Goal: Task Accomplishment & Management: Use online tool/utility

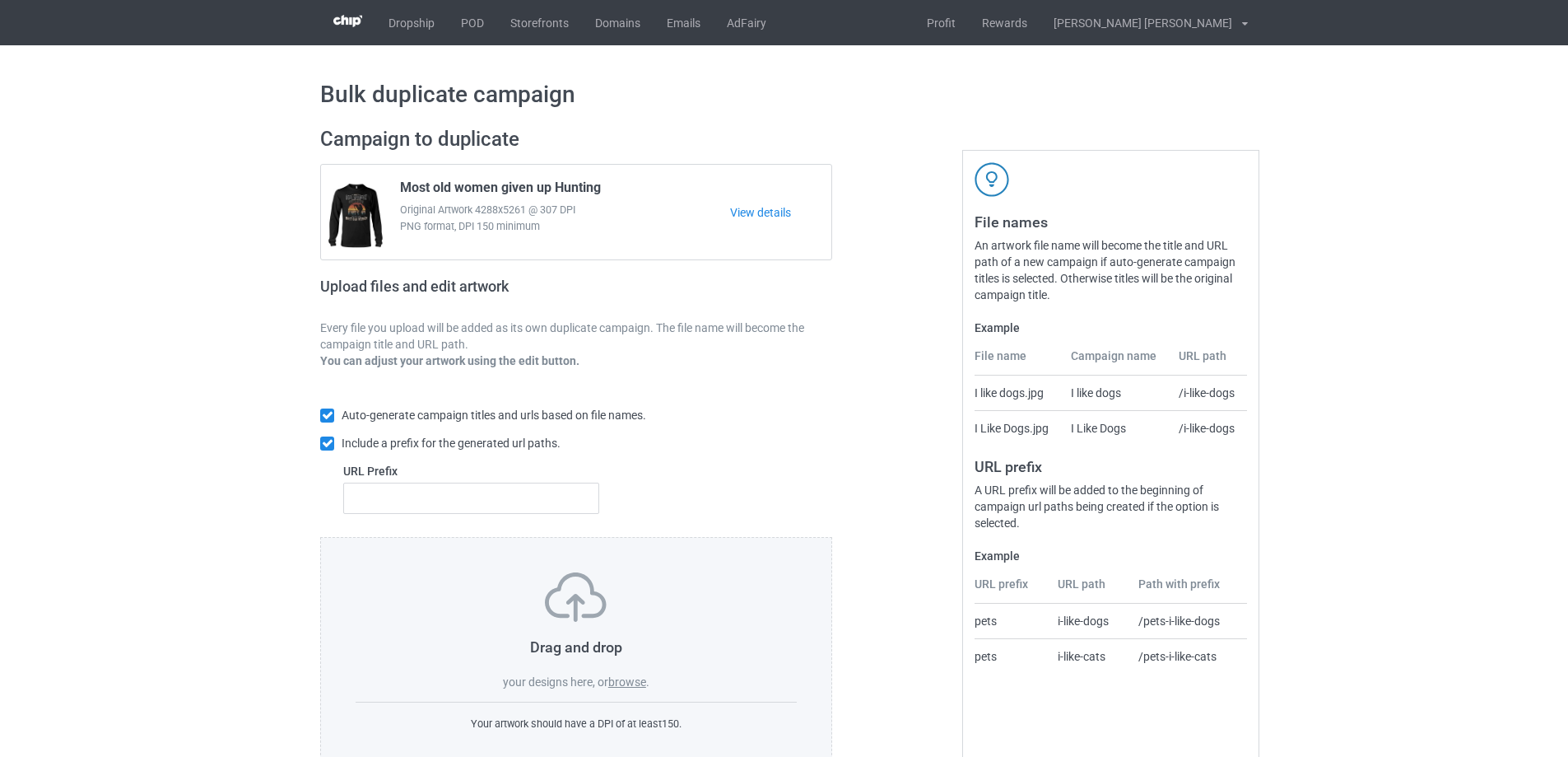
click at [634, 680] on label "browse" at bounding box center [627, 681] width 38 height 13
click at [0, 0] on input "browse" at bounding box center [0, 0] width 0 height 0
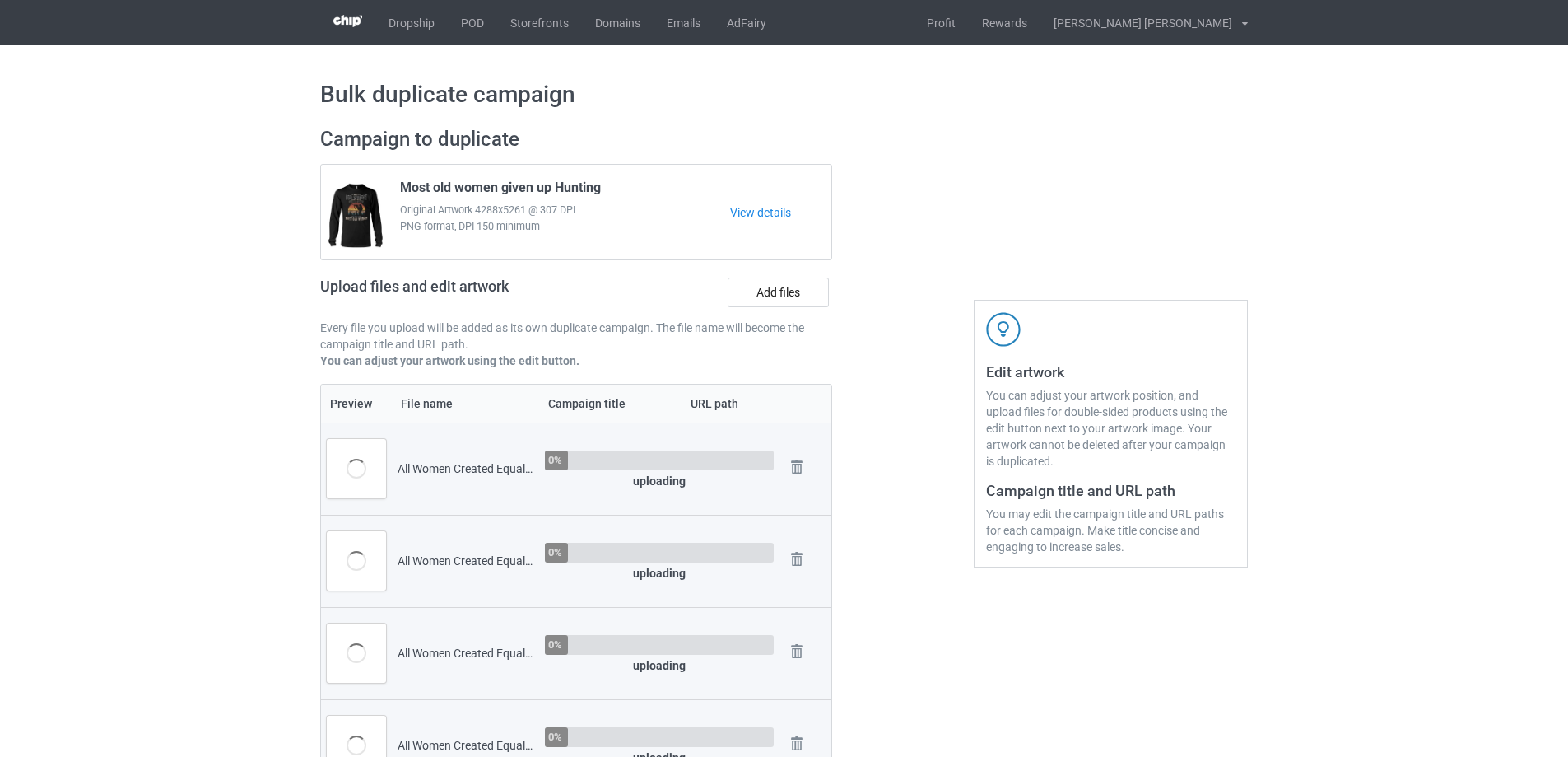
scroll to position [659, 0]
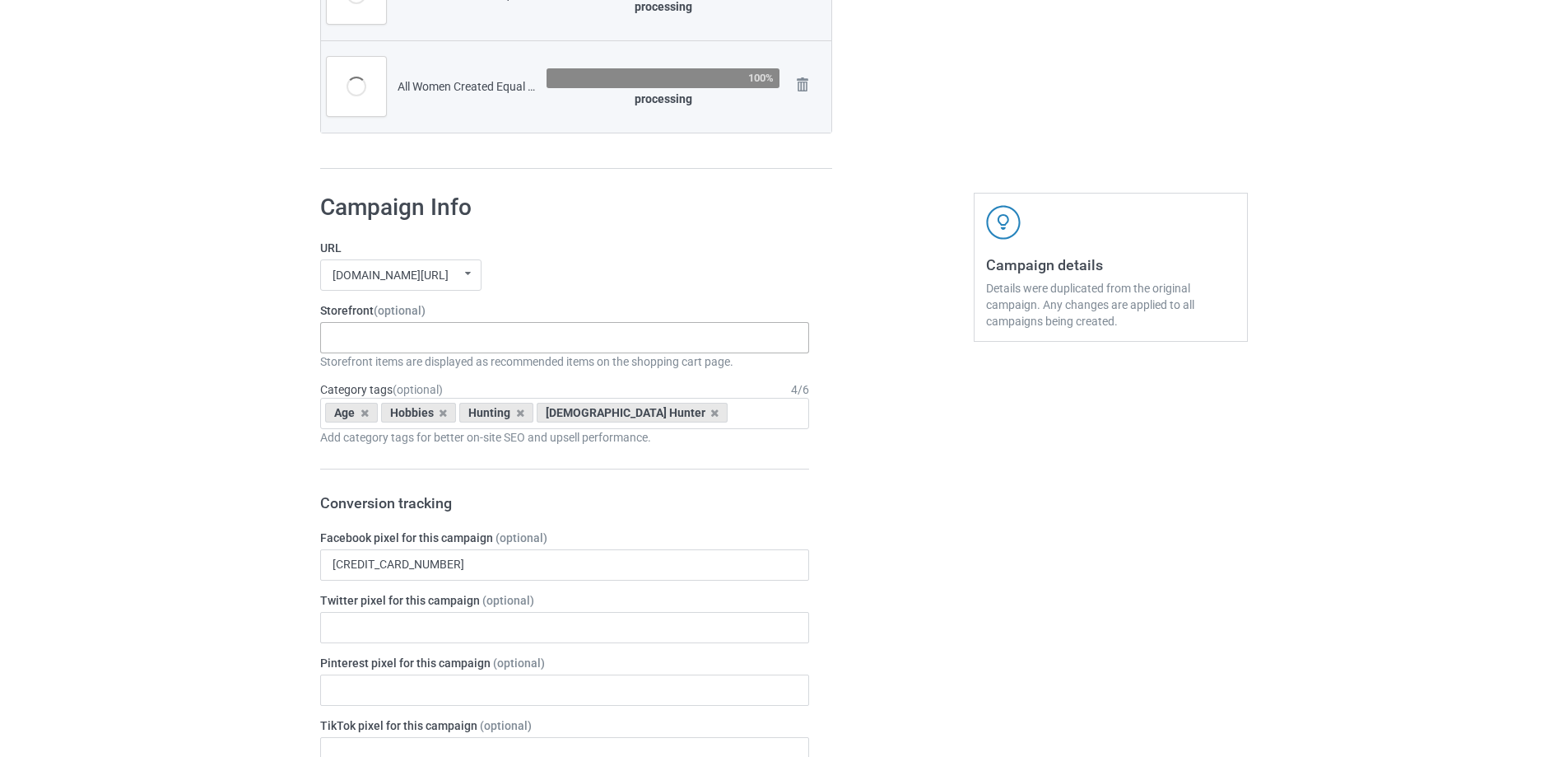
click at [401, 339] on div "Gifts For Bikers No Hobby [DATE] Hide And Seek World Champion Sasquatch I Love …" at bounding box center [564, 338] width 489 height 31
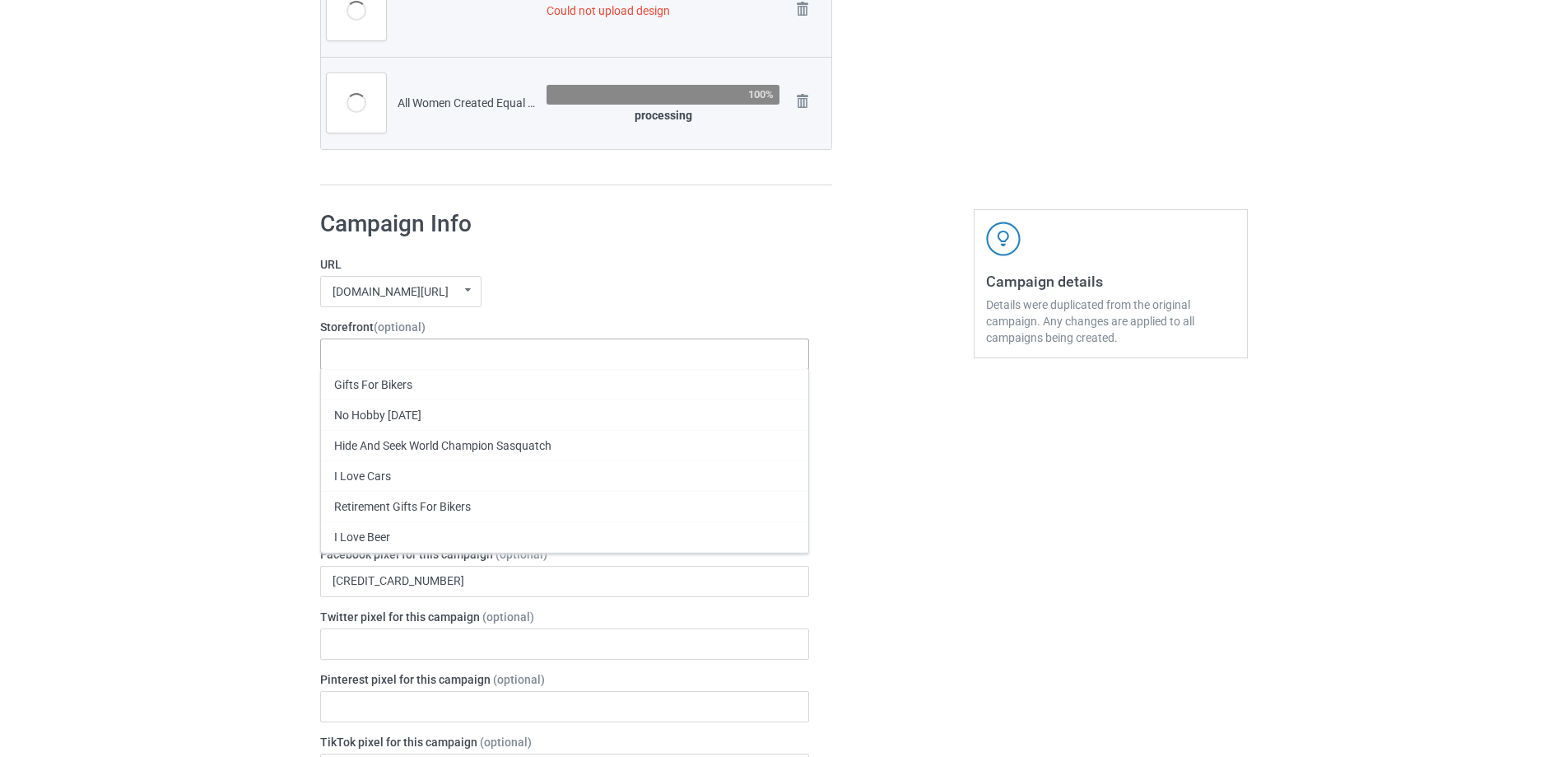
scroll to position [743, 0]
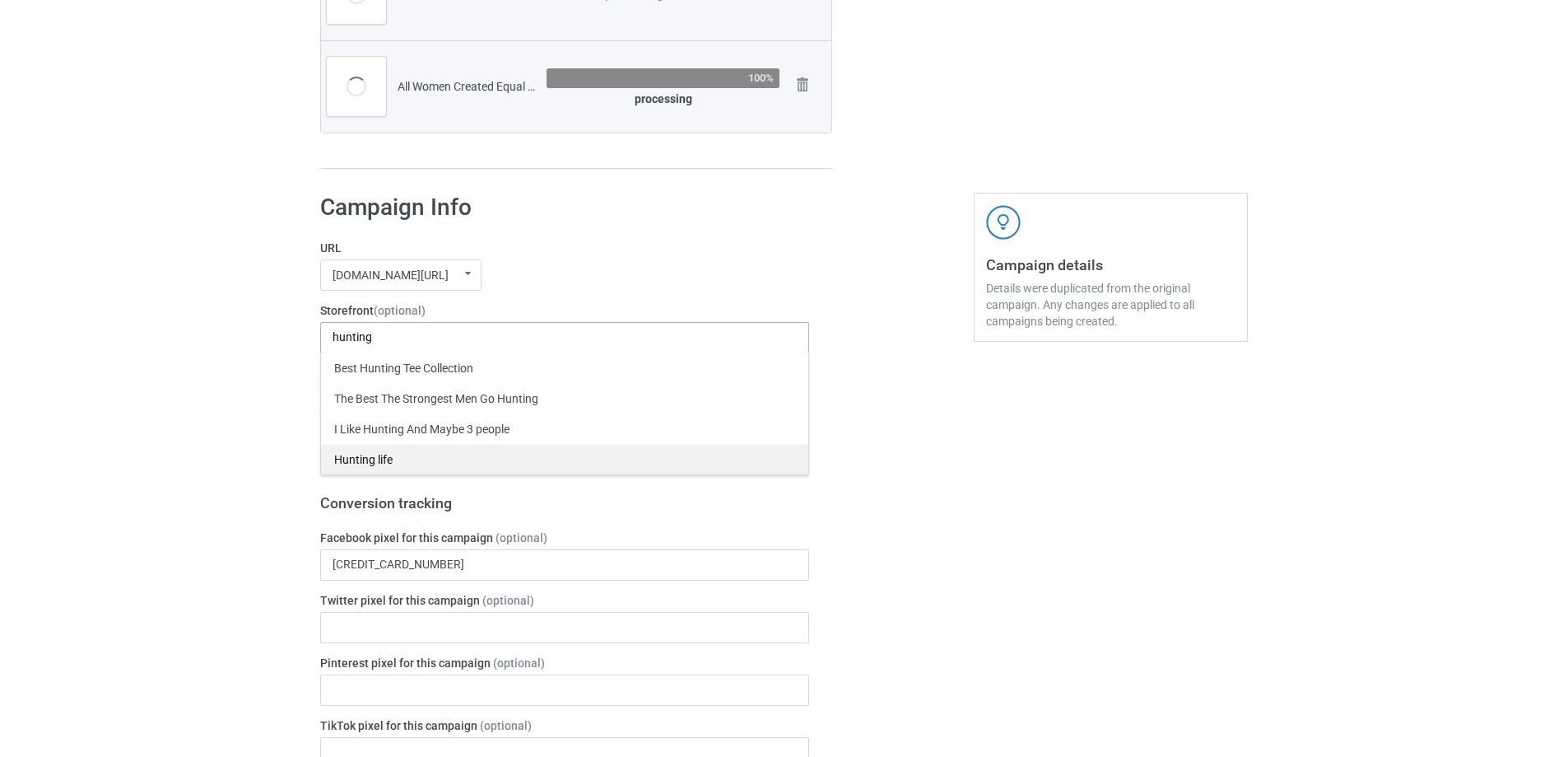
type input "hunting"
click at [384, 460] on div "Hunting life" at bounding box center [565, 459] width 488 height 30
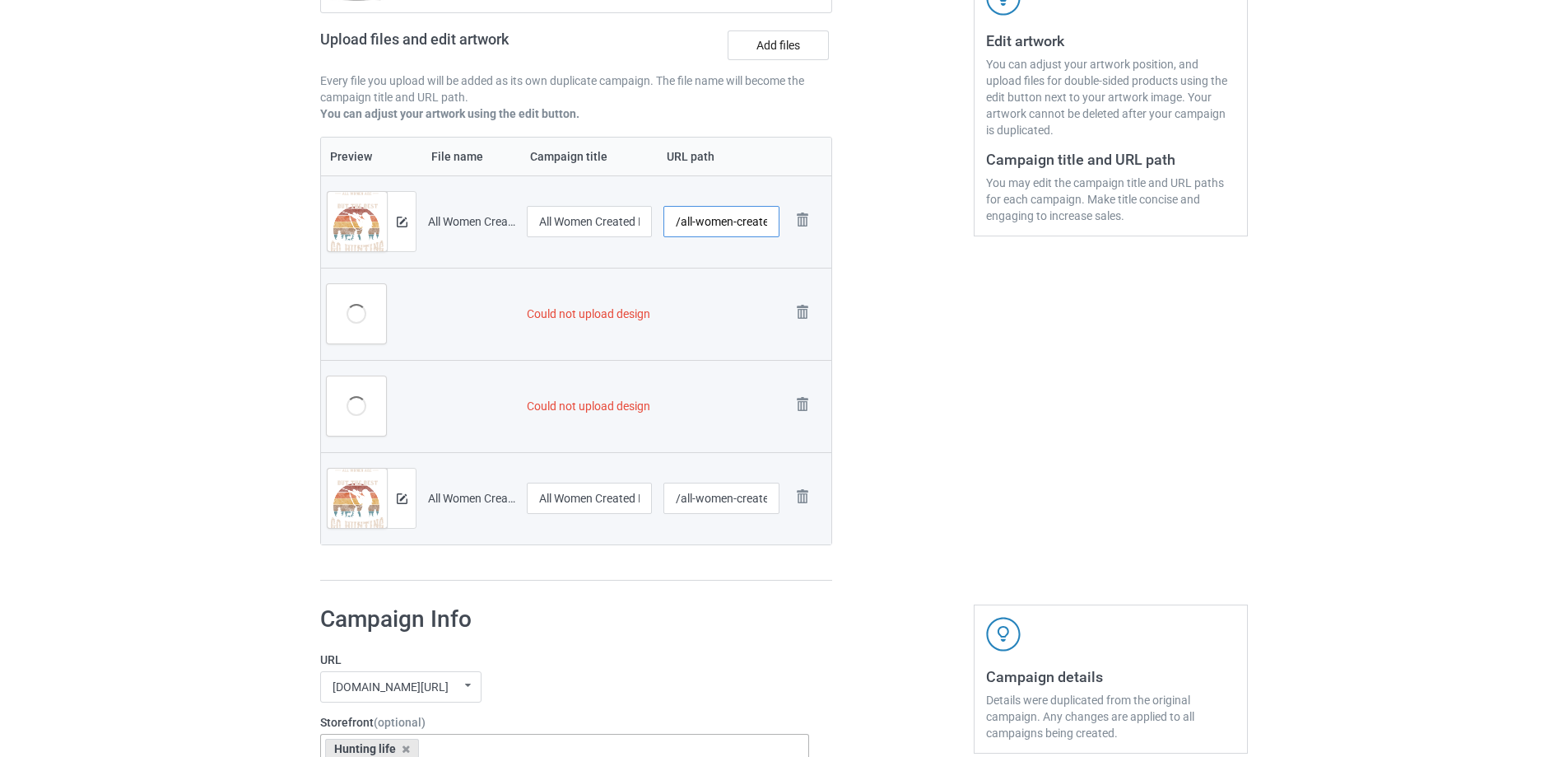
scroll to position [0, 166]
drag, startPoint x: 727, startPoint y: 223, endPoint x: 1067, endPoint y: 264, distance: 342.5
click at [1067, 264] on div "Could not upload design All Women Created Equal Hunting Vintage nineties.png Al…" at bounding box center [783, 188] width 951 height 809
drag, startPoint x: 726, startPoint y: 498, endPoint x: 1115, endPoint y: 498, distance: 389.0
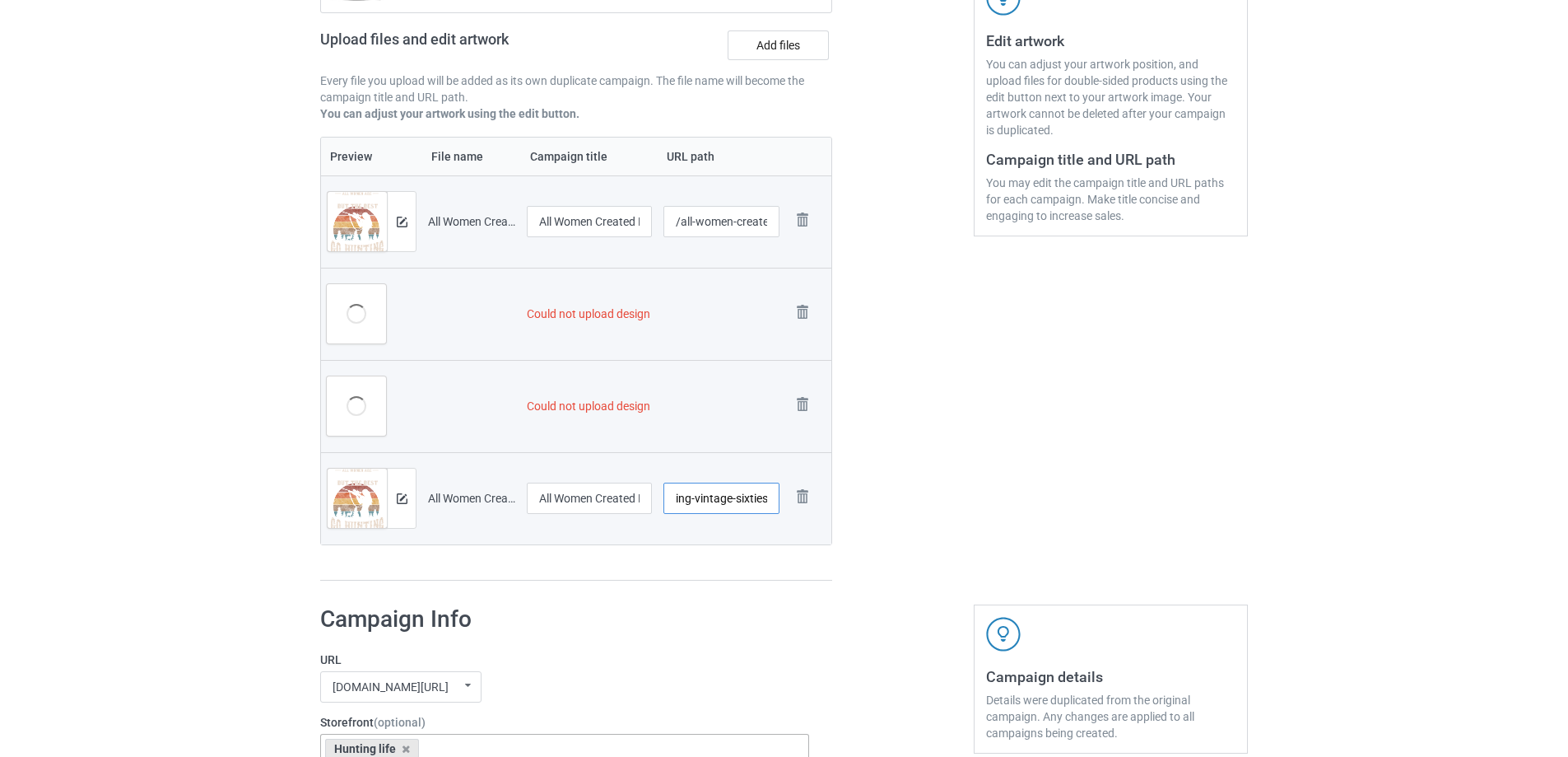
click at [1115, 498] on div "Could not upload design All Women Created Equal Hunting Vintage nineties.png Al…" at bounding box center [783, 188] width 951 height 809
drag, startPoint x: 724, startPoint y: 211, endPoint x: 1059, endPoint y: 261, distance: 338.7
click at [1059, 261] on div "Could not upload design All Women Created Equal Hunting Vintage nineties.png Al…" at bounding box center [783, 188] width 951 height 809
click at [810, 306] on img at bounding box center [802, 312] width 23 height 23
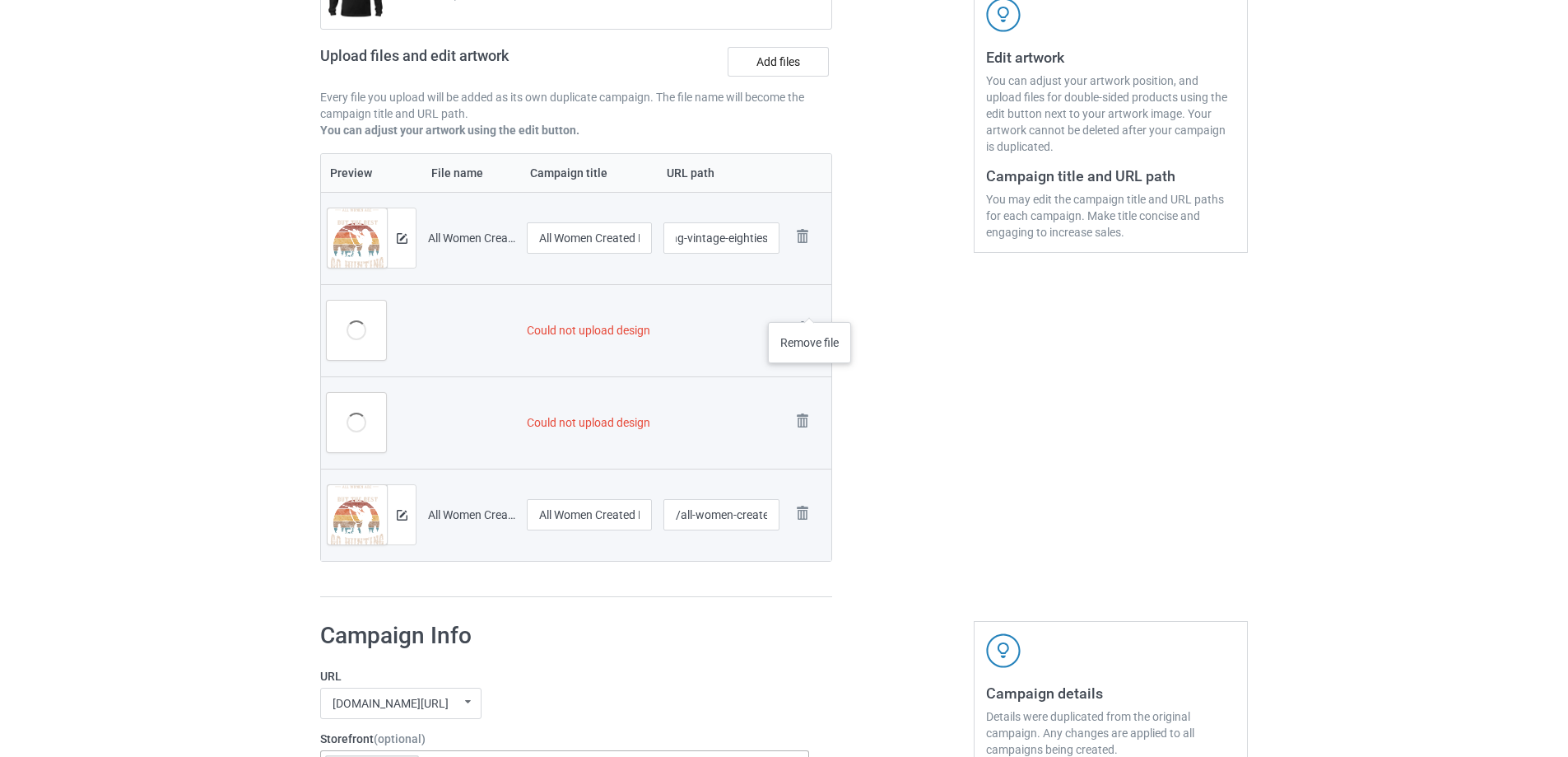
scroll to position [0, 0]
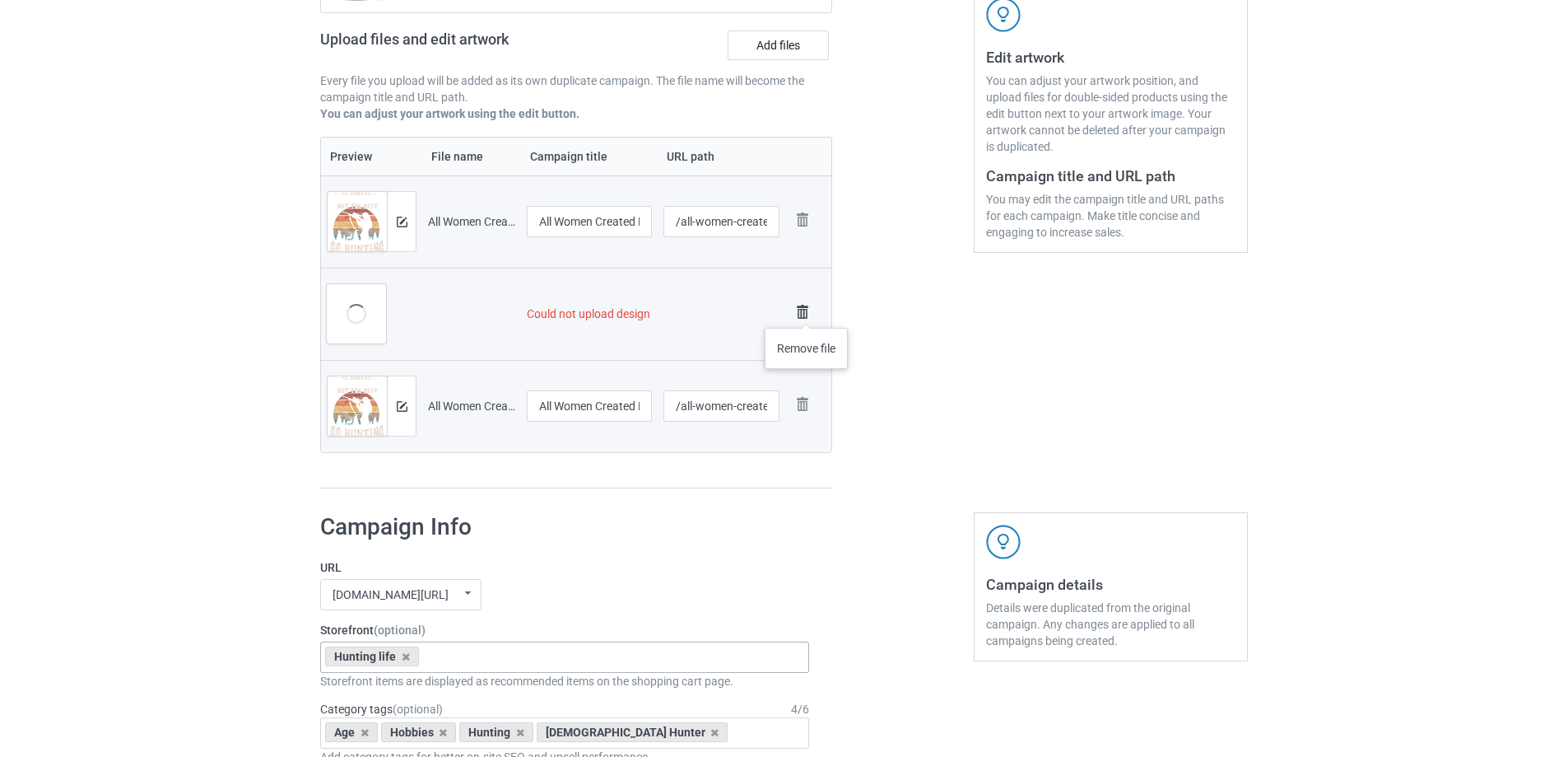
click at [806, 311] on img at bounding box center [802, 312] width 23 height 23
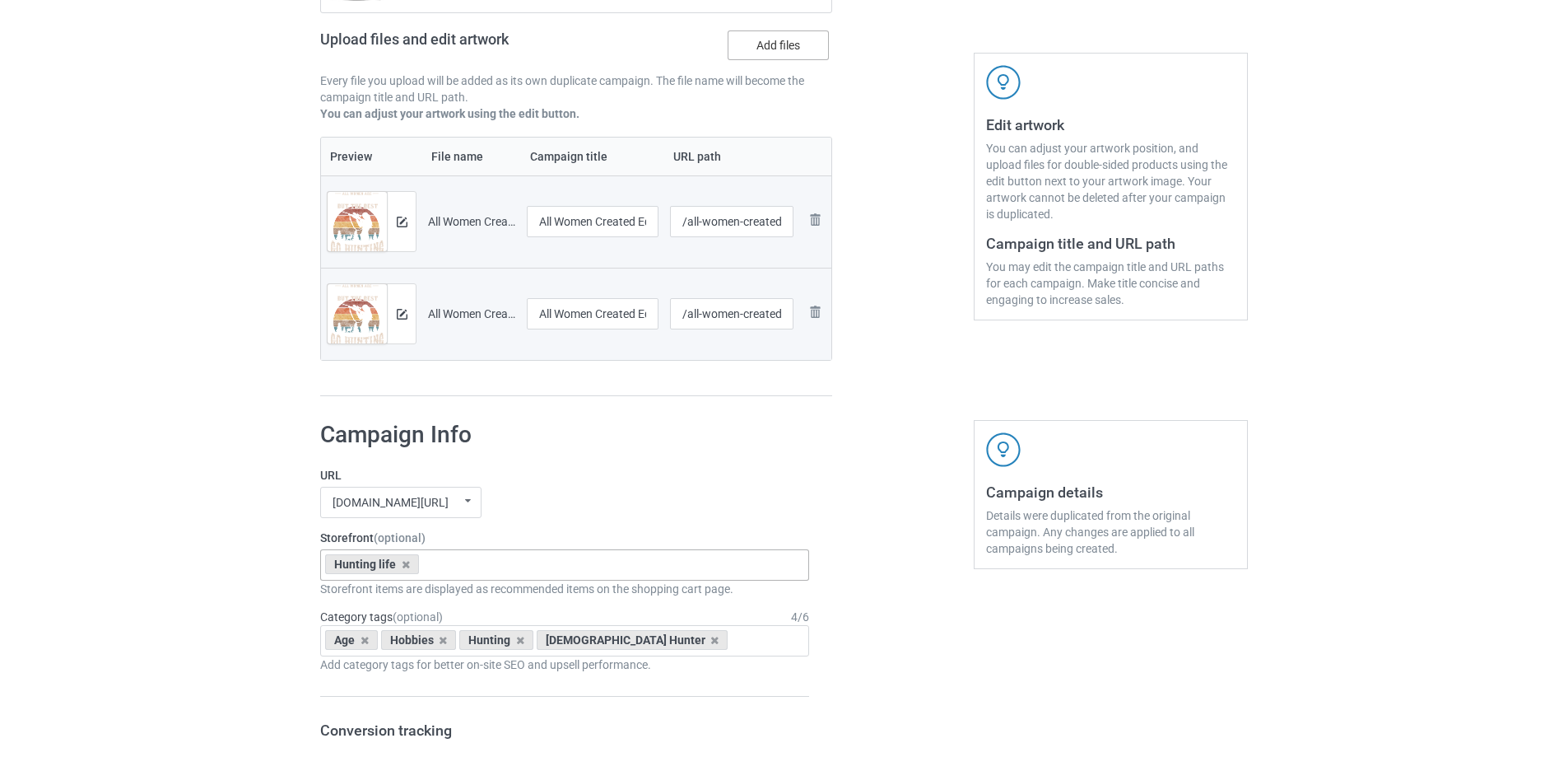
click at [787, 49] on label "Add files" at bounding box center [778, 45] width 101 height 30
click at [0, 0] on input "Add files" at bounding box center [0, 0] width 0 height 0
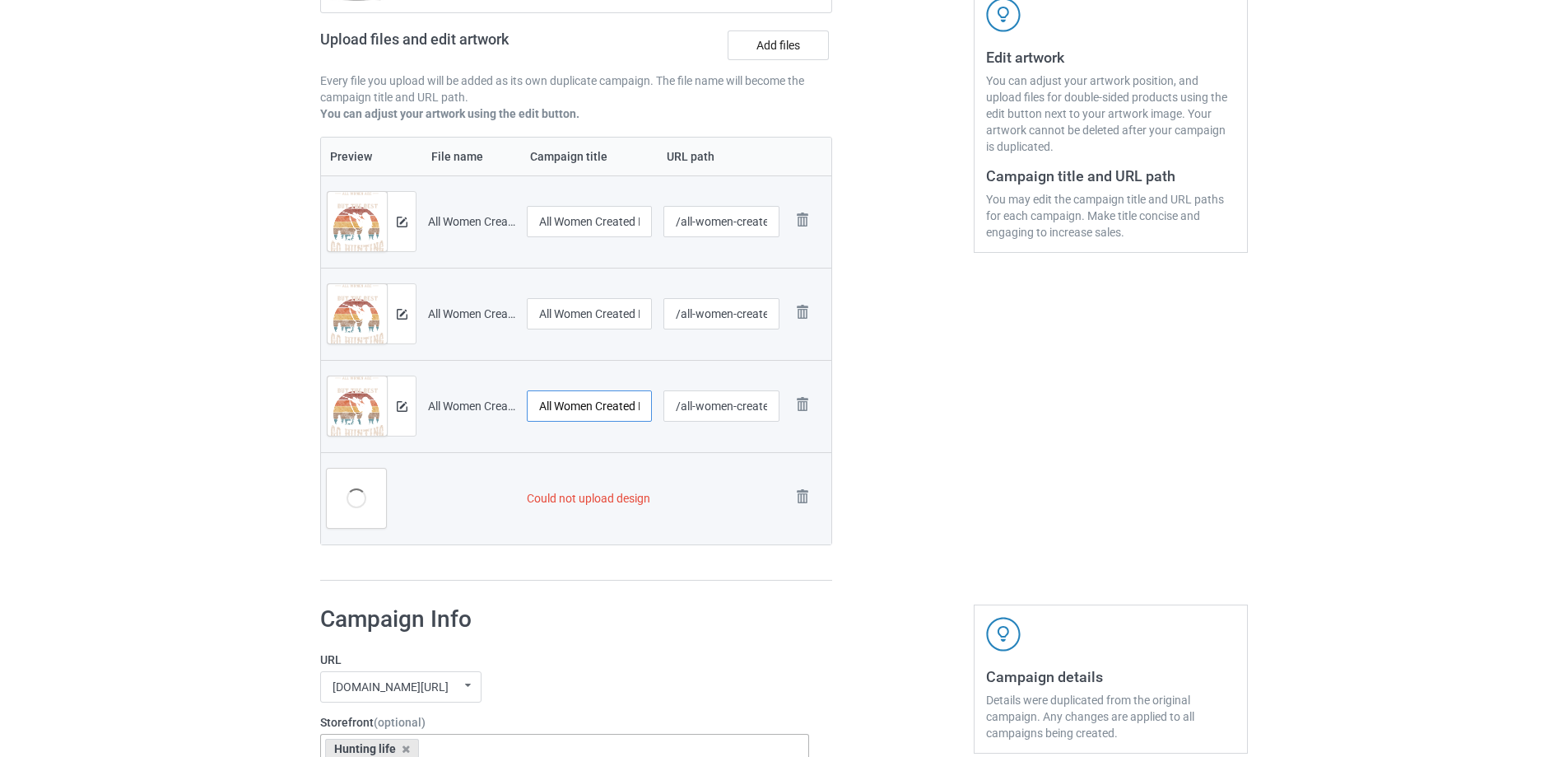
scroll to position [0, 158]
drag, startPoint x: 606, startPoint y: 421, endPoint x: 708, endPoint y: 420, distance: 102.0
click at [708, 420] on tr "Preview and edit artwork All Women Created Equal Hunting Vintage nineties.png A…" at bounding box center [576, 406] width 510 height 92
click at [800, 495] on img at bounding box center [802, 497] width 23 height 23
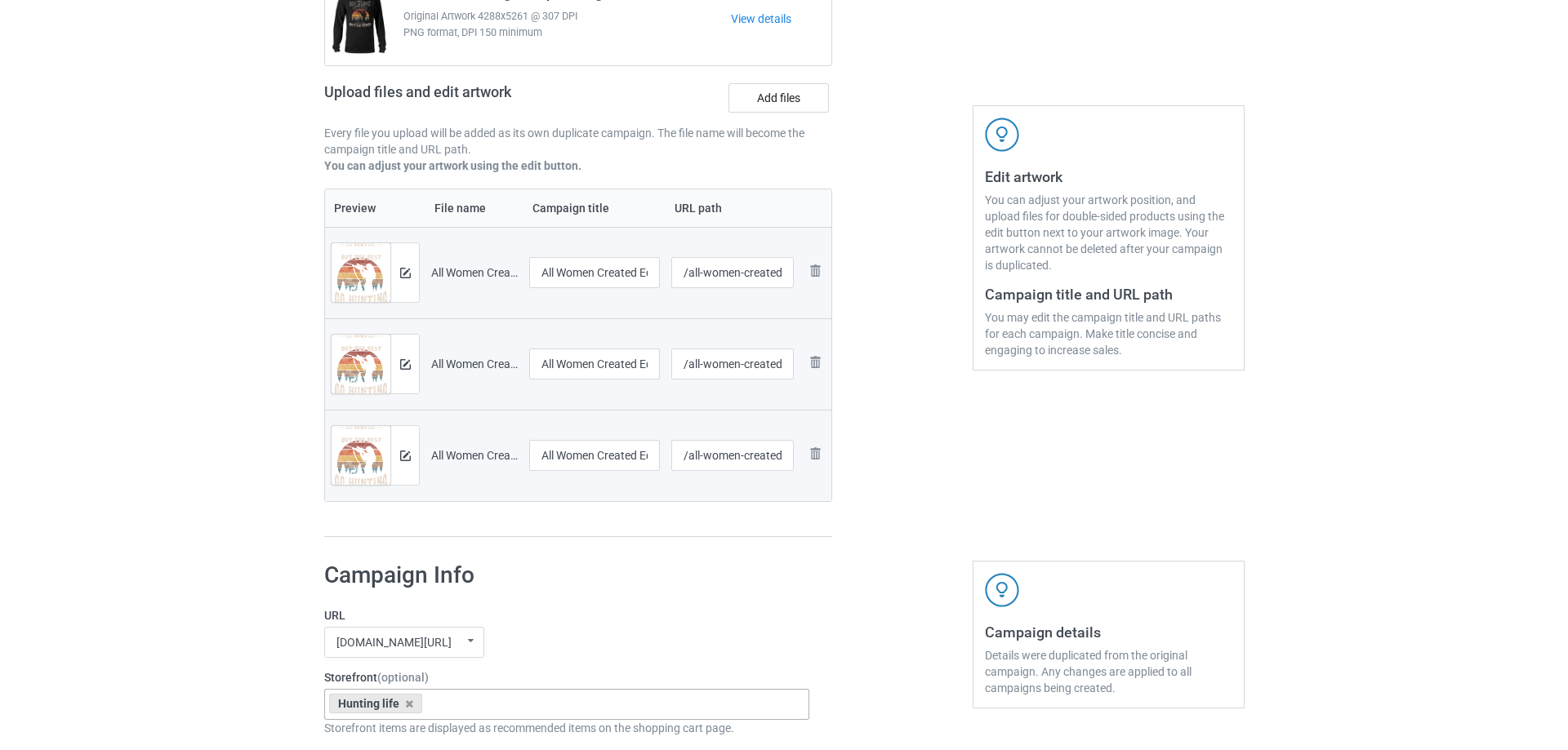
scroll to position [163, 0]
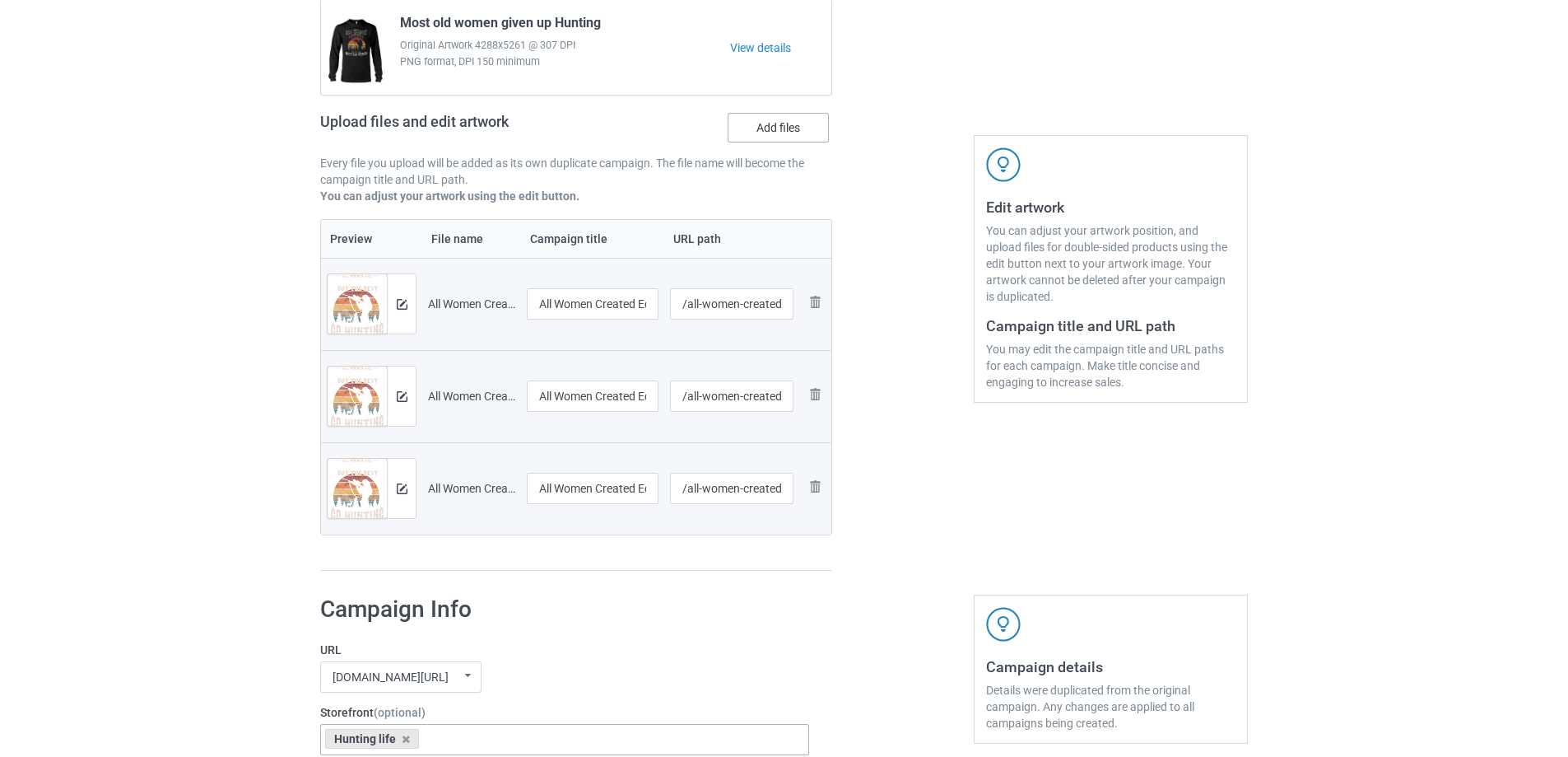
click at [754, 126] on label "Add files" at bounding box center [778, 127] width 101 height 30
click at [0, 0] on input "Add files" at bounding box center [0, 0] width 0 height 0
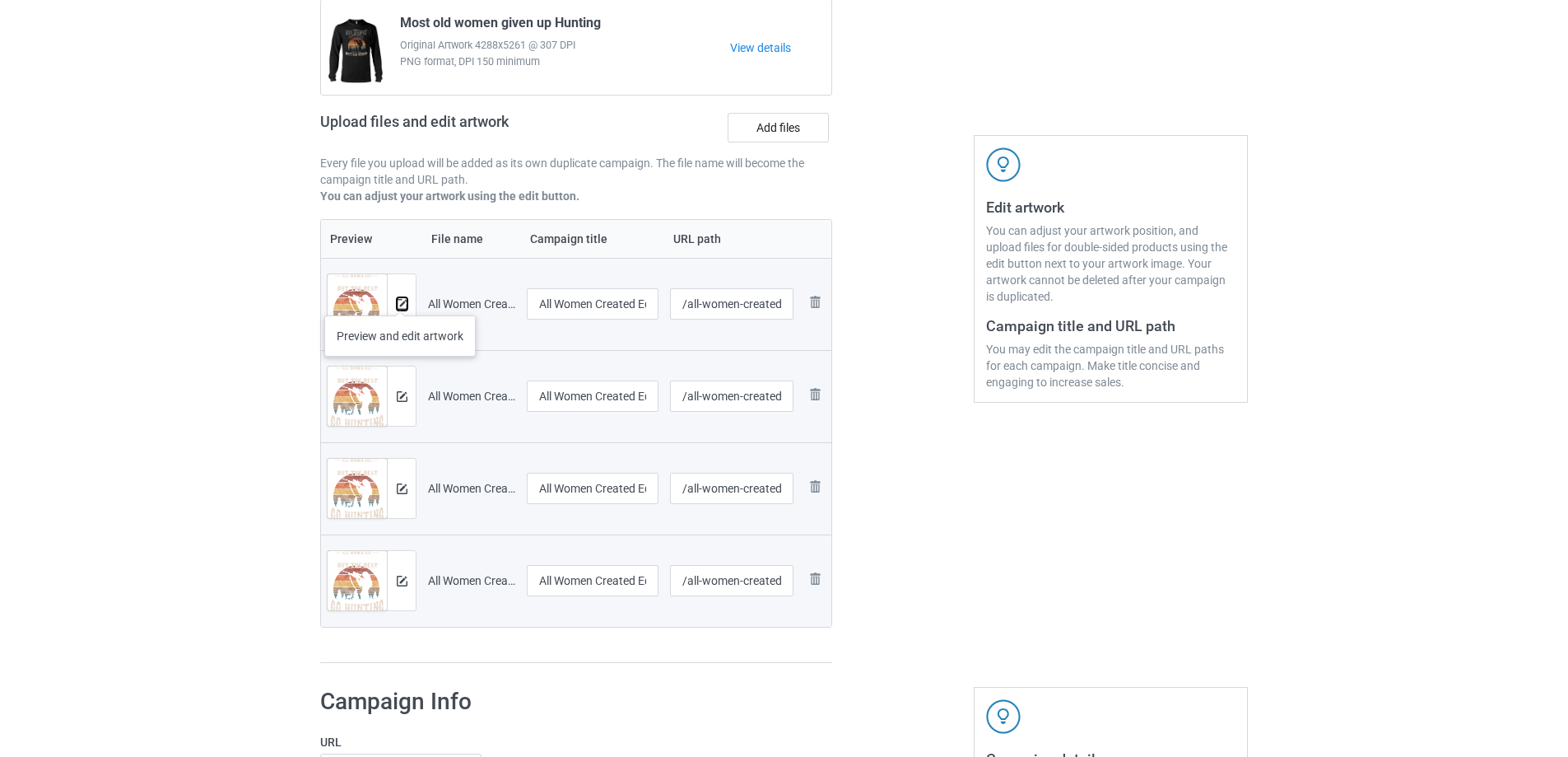
click at [400, 299] on img at bounding box center [402, 304] width 10 height 10
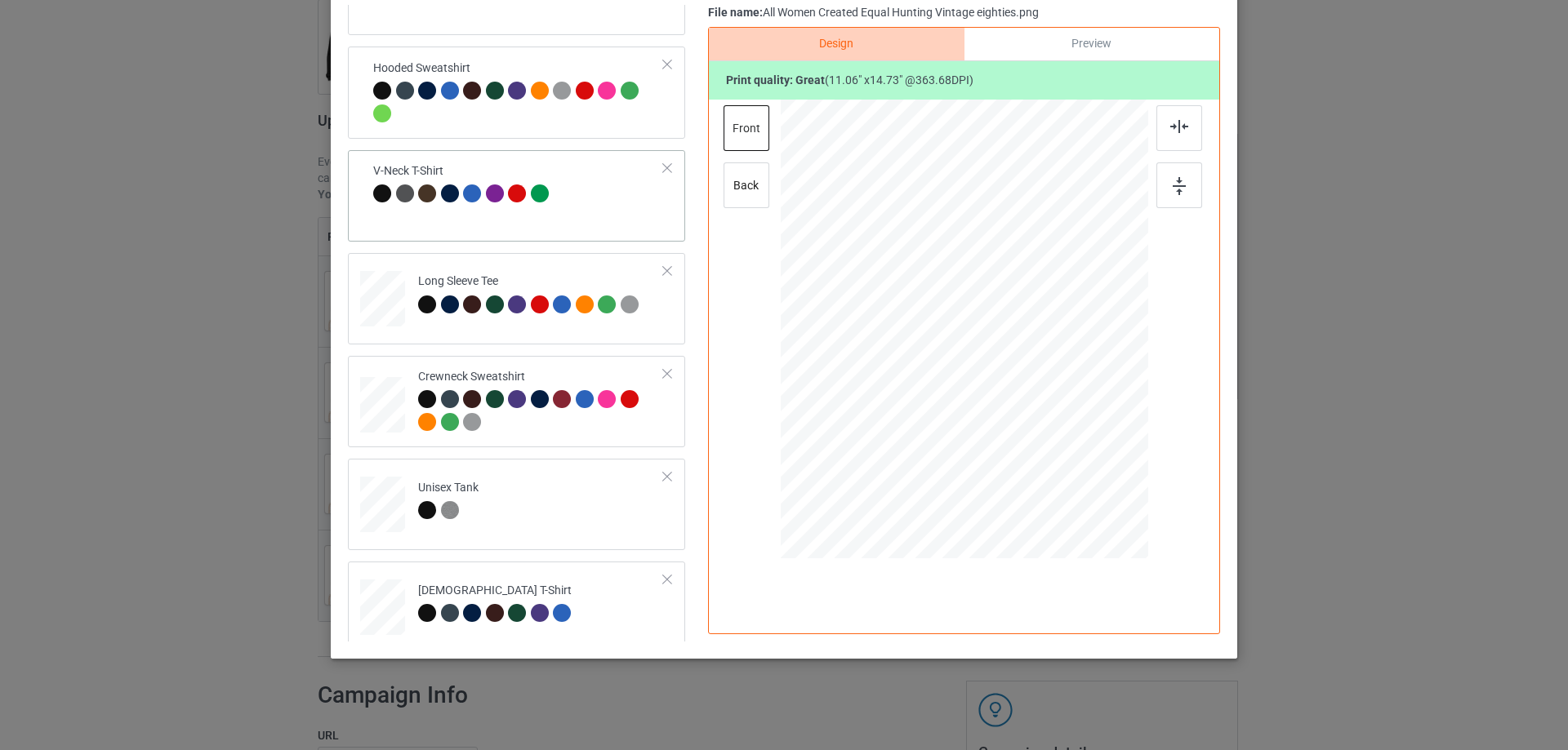
scroll to position [175, 0]
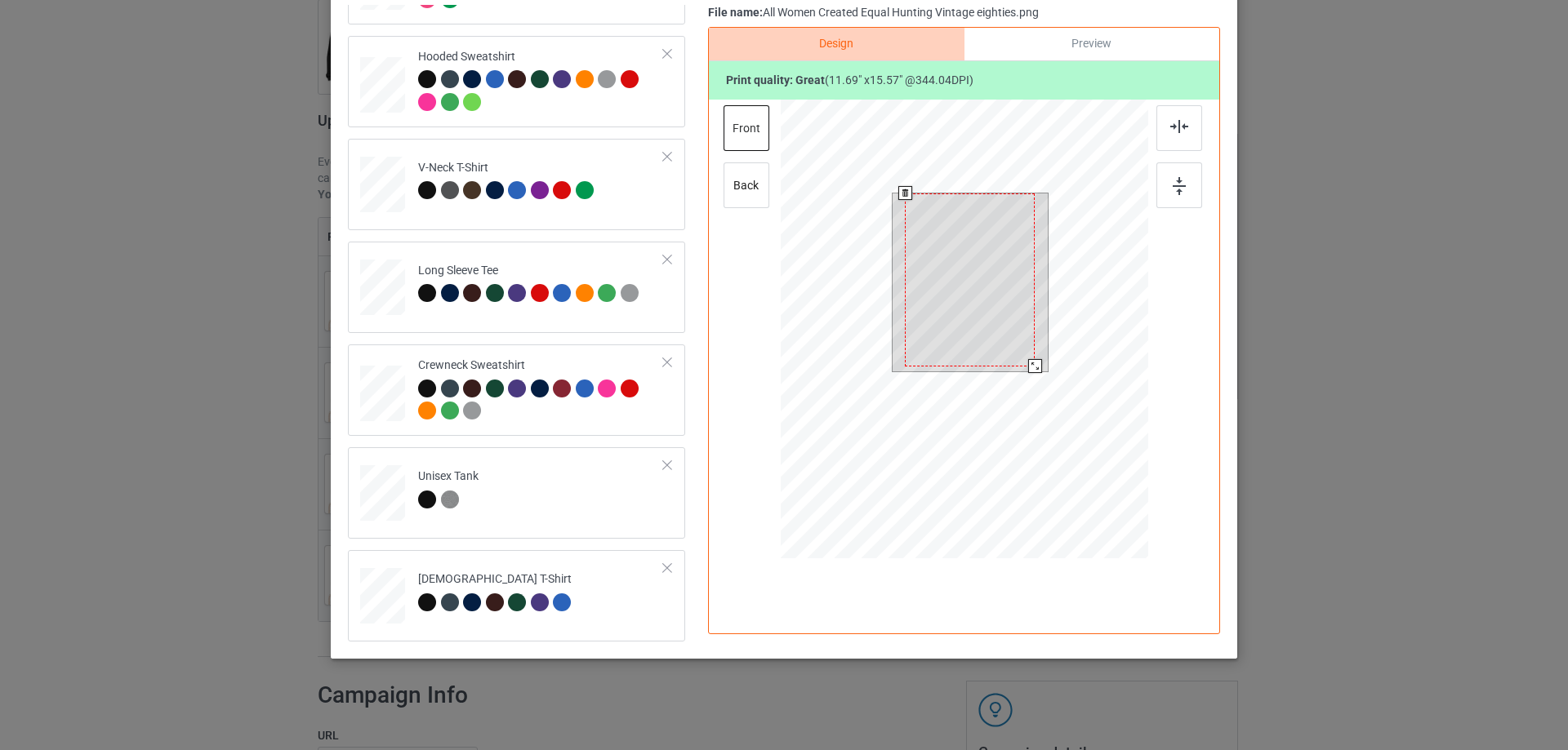
click at [1028, 359] on div at bounding box center [1035, 366] width 14 height 14
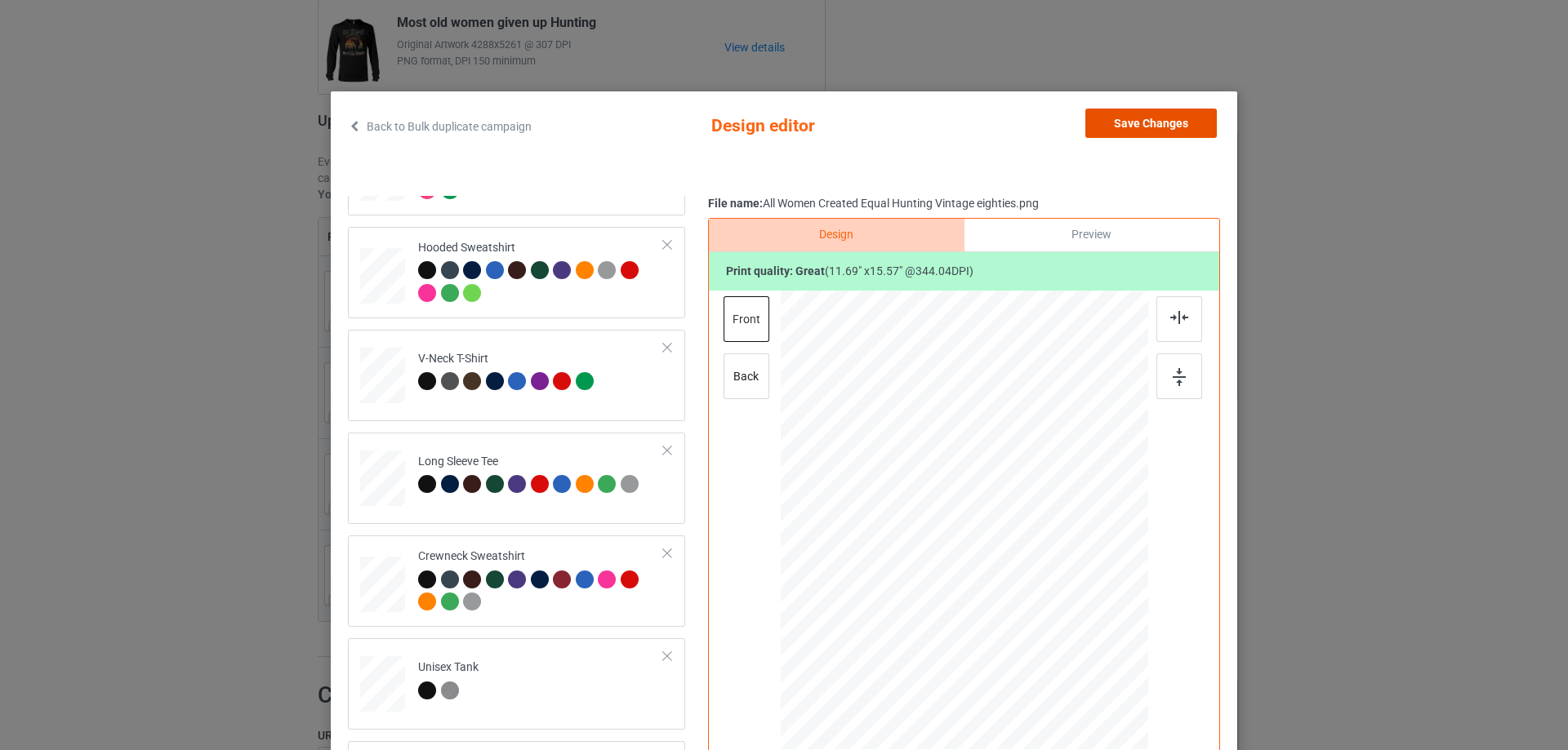
click at [1163, 121] on button "Save Changes" at bounding box center [1151, 123] width 131 height 30
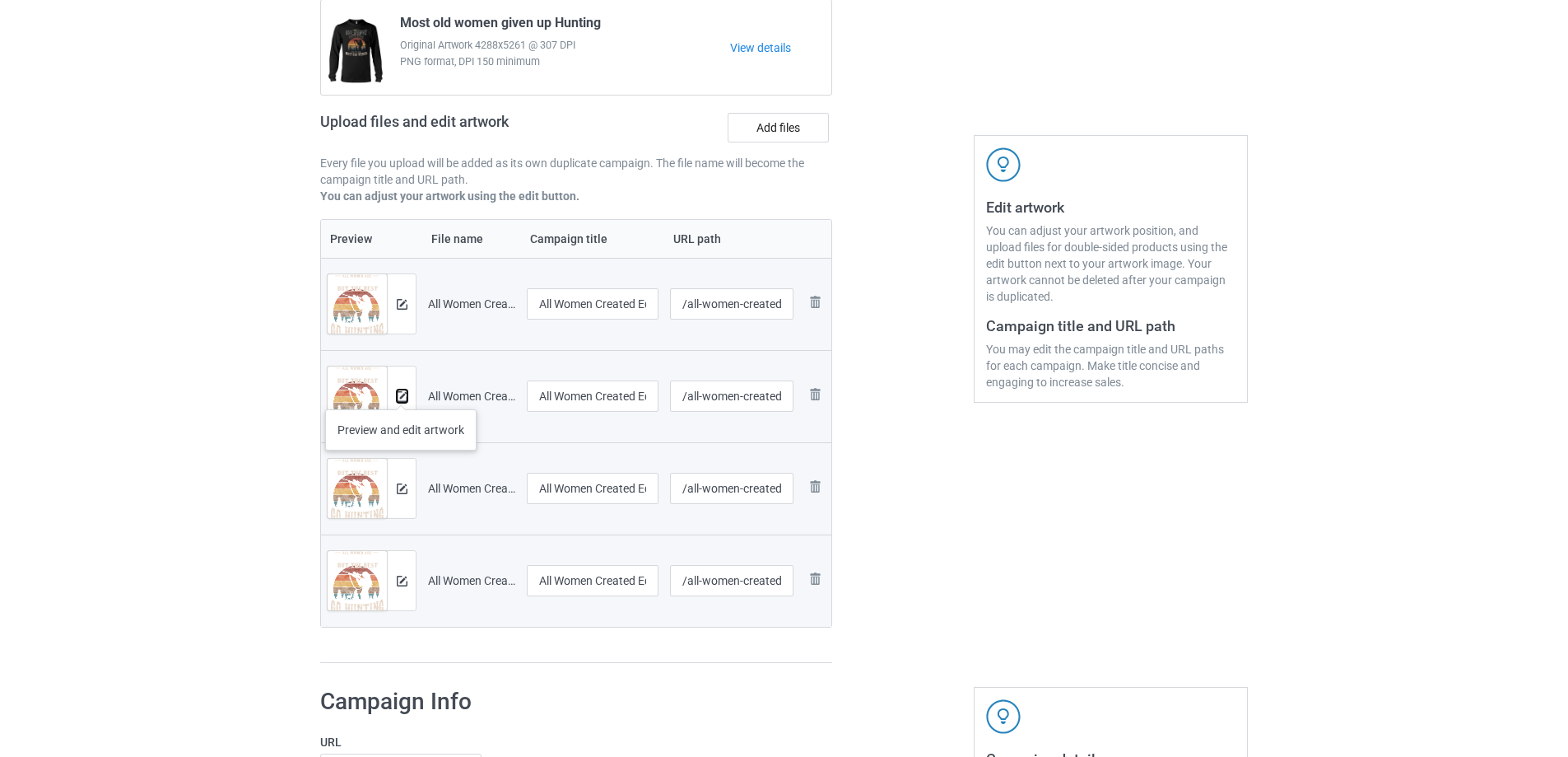
click at [401, 393] on img at bounding box center [402, 396] width 10 height 10
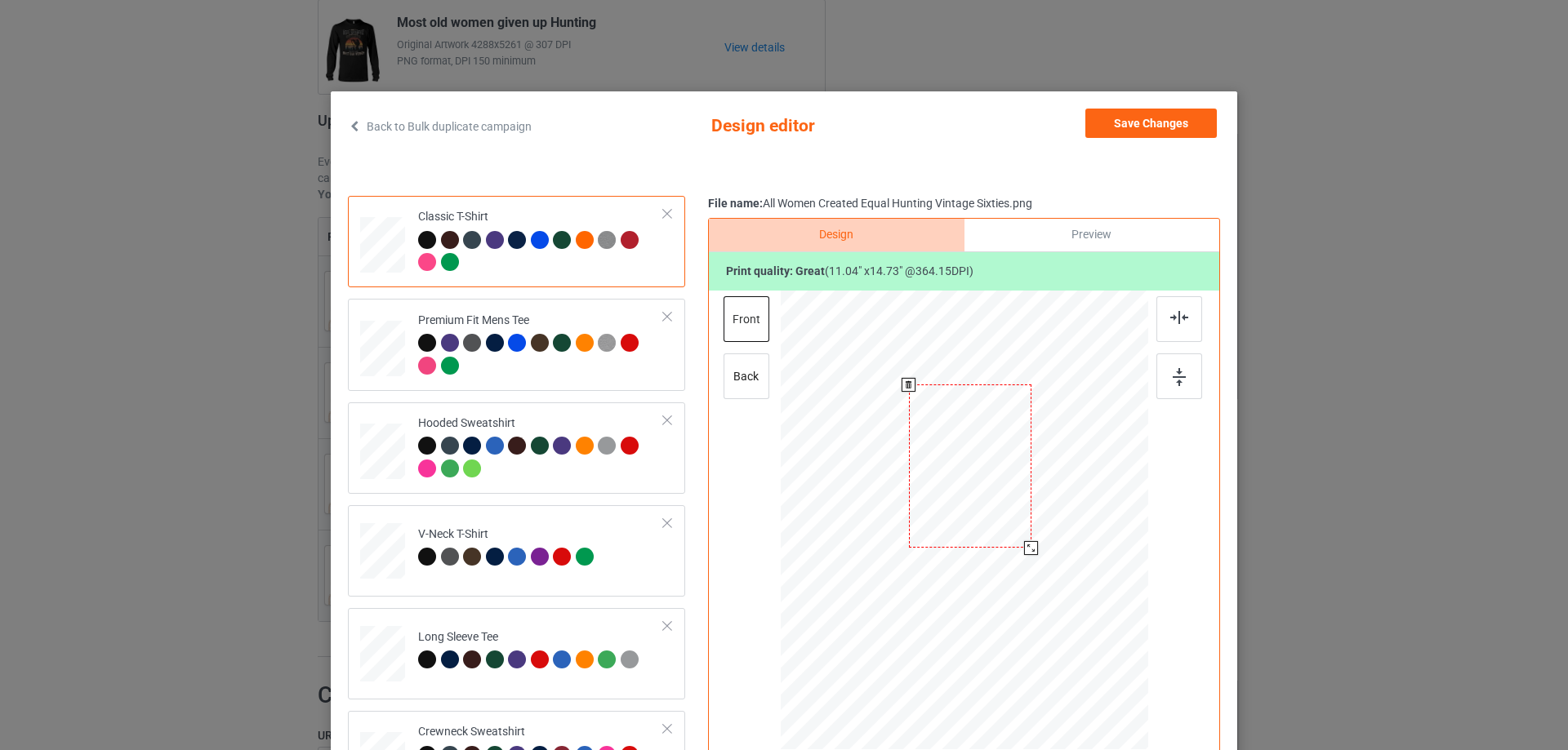
scroll to position [192, 0]
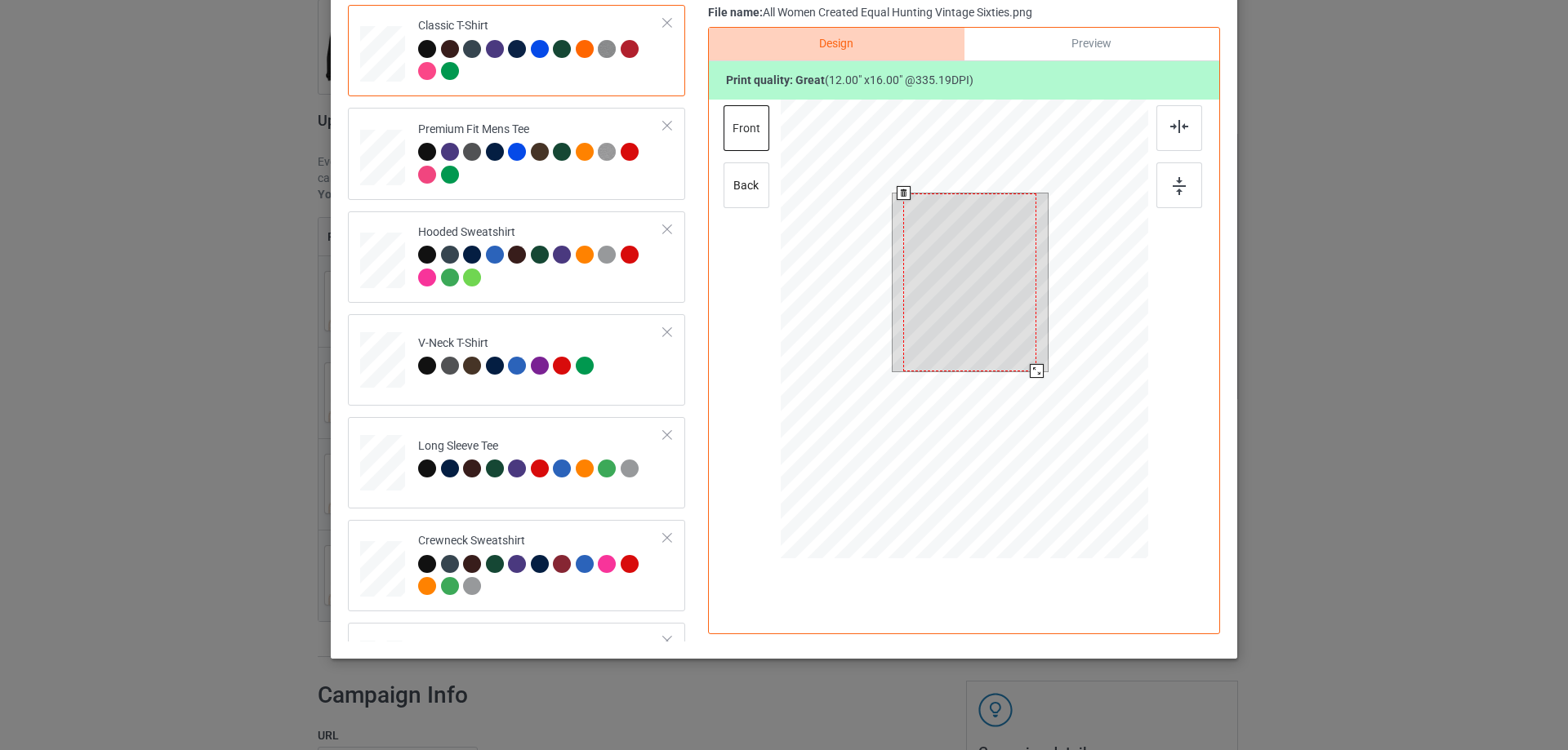
click at [1023, 358] on div at bounding box center [969, 282] width 133 height 178
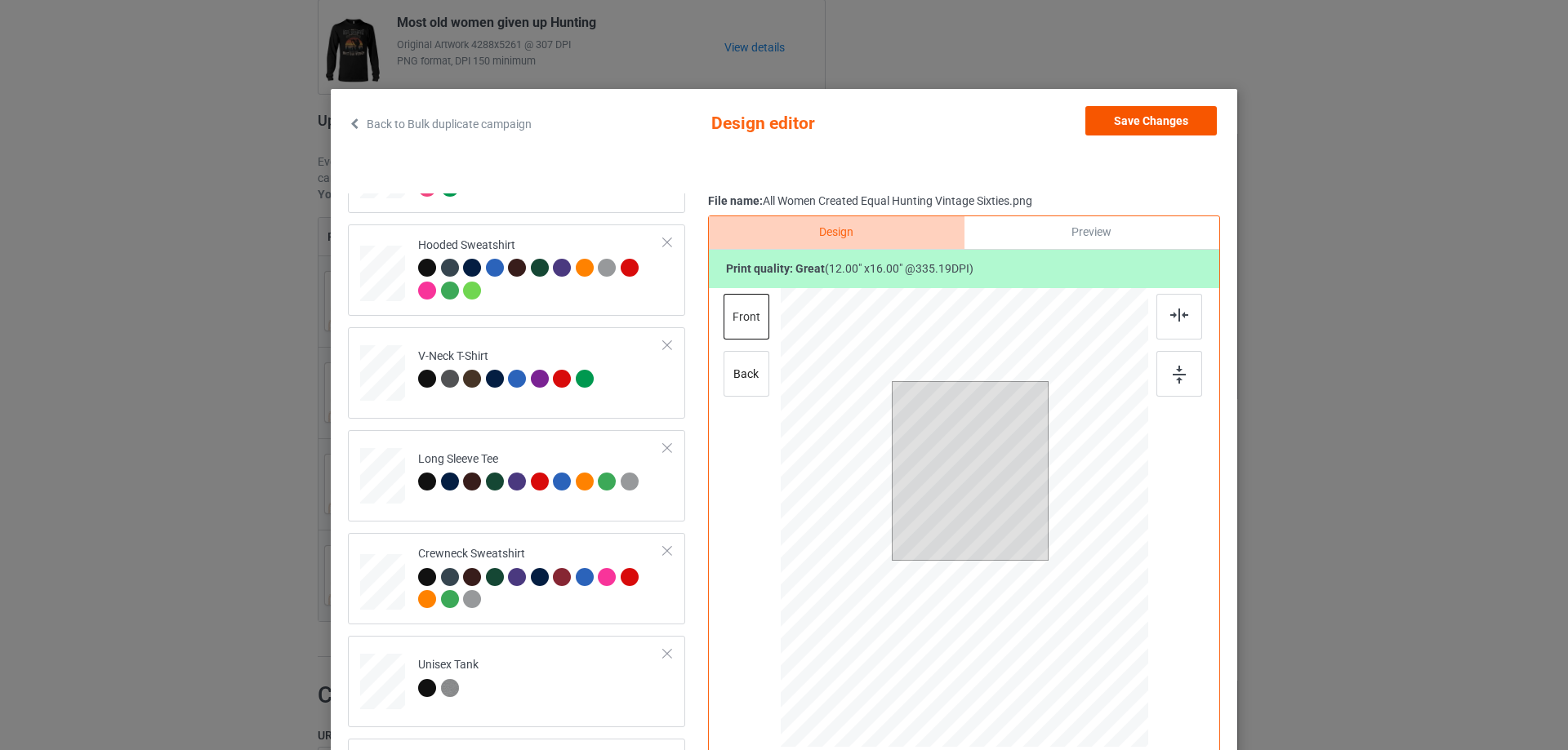
scroll to position [0, 0]
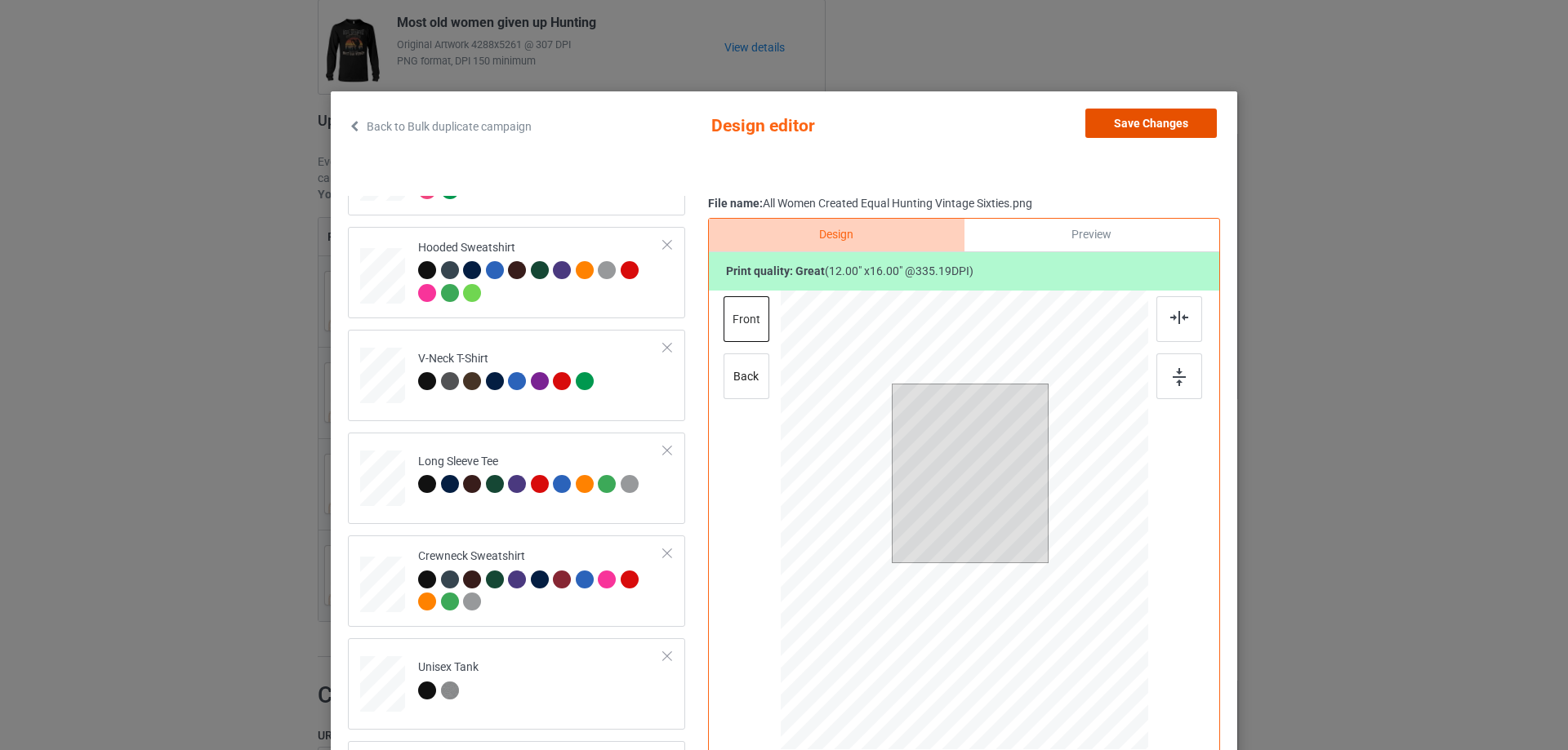
click at [1155, 130] on button "Save Changes" at bounding box center [1151, 123] width 131 height 30
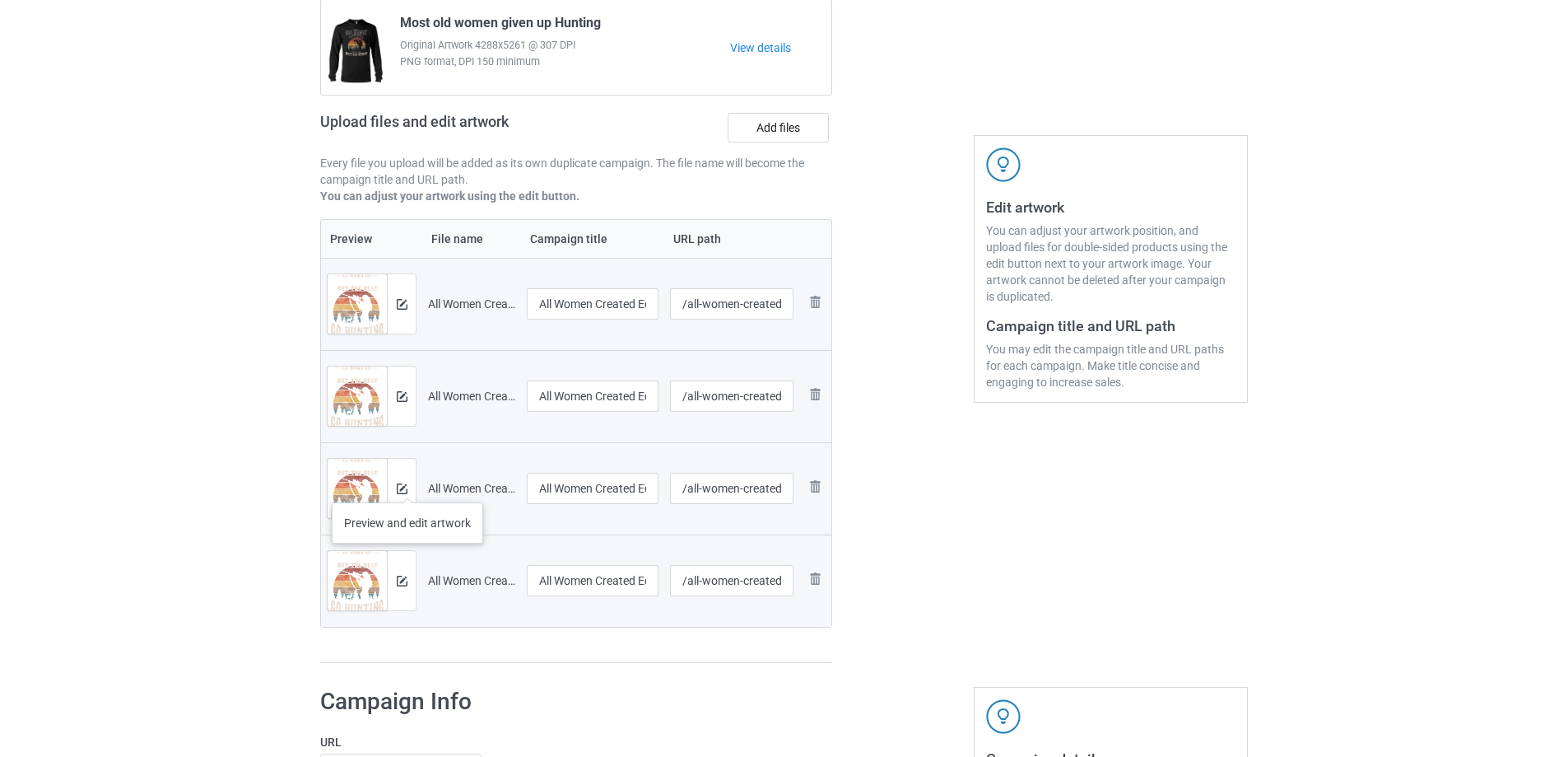
click at [408, 486] on div at bounding box center [402, 488] width 29 height 59
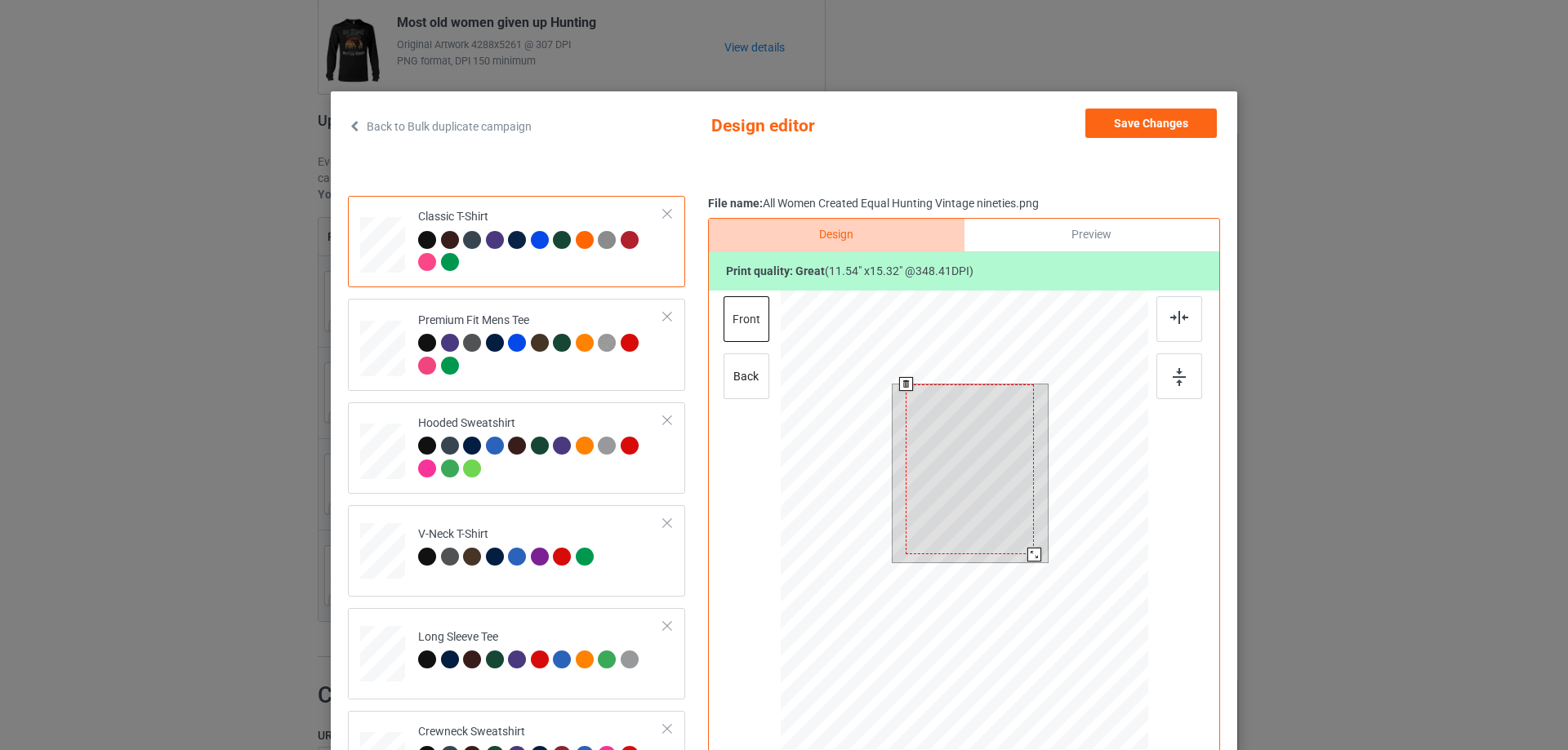
click at [1027, 549] on div at bounding box center [1034, 554] width 14 height 14
click at [1134, 128] on button "Save Changes" at bounding box center [1151, 123] width 131 height 30
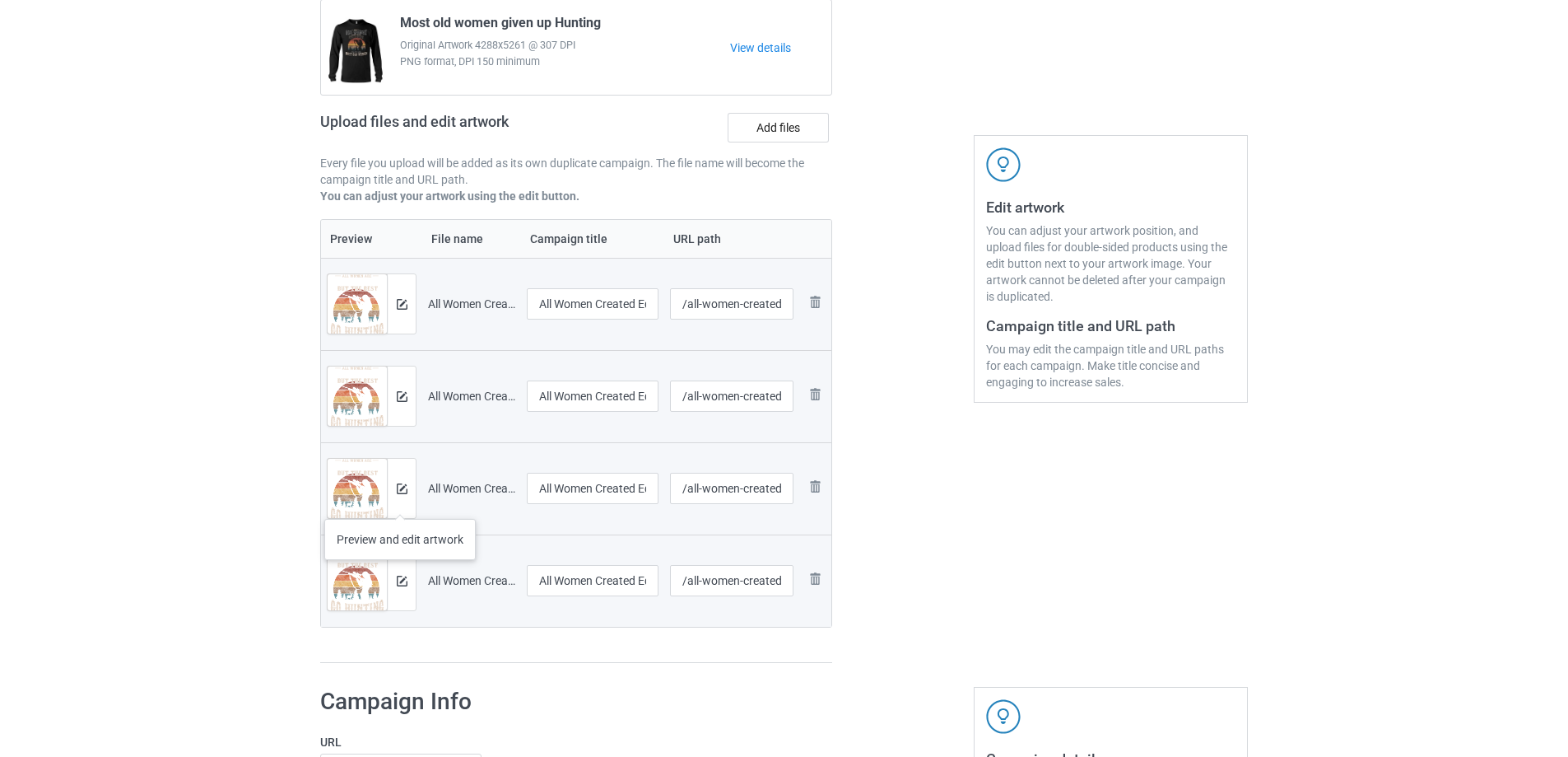
click at [400, 503] on div at bounding box center [402, 488] width 29 height 59
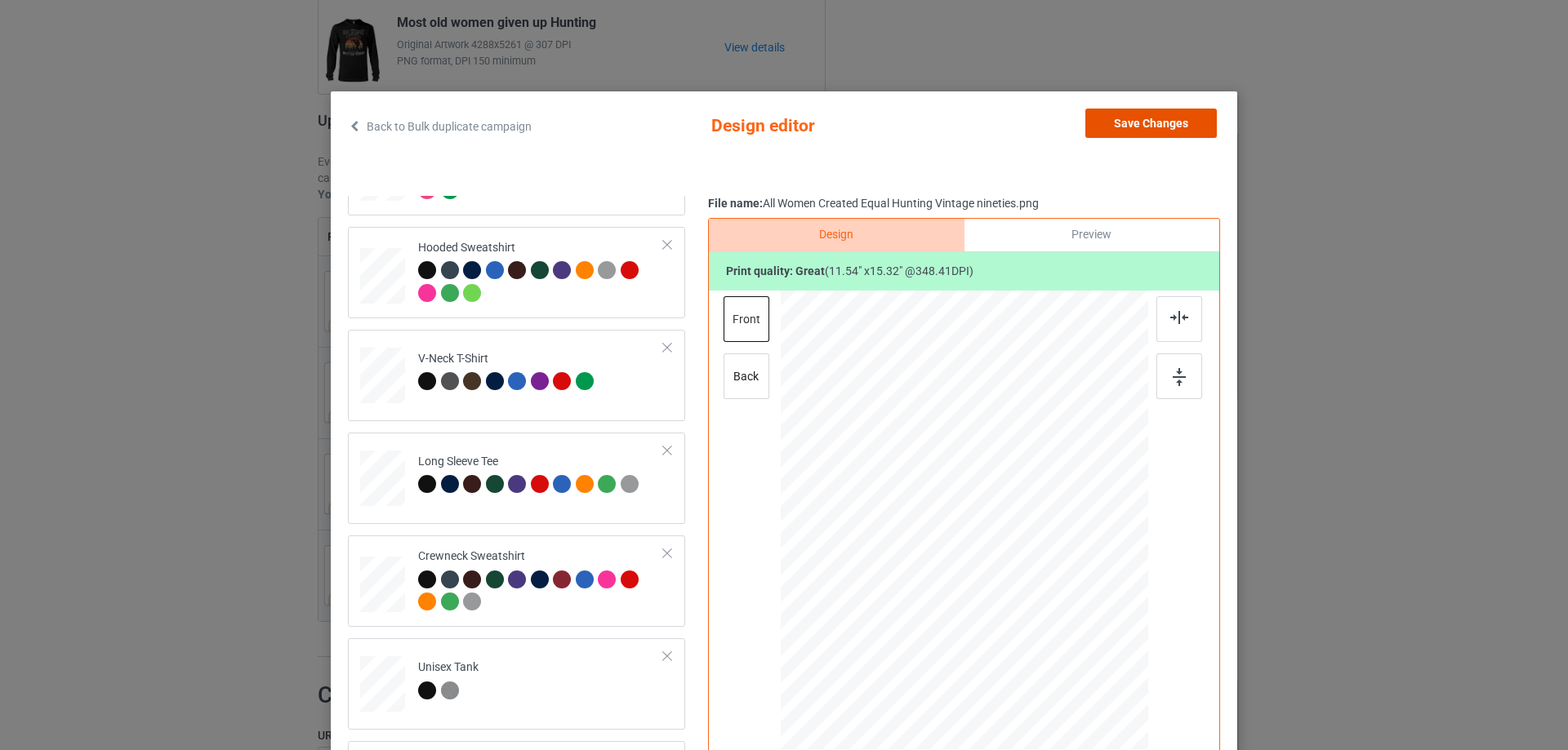
click at [1093, 129] on button "Save Changes" at bounding box center [1151, 123] width 131 height 30
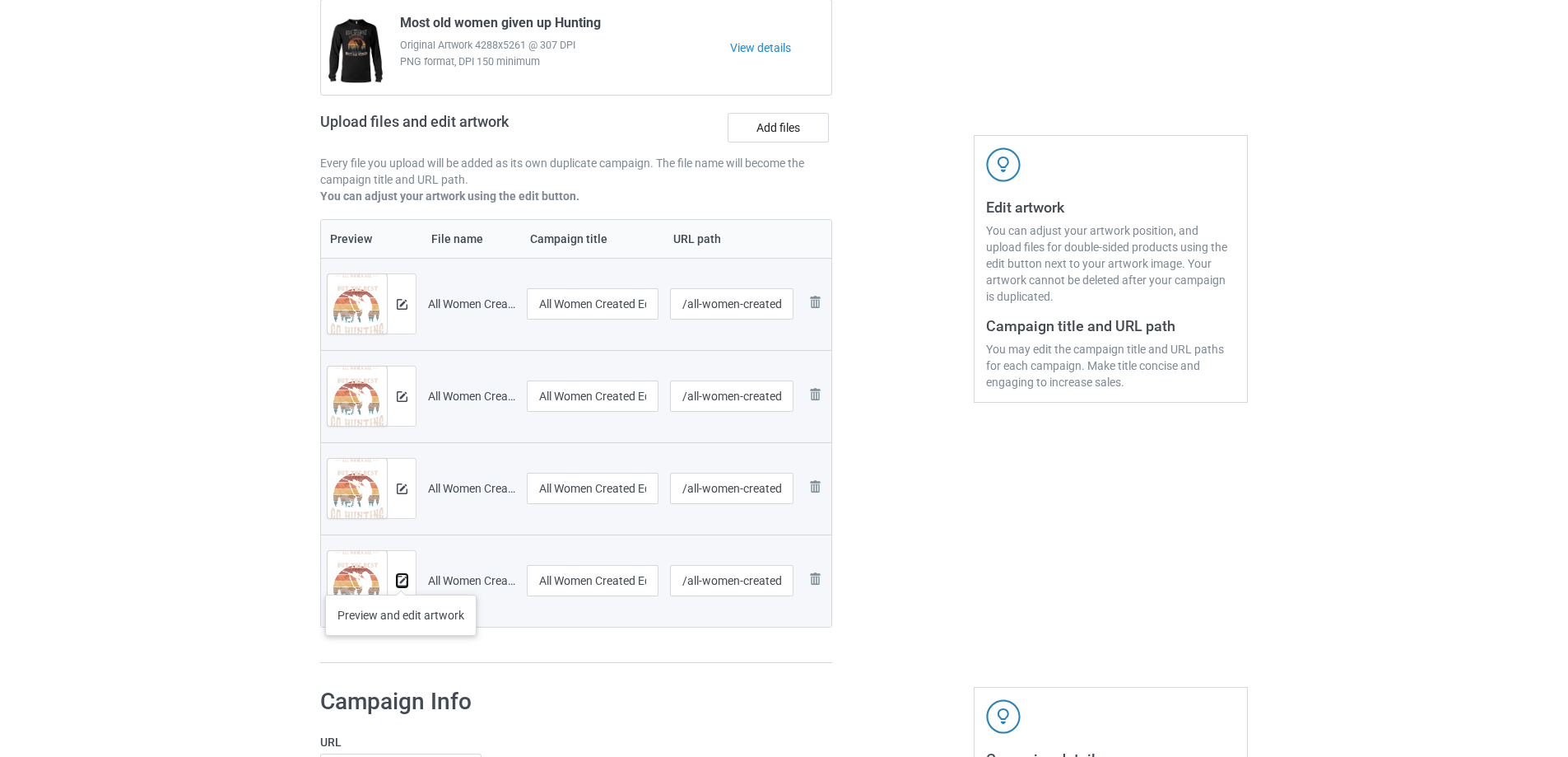
click at [401, 578] on img at bounding box center [402, 581] width 10 height 10
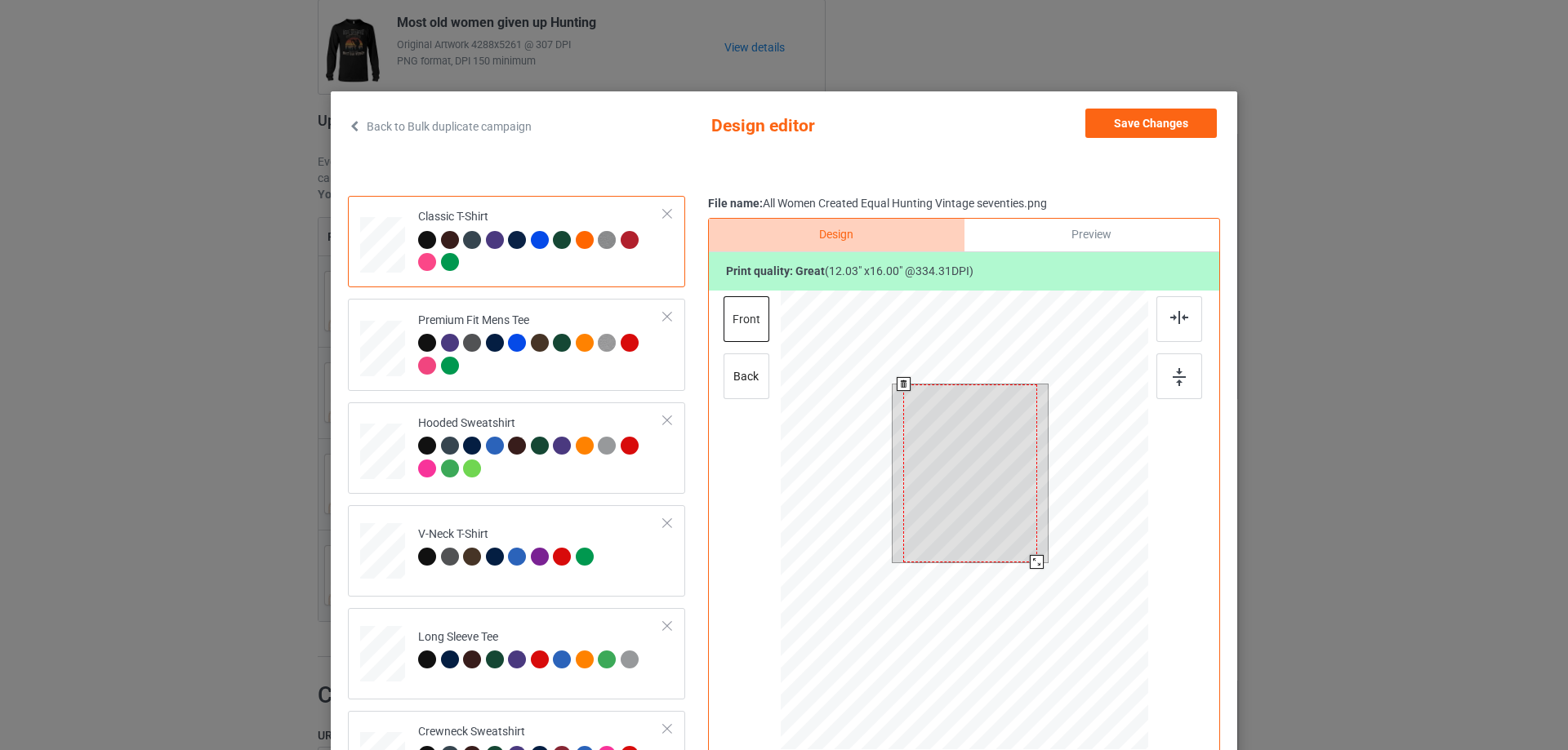
click at [1030, 560] on div at bounding box center [1037, 562] width 14 height 14
click at [1027, 558] on div at bounding box center [1034, 558] width 14 height 14
drag, startPoint x: 994, startPoint y: 508, endPoint x: 994, endPoint y: 461, distance: 47.0
click at [994, 461] on div at bounding box center [969, 472] width 129 height 170
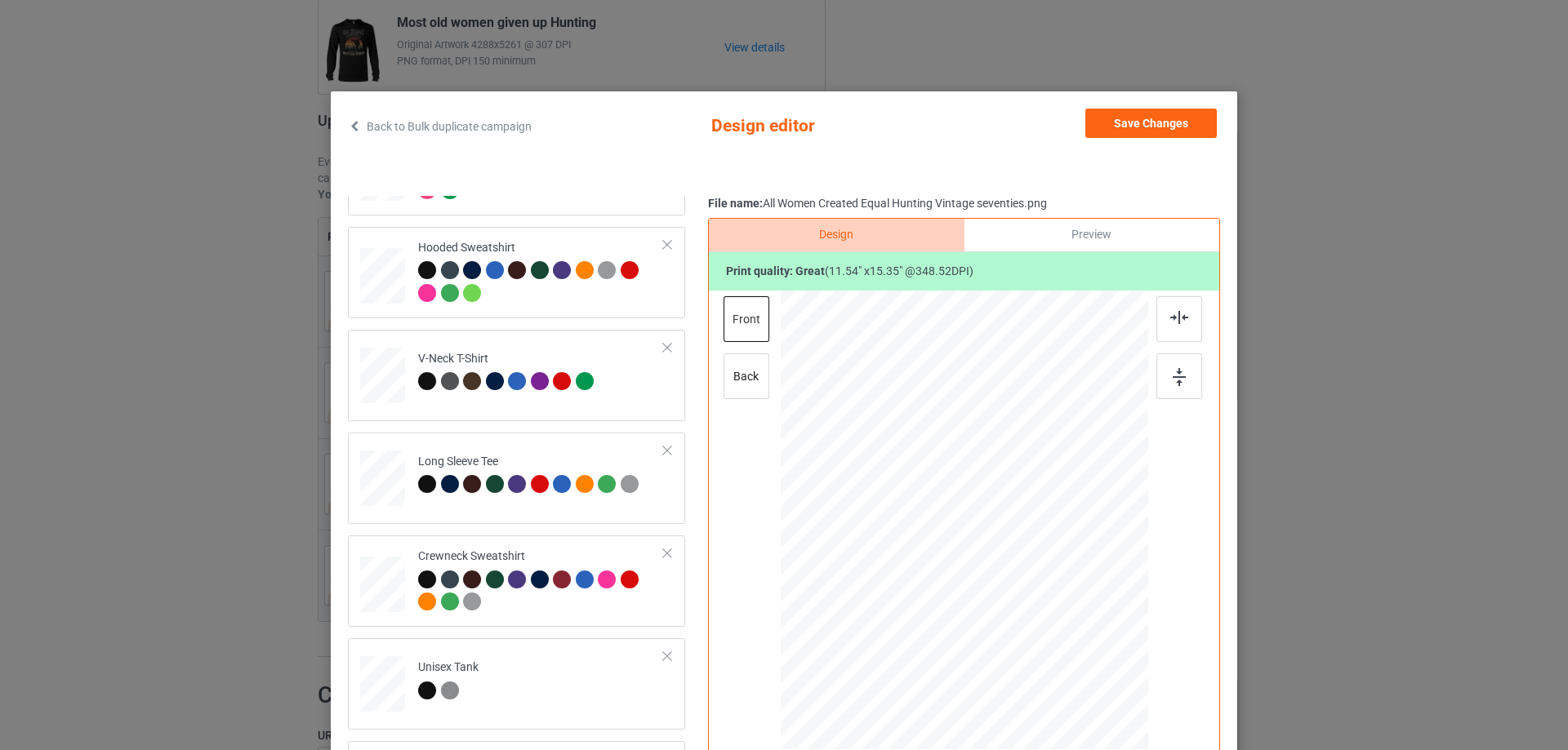
click at [1169, 108] on div "Back to Bulk duplicate campaign Design editor Save Changes Classic T-Shirt Prem…" at bounding box center [784, 470] width 906 height 759
click at [1162, 122] on button "Save Changes" at bounding box center [1151, 123] width 131 height 30
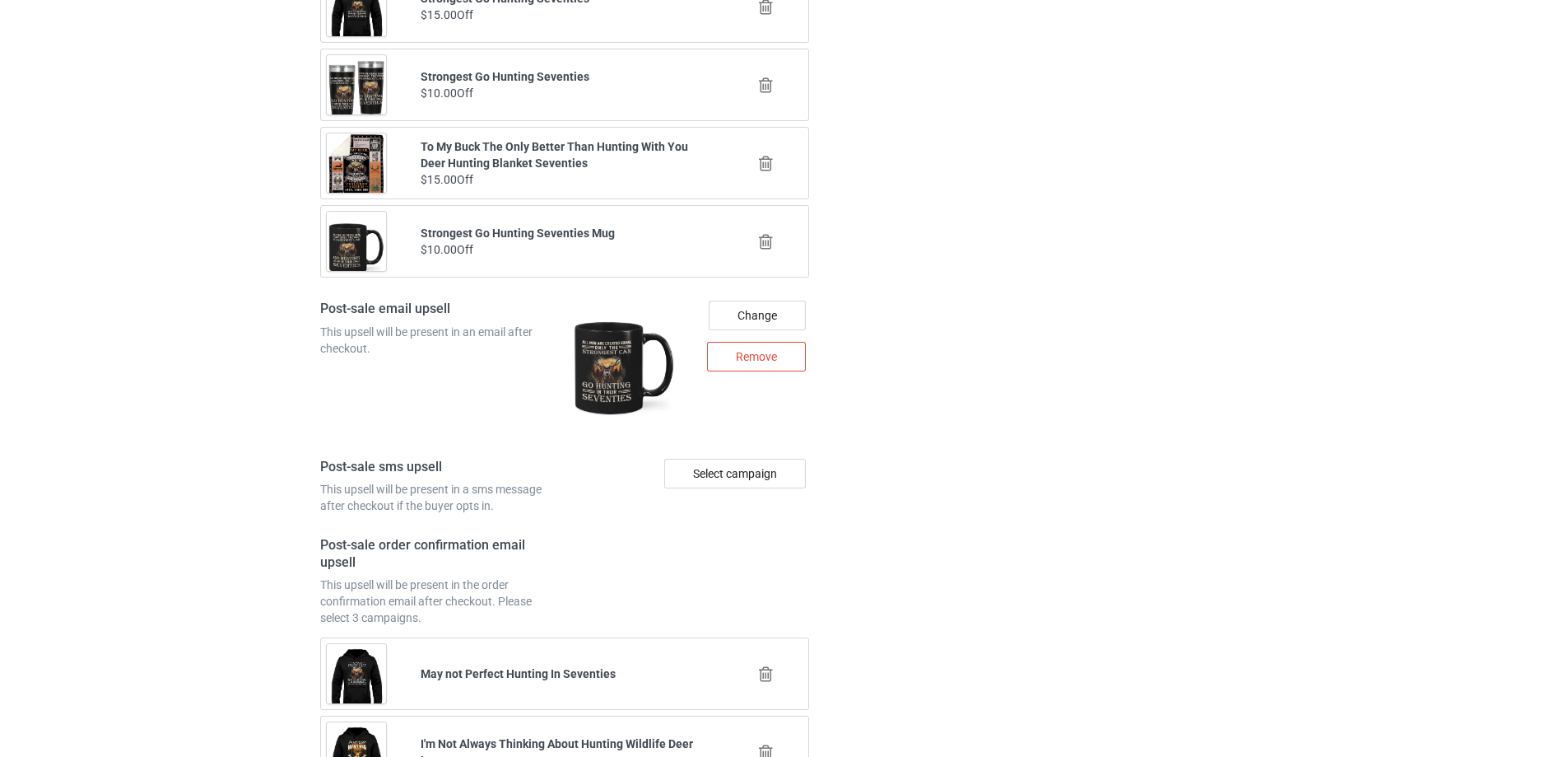
scroll to position [2498, 0]
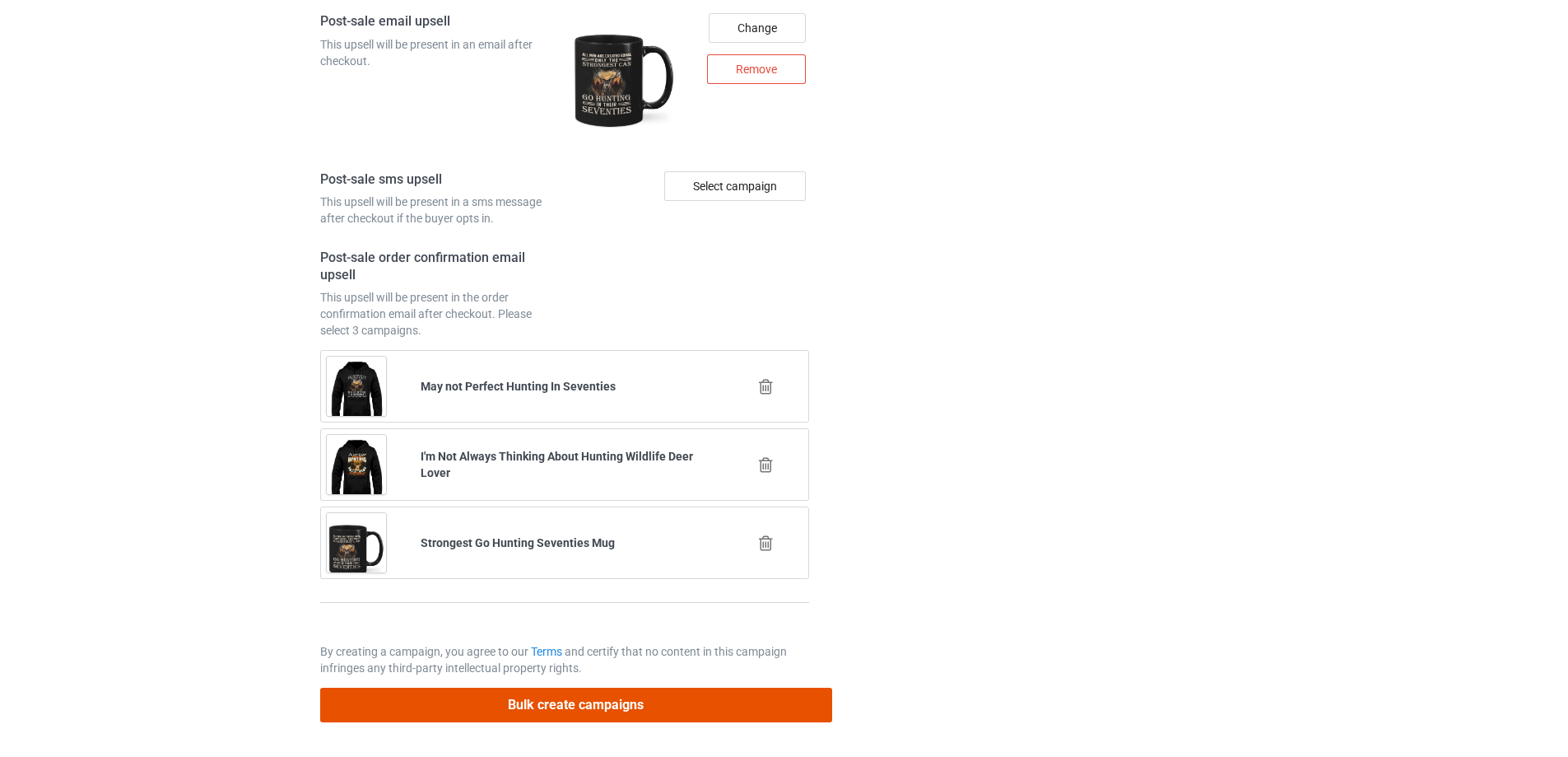
click at [564, 711] on button "Bulk create campaigns" at bounding box center [576, 704] width 512 height 34
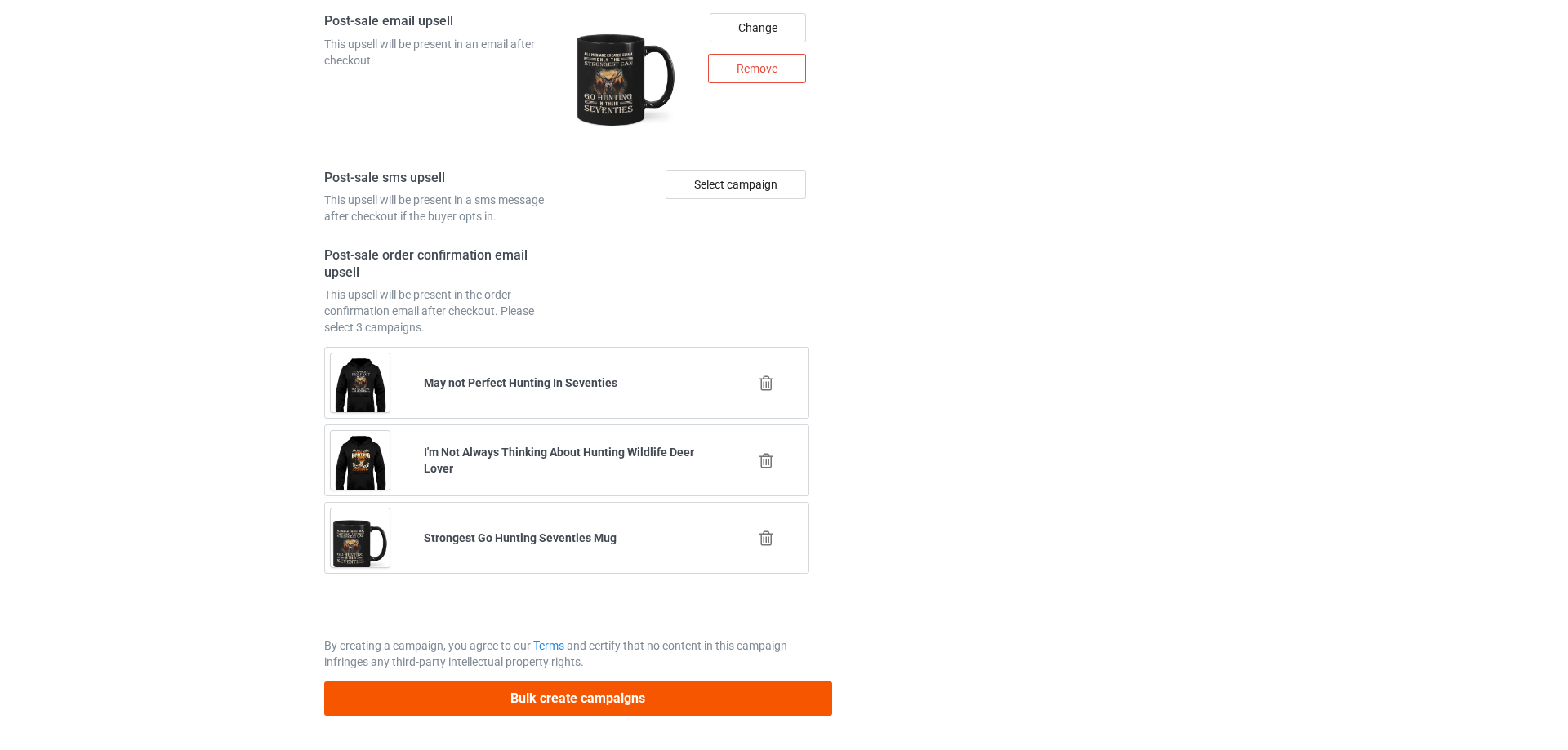
scroll to position [0, 0]
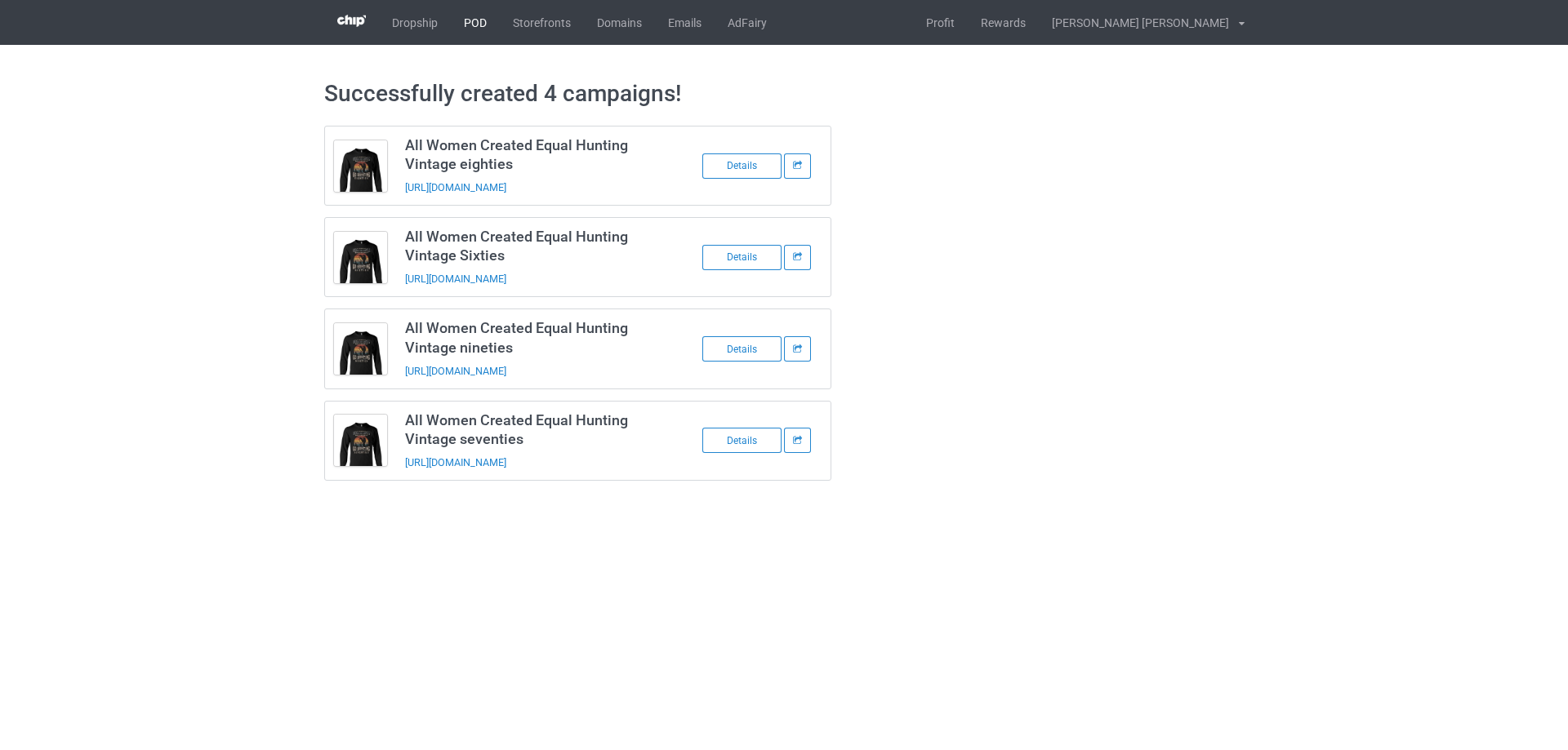
click at [471, 21] on link "POD" at bounding box center [475, 22] width 49 height 45
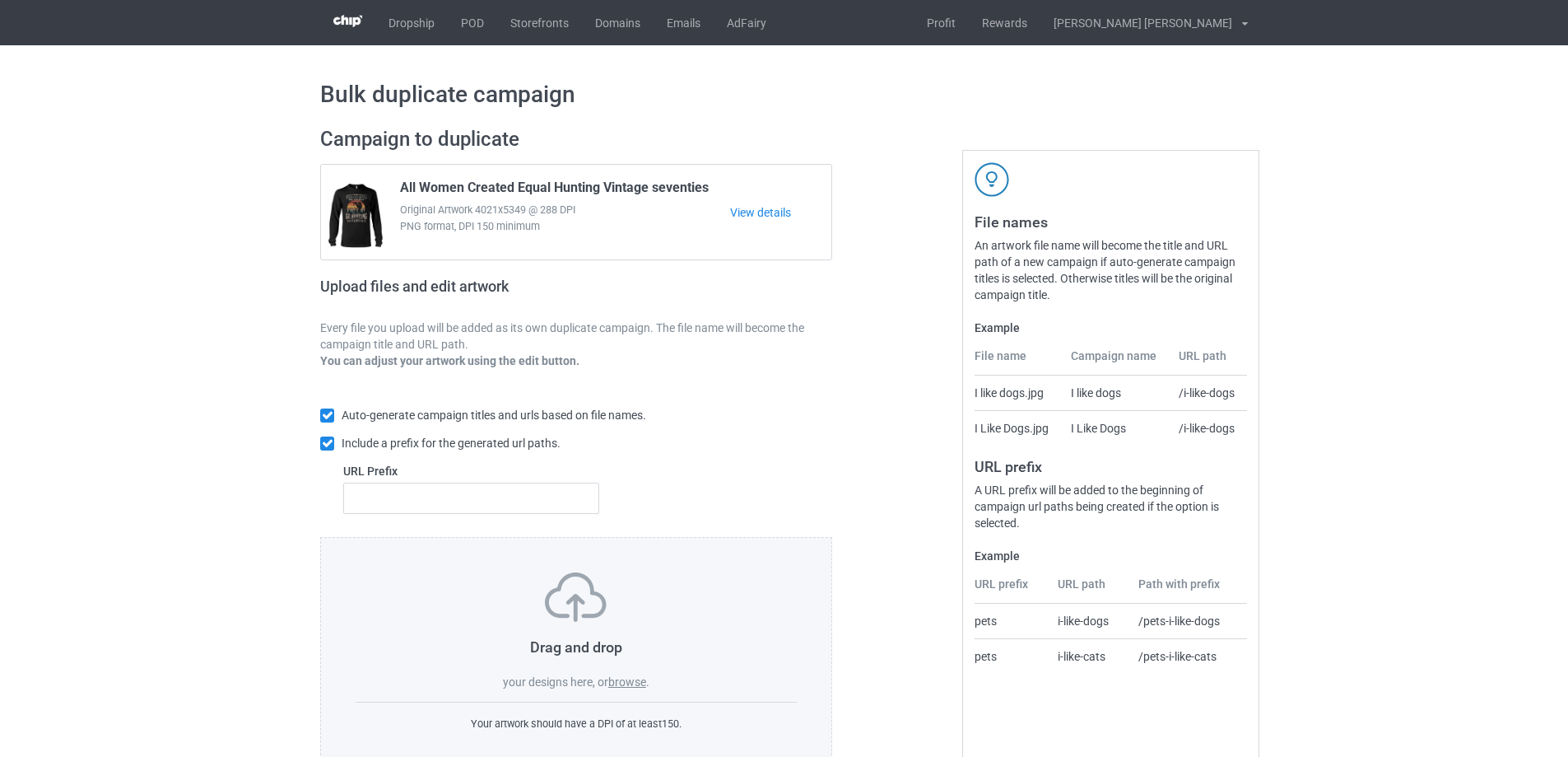
click at [627, 682] on label "browse" at bounding box center [627, 681] width 38 height 13
click at [0, 0] on input "browse" at bounding box center [0, 0] width 0 height 0
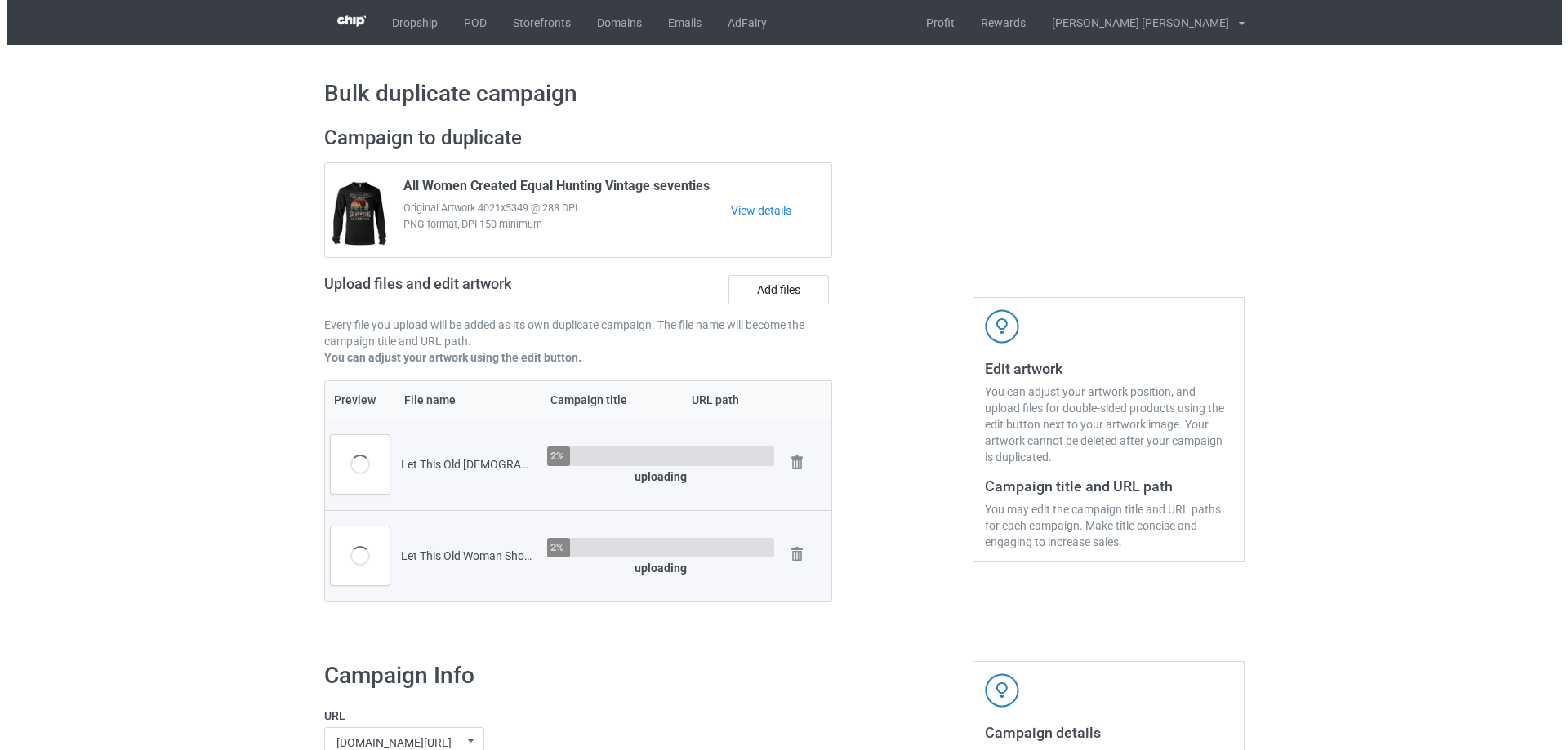
scroll to position [245, 0]
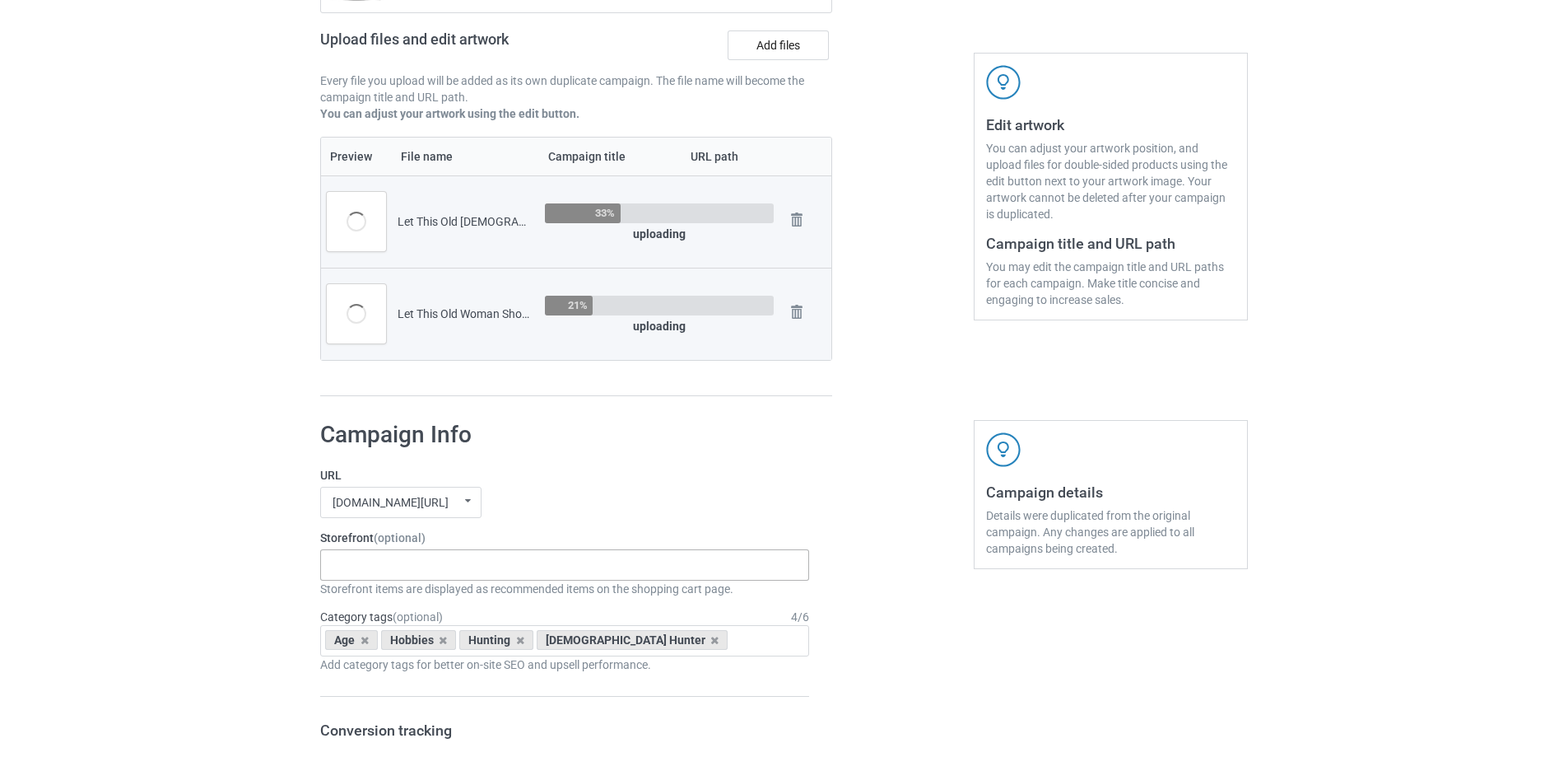
click at [398, 554] on div "Gifts For Bikers No Hobby [DATE] Hide And Seek World Champion Sasquatch I Love …" at bounding box center [564, 565] width 489 height 31
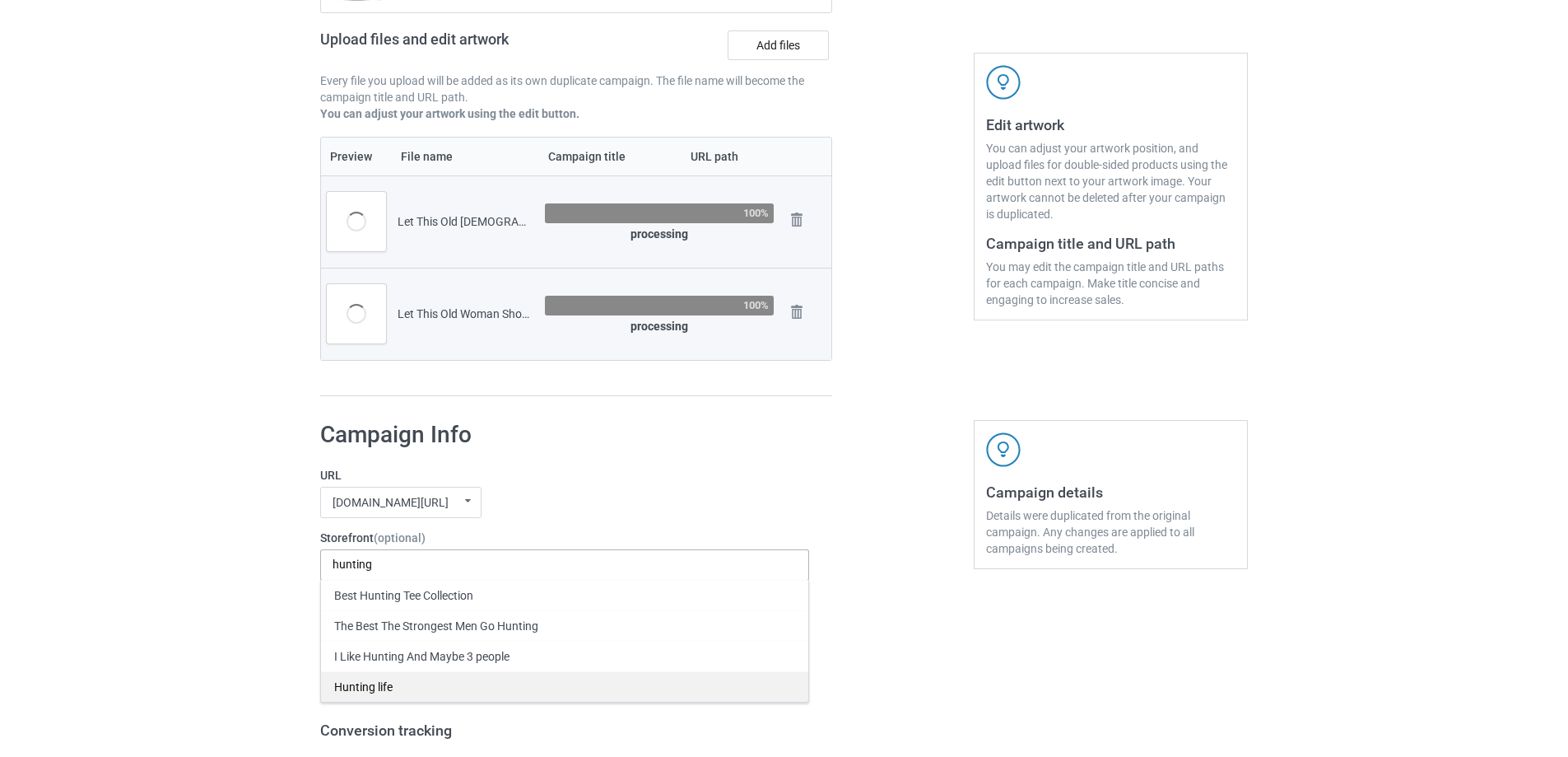
type input "hunting"
click at [380, 684] on div "Hunting life" at bounding box center [565, 686] width 488 height 30
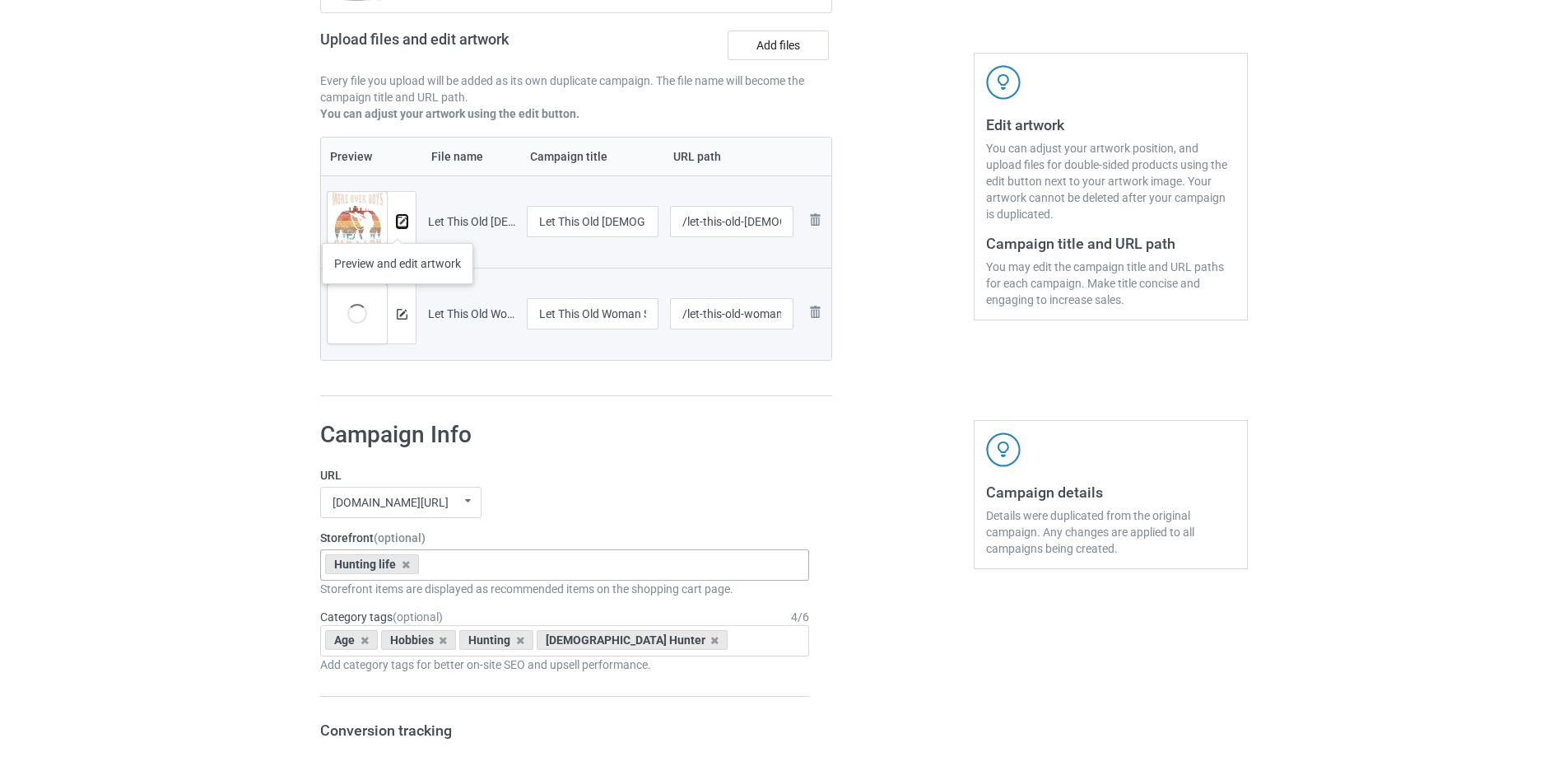
click at [398, 227] on img at bounding box center [402, 222] width 10 height 10
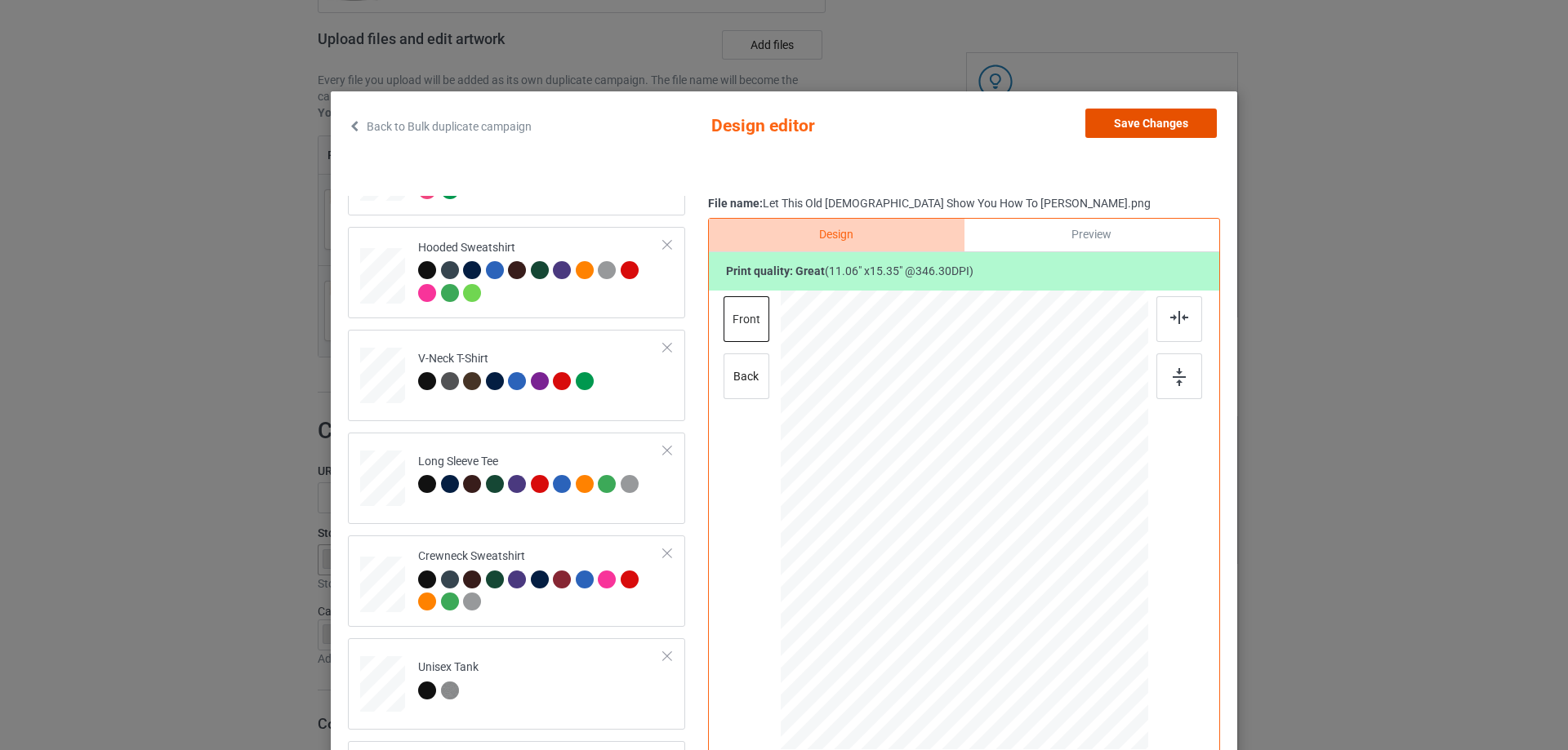
click at [1144, 129] on button "Save Changes" at bounding box center [1151, 123] width 131 height 30
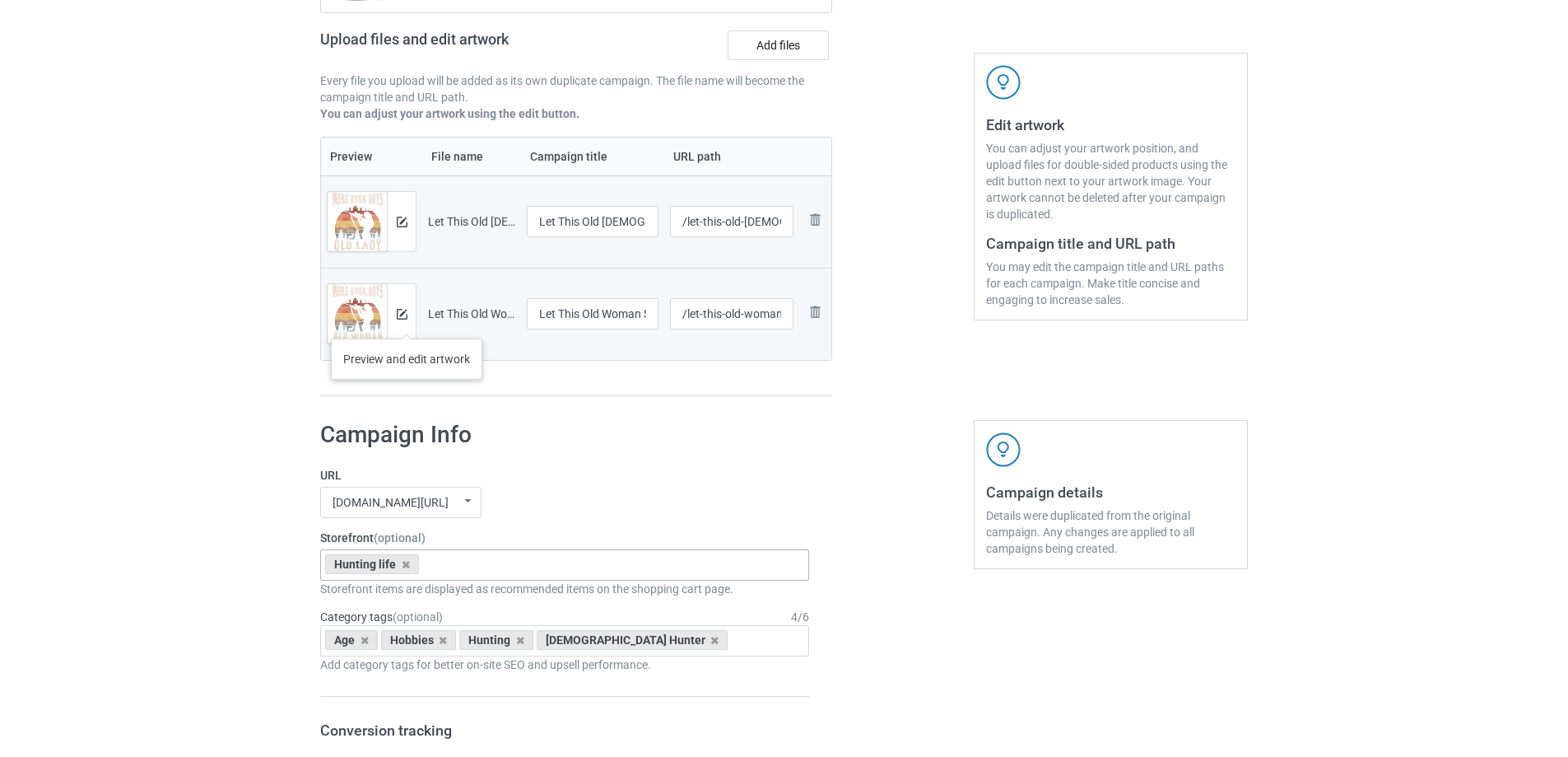
click at [404, 320] on div at bounding box center [402, 314] width 29 height 59
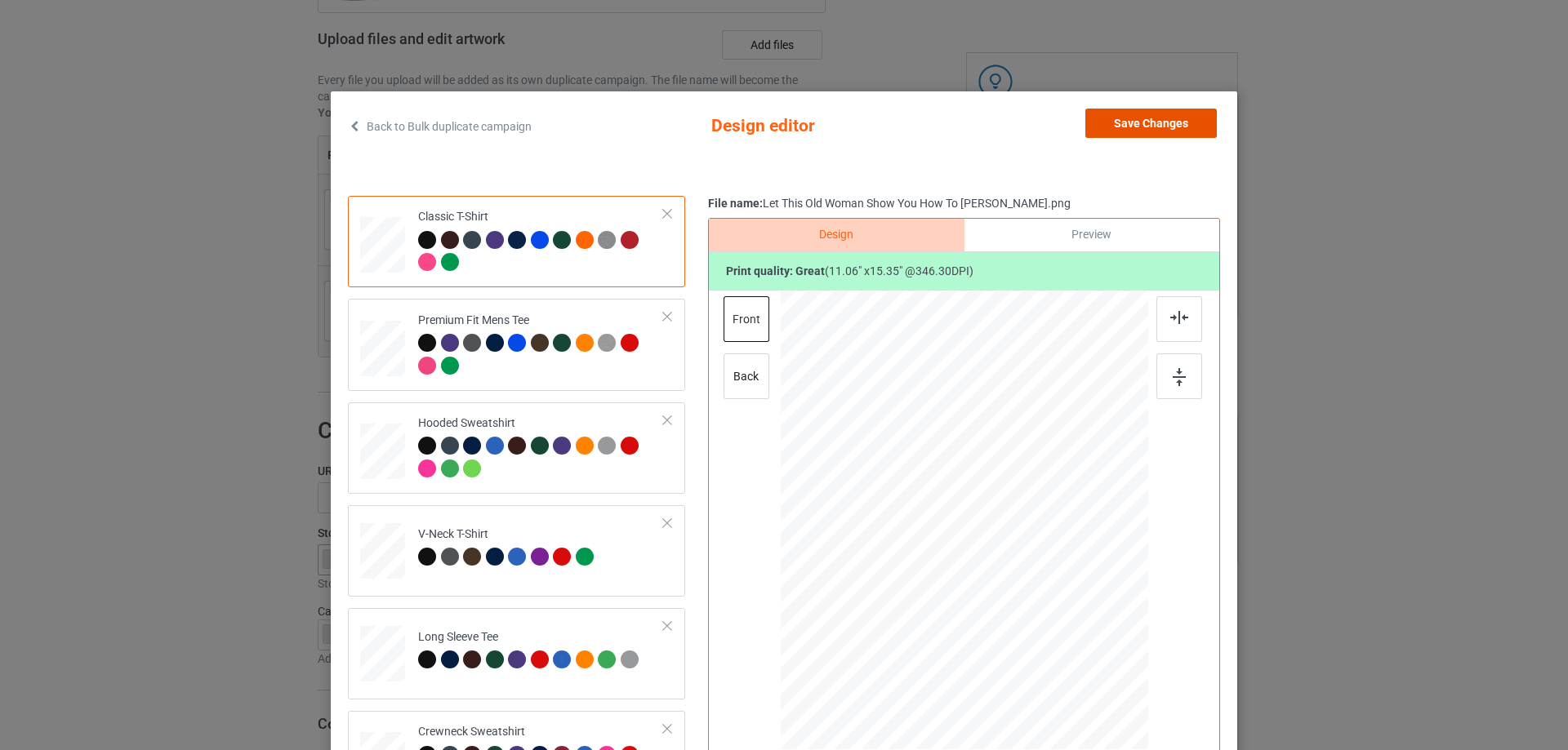
click at [1148, 127] on button "Save Changes" at bounding box center [1151, 123] width 131 height 30
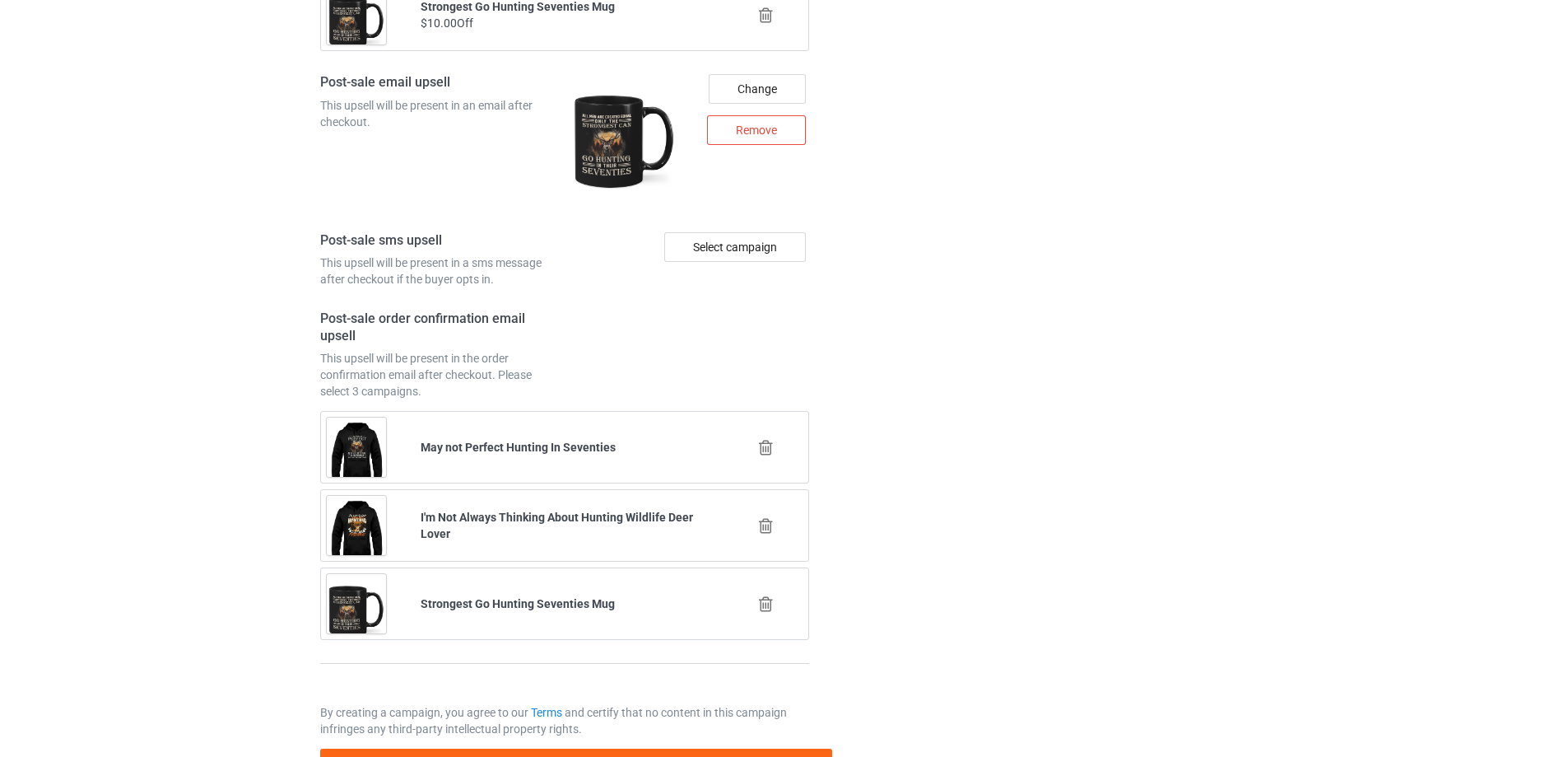
scroll to position [2313, 0]
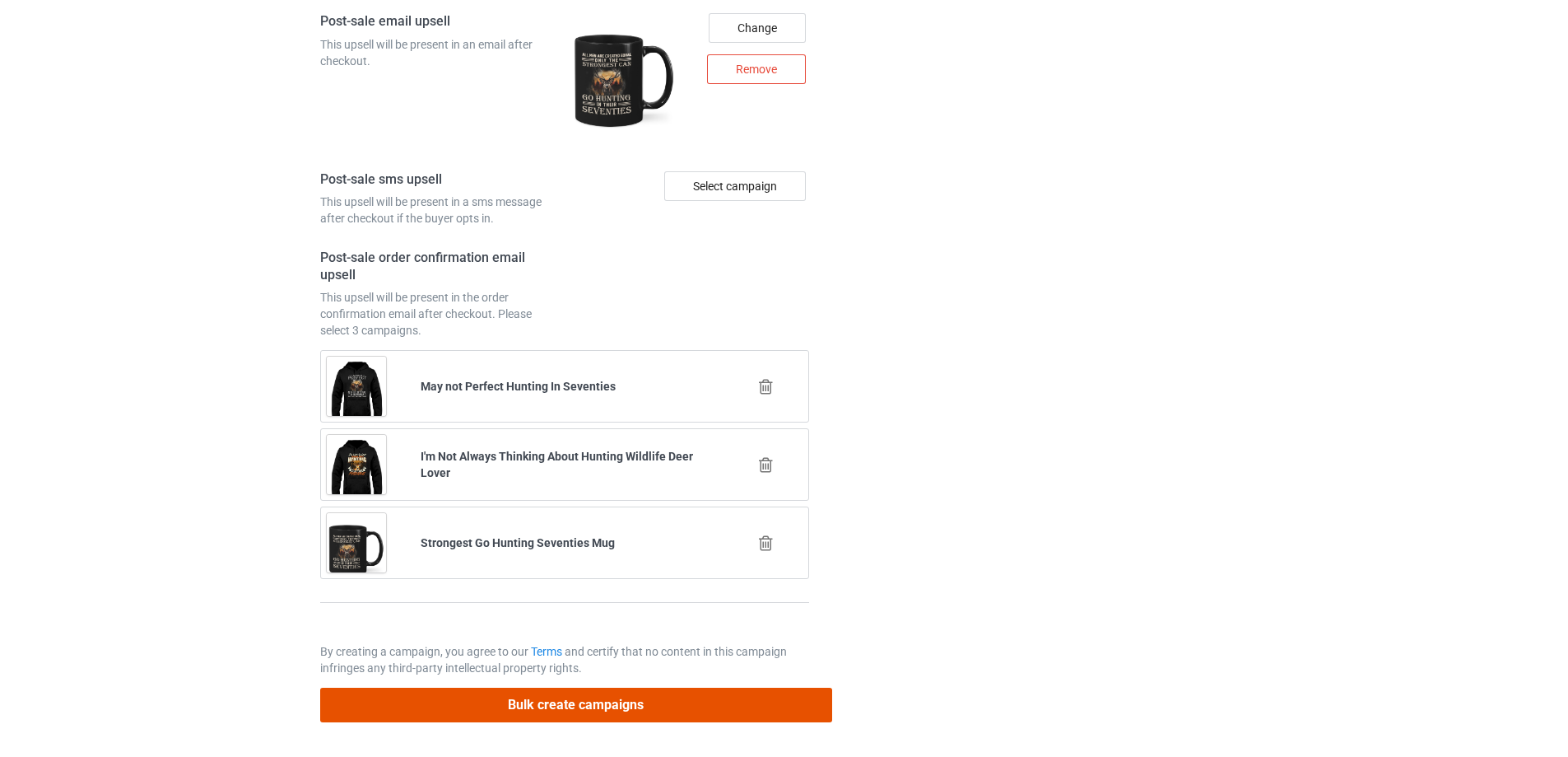
click at [618, 693] on button "Bulk create campaigns" at bounding box center [576, 704] width 512 height 34
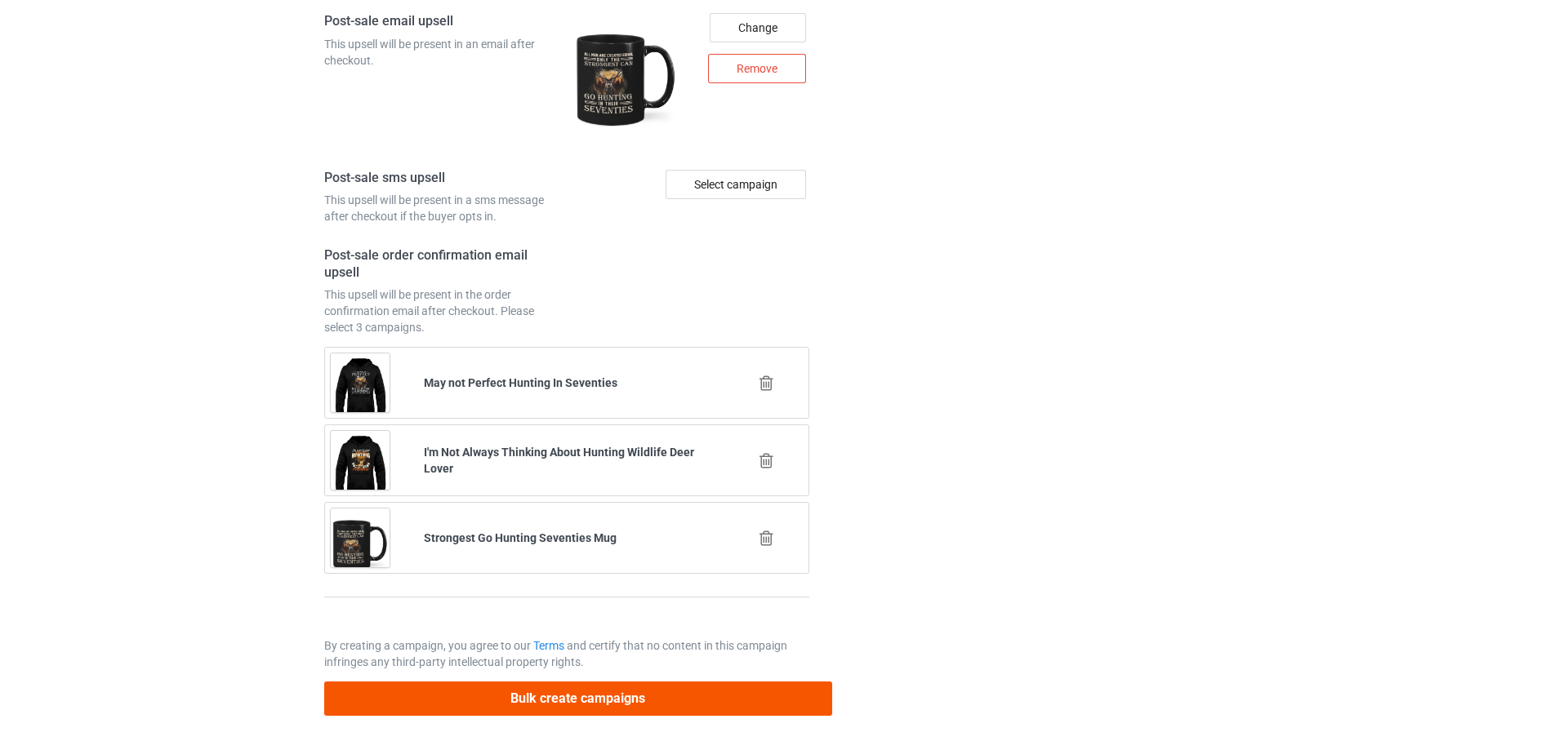
scroll to position [0, 0]
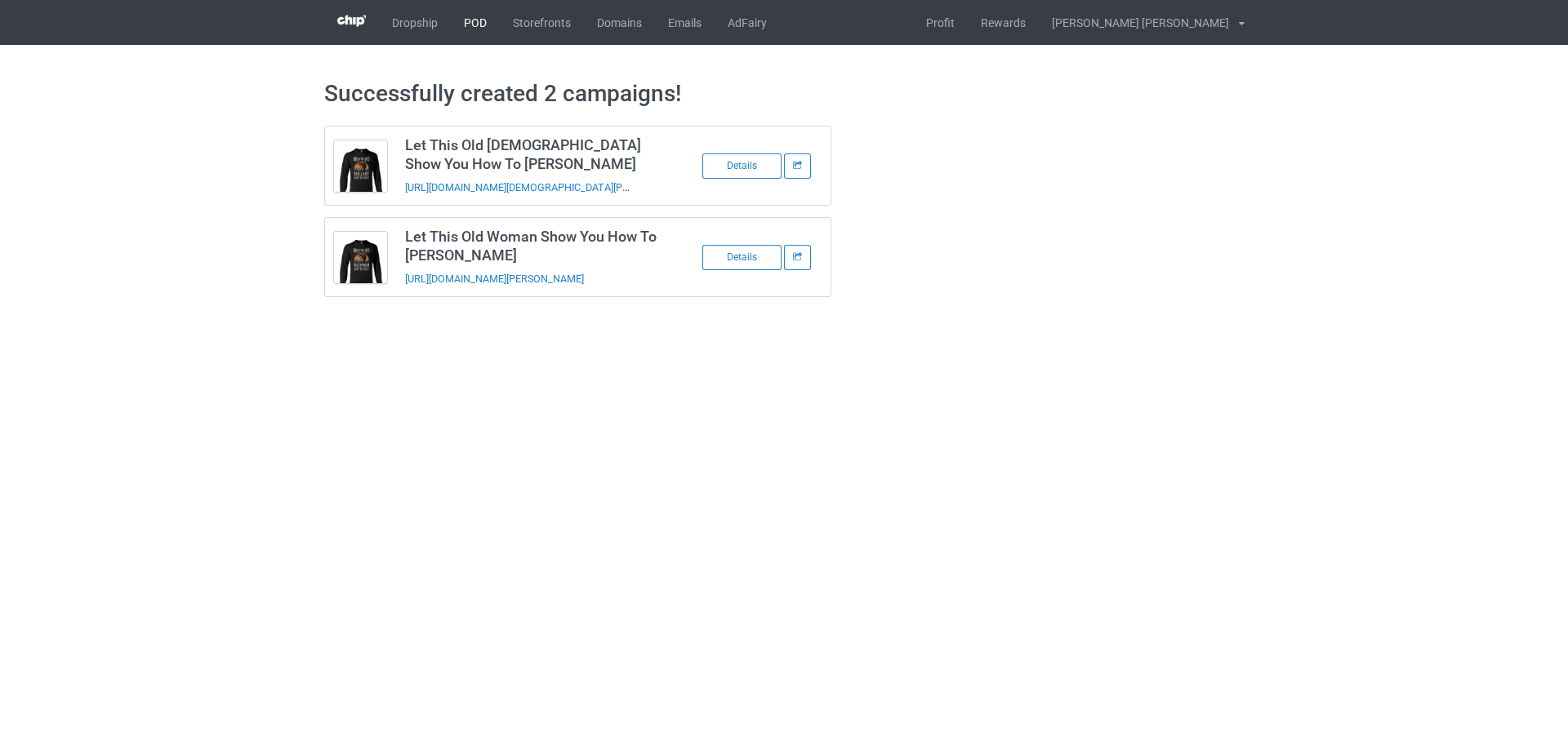
click at [482, 25] on link "POD" at bounding box center [475, 22] width 49 height 45
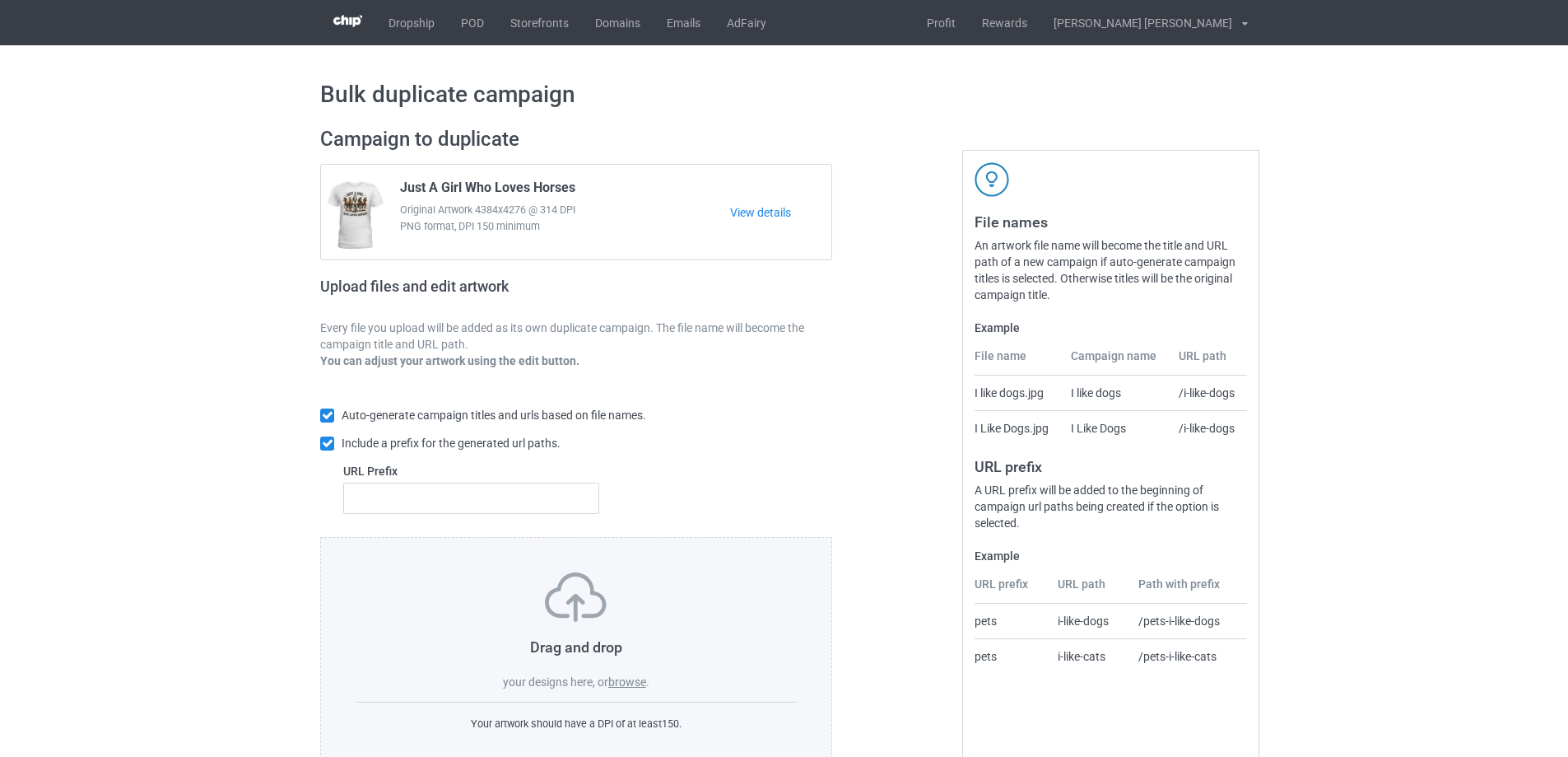
click at [624, 675] on div "Drag and drop your designs here, or browse ." at bounding box center [576, 631] width 441 height 118
click at [624, 676] on label "browse" at bounding box center [627, 681] width 38 height 13
click at [0, 0] on input "browse" at bounding box center [0, 0] width 0 height 0
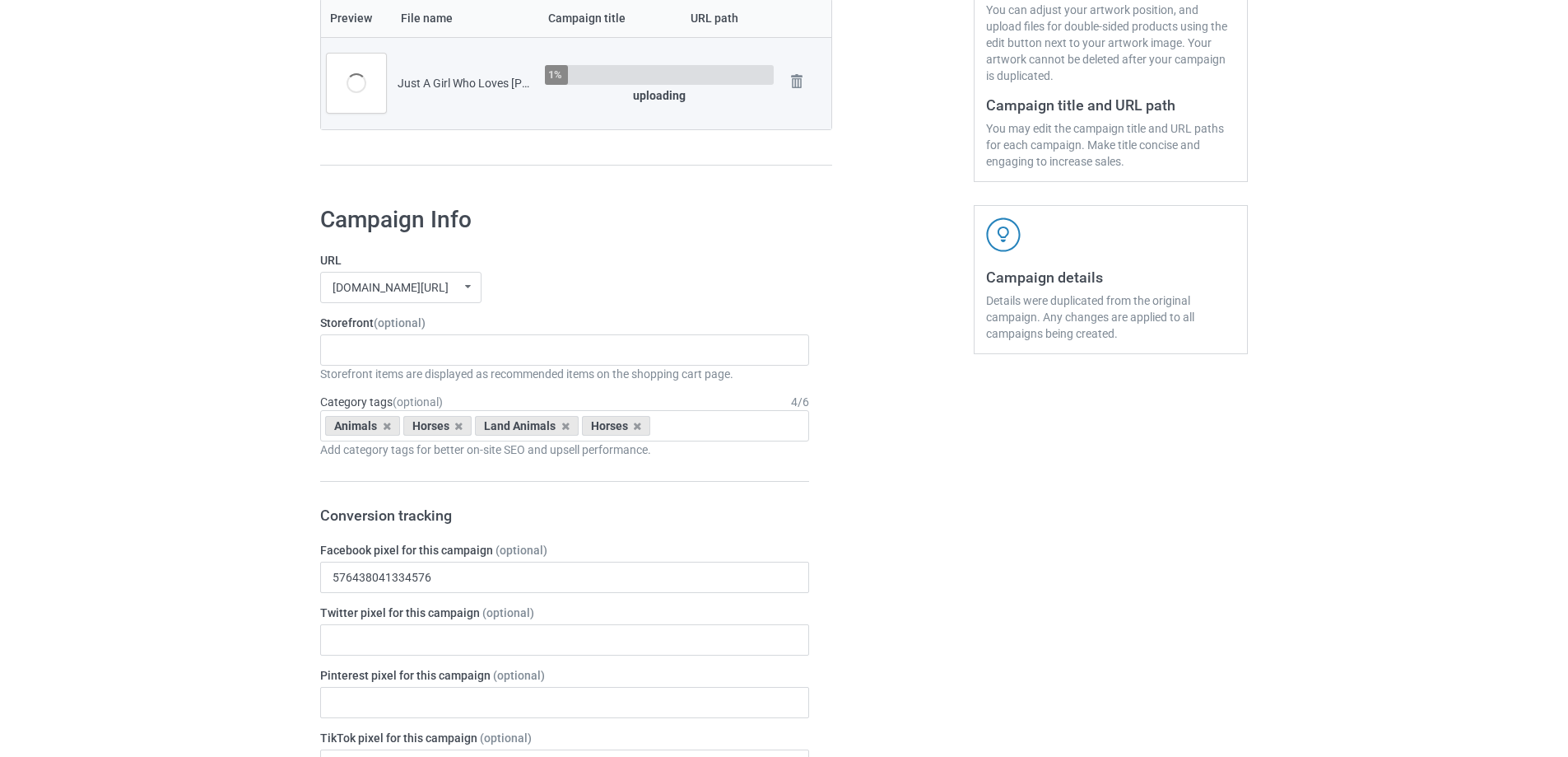
scroll to position [494, 0]
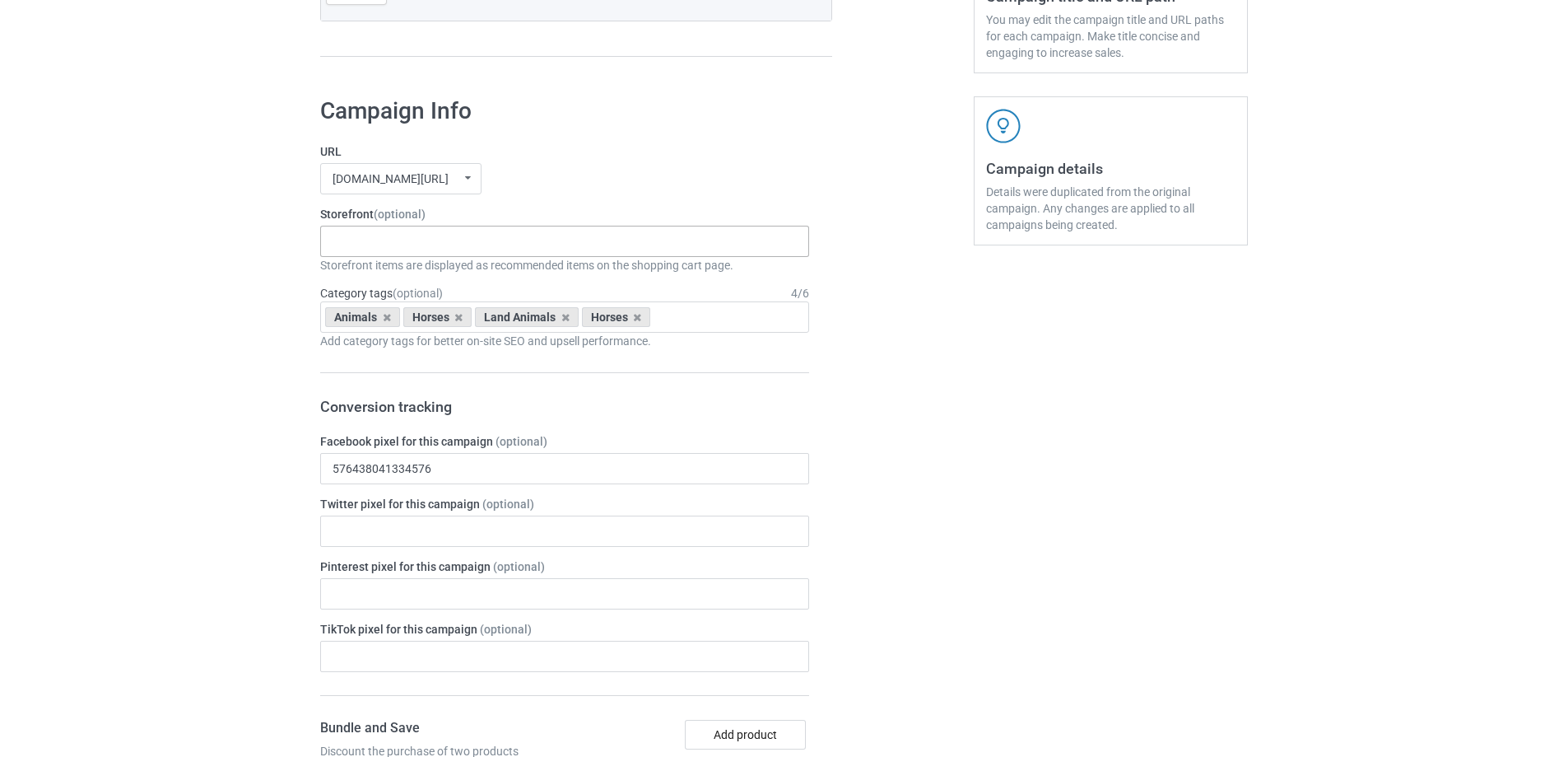
click at [391, 249] on div "Save horse Wild Horses I Love Cruising Gifts for German Shepherd Dog Lovers Bes…" at bounding box center [564, 241] width 489 height 31
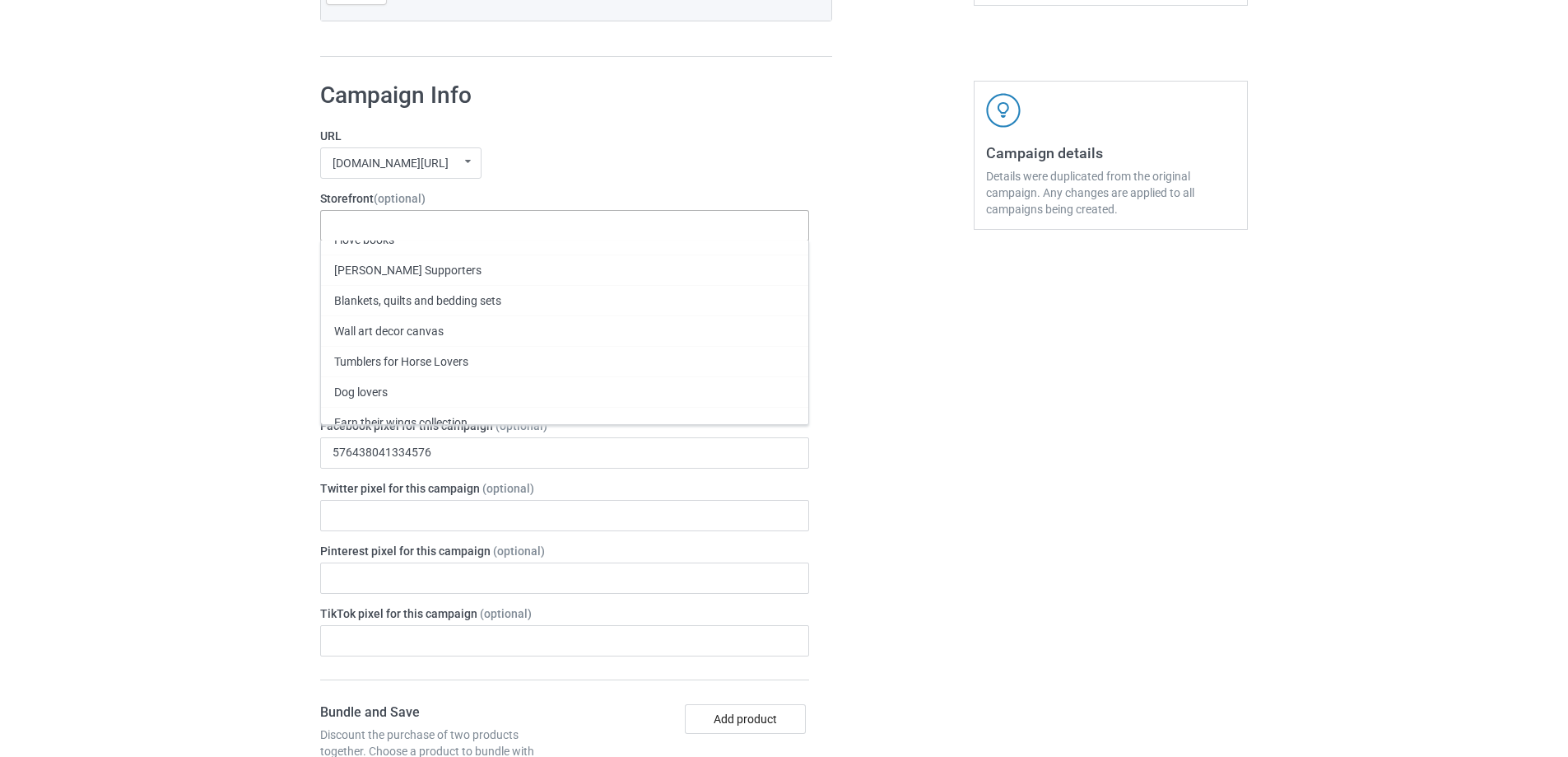
scroll to position [329, 0]
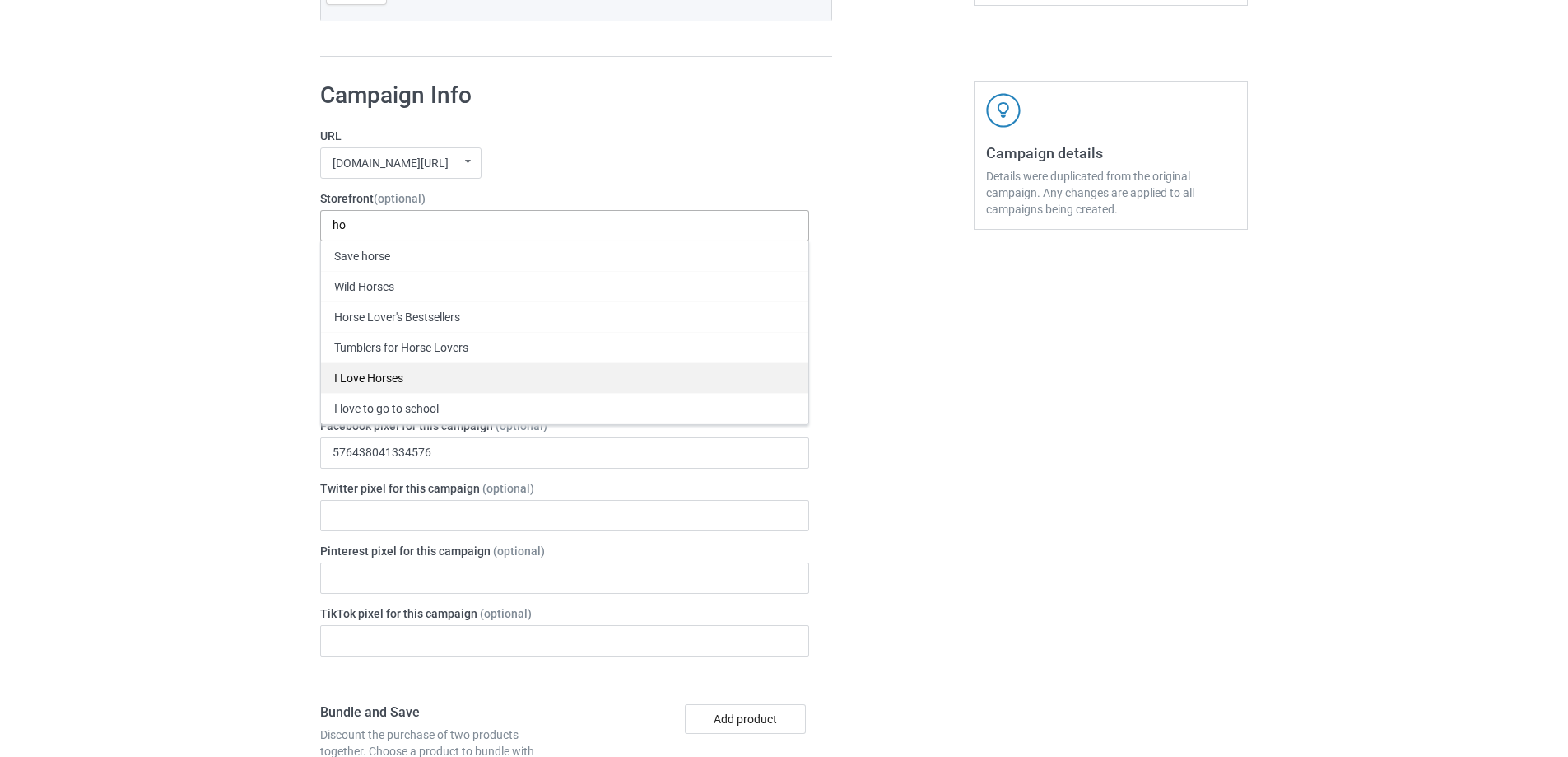
type input "ho"
click at [382, 375] on div "I Love Horses" at bounding box center [565, 377] width 488 height 30
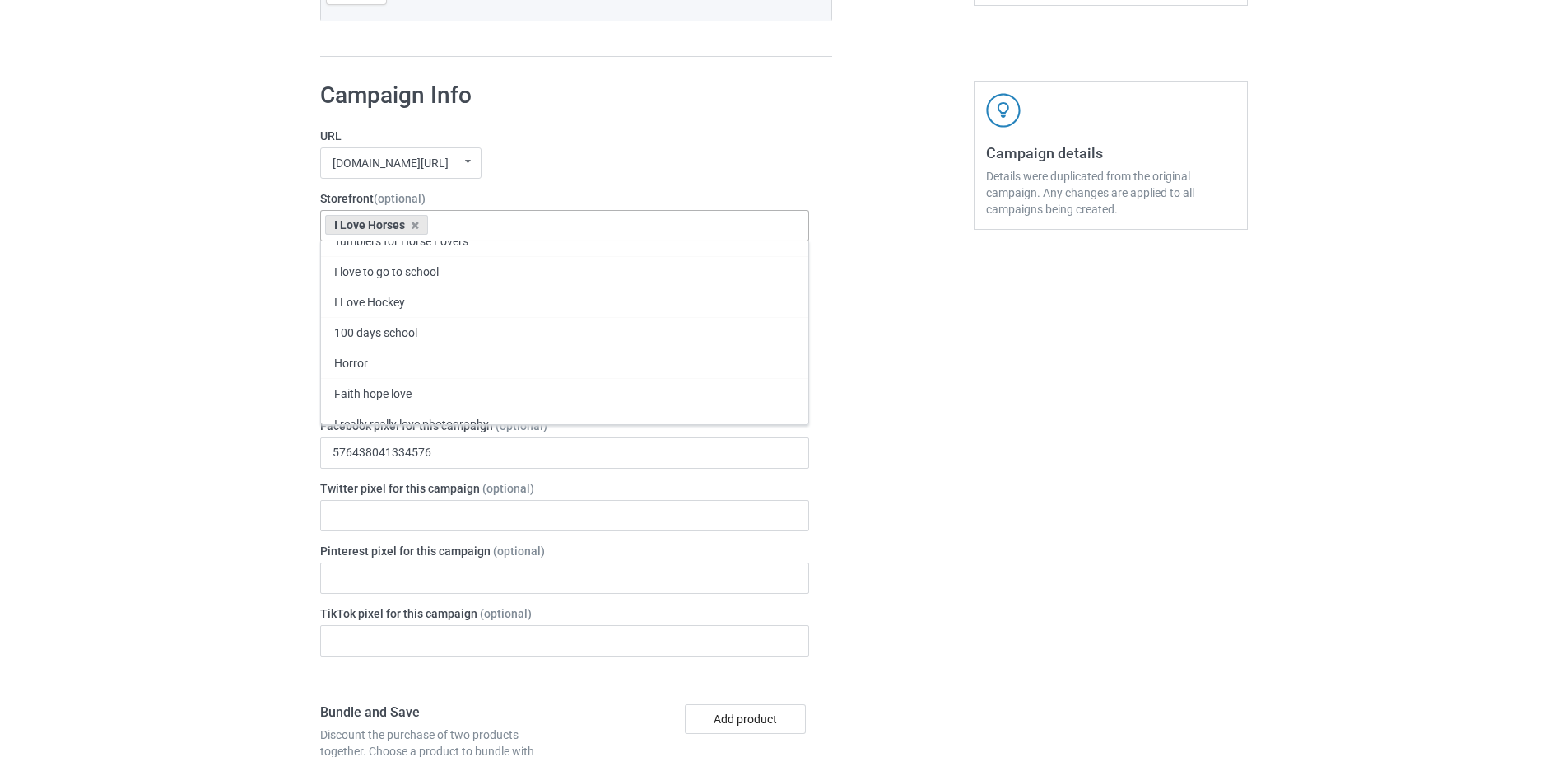
scroll to position [120, 0]
click at [464, 469] on div "I really really love horses" at bounding box center [565, 470] width 488 height 30
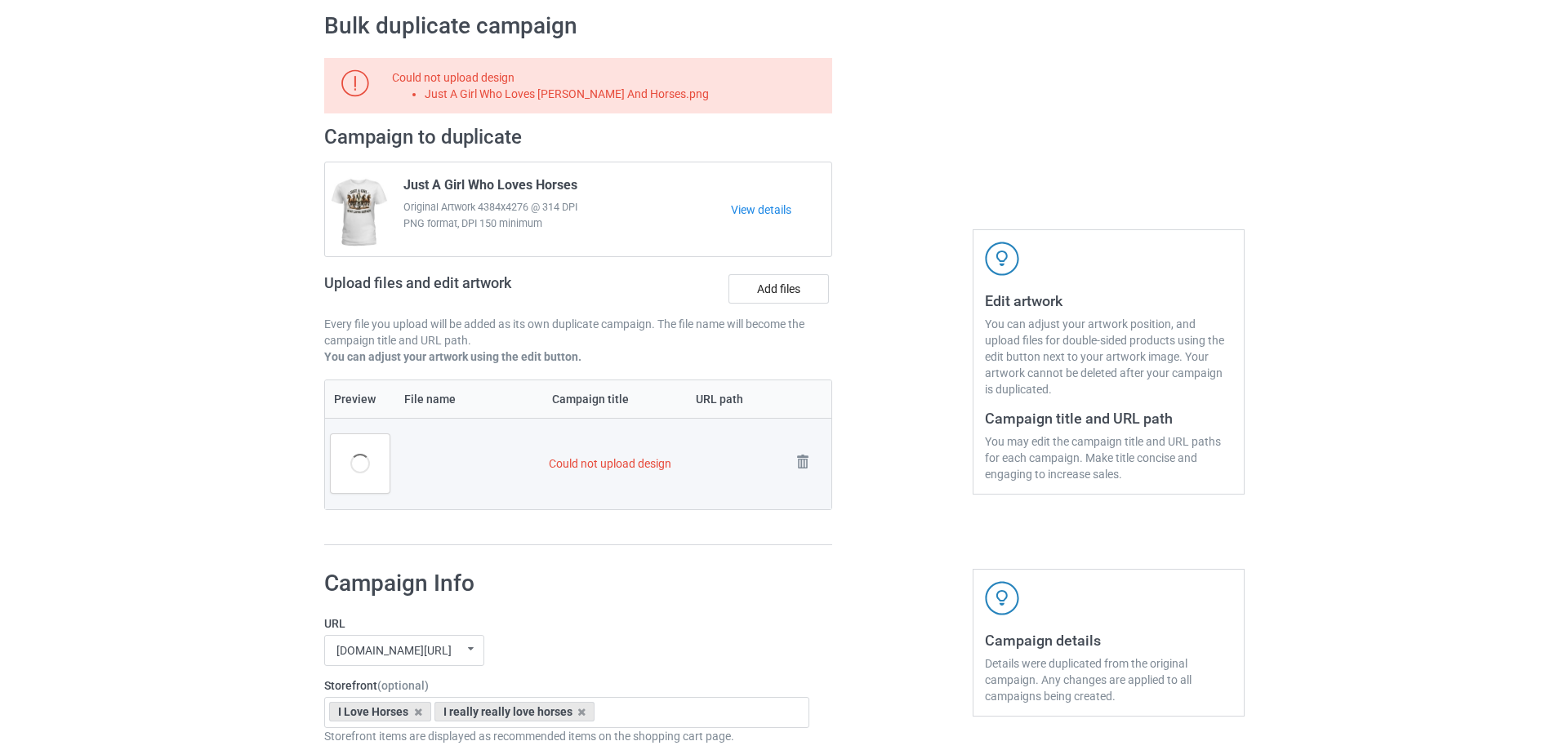
scroll to position [0, 0]
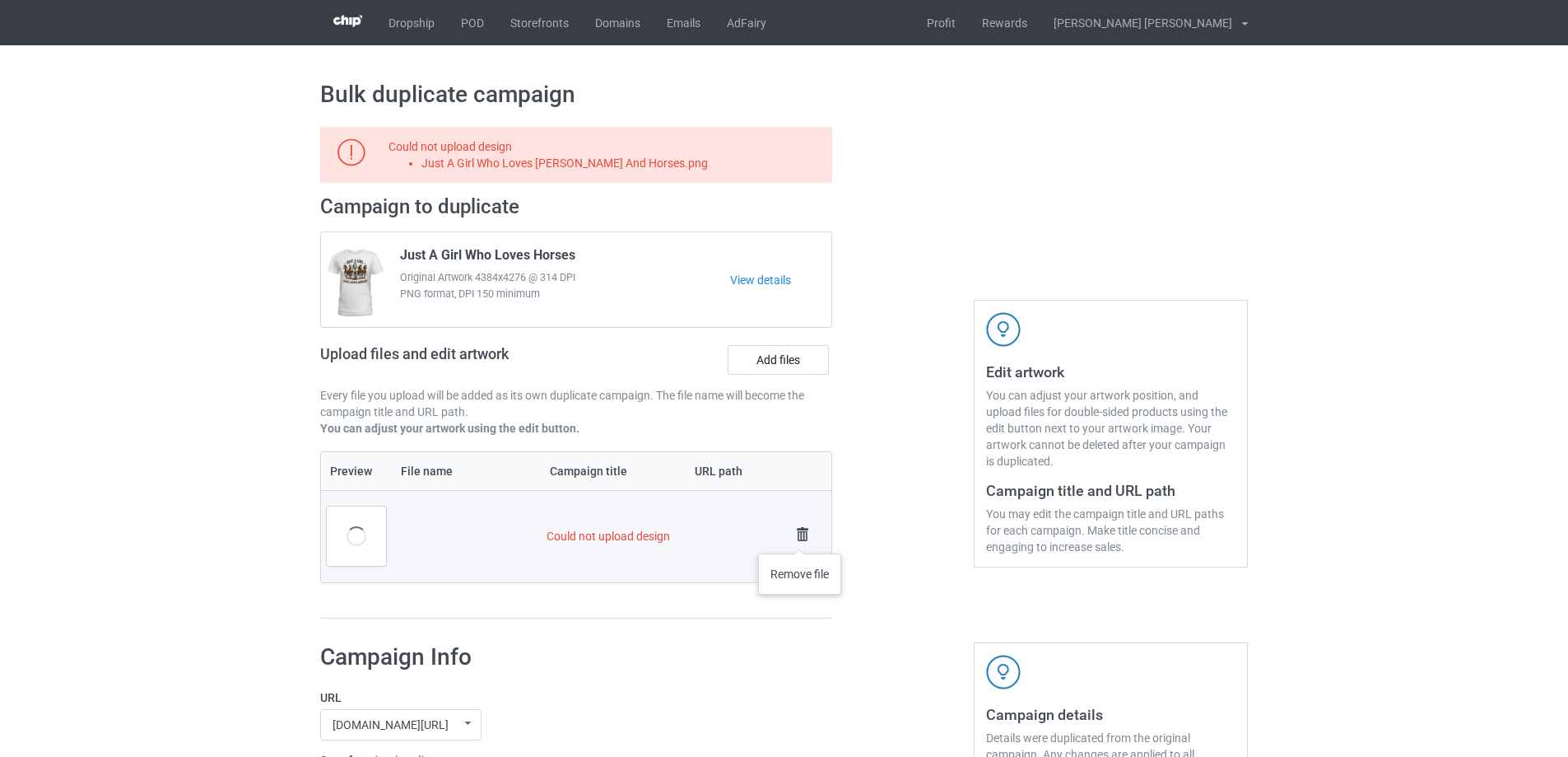
click at [800, 537] on img at bounding box center [802, 534] width 23 height 23
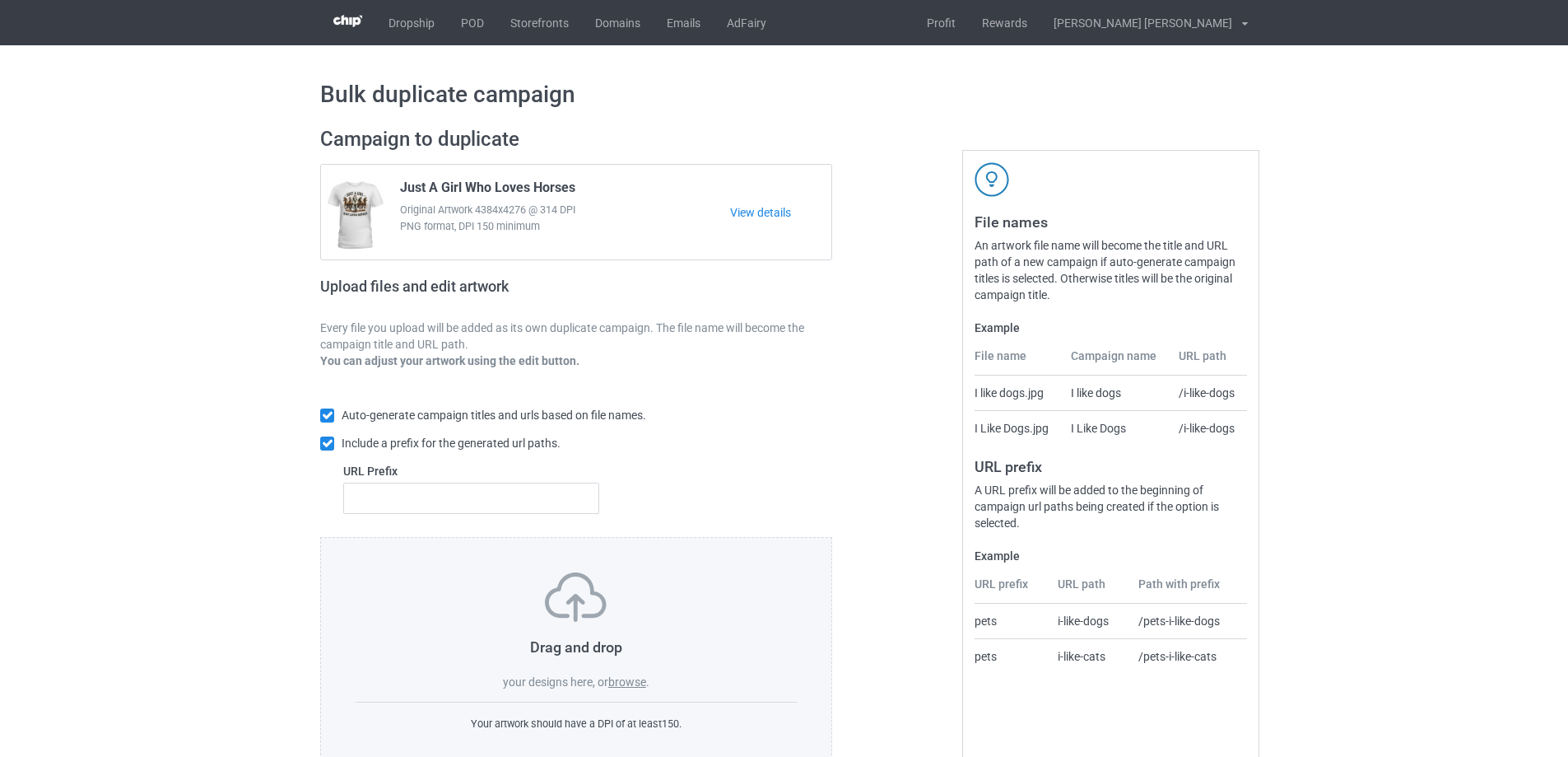
click at [636, 690] on div "Drag and drop your designs here, or browse ." at bounding box center [576, 631] width 441 height 118
click at [641, 681] on label "browse" at bounding box center [627, 681] width 38 height 13
click at [0, 0] on input "browse" at bounding box center [0, 0] width 0 height 0
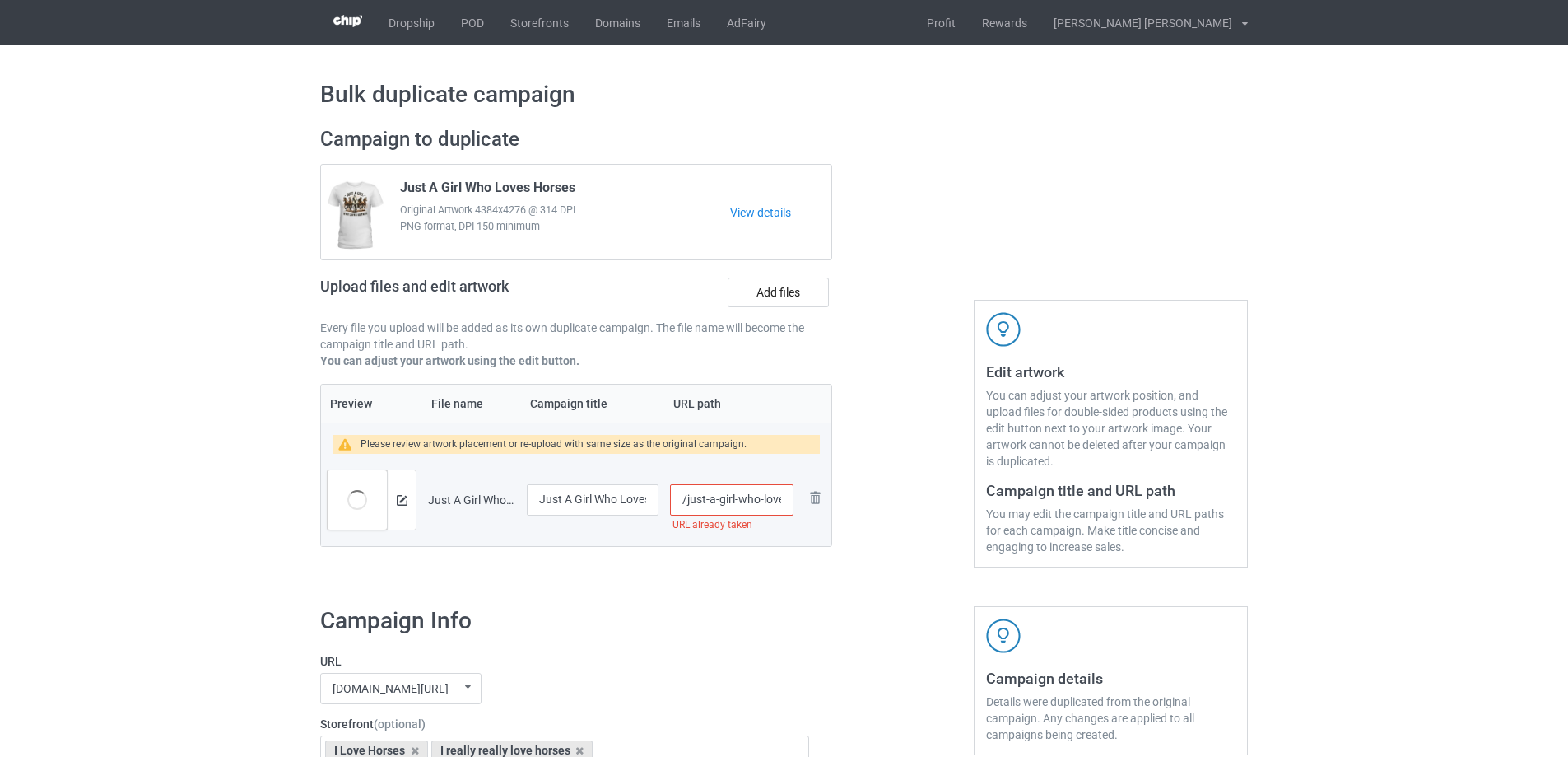
click at [712, 502] on input "/just-a-girl-who-loves-jesus-and-horses" at bounding box center [732, 500] width 124 height 31
type input "/just-girl-who-loves-jesus-and-horses"
click at [945, 443] on div at bounding box center [903, 355] width 119 height 479
click at [410, 493] on div at bounding box center [402, 499] width 29 height 59
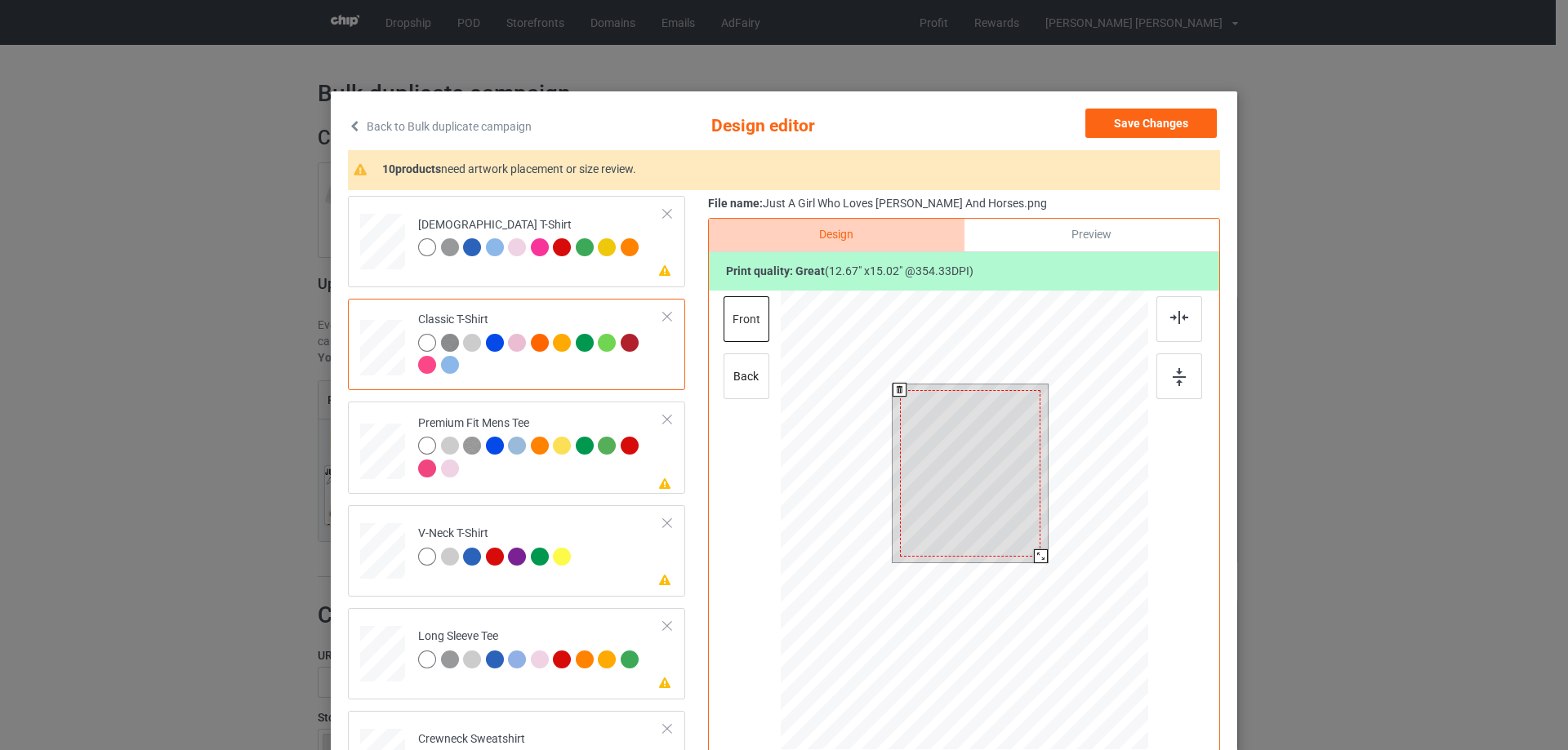
drag, startPoint x: 1034, startPoint y: 561, endPoint x: 1033, endPoint y: 552, distance: 9.1
click at [1034, 552] on div at bounding box center [1041, 556] width 14 height 14
drag, startPoint x: 1002, startPoint y: 502, endPoint x: 1005, endPoint y: 490, distance: 12.4
click at [1005, 490] on div at bounding box center [972, 468] width 141 height 167
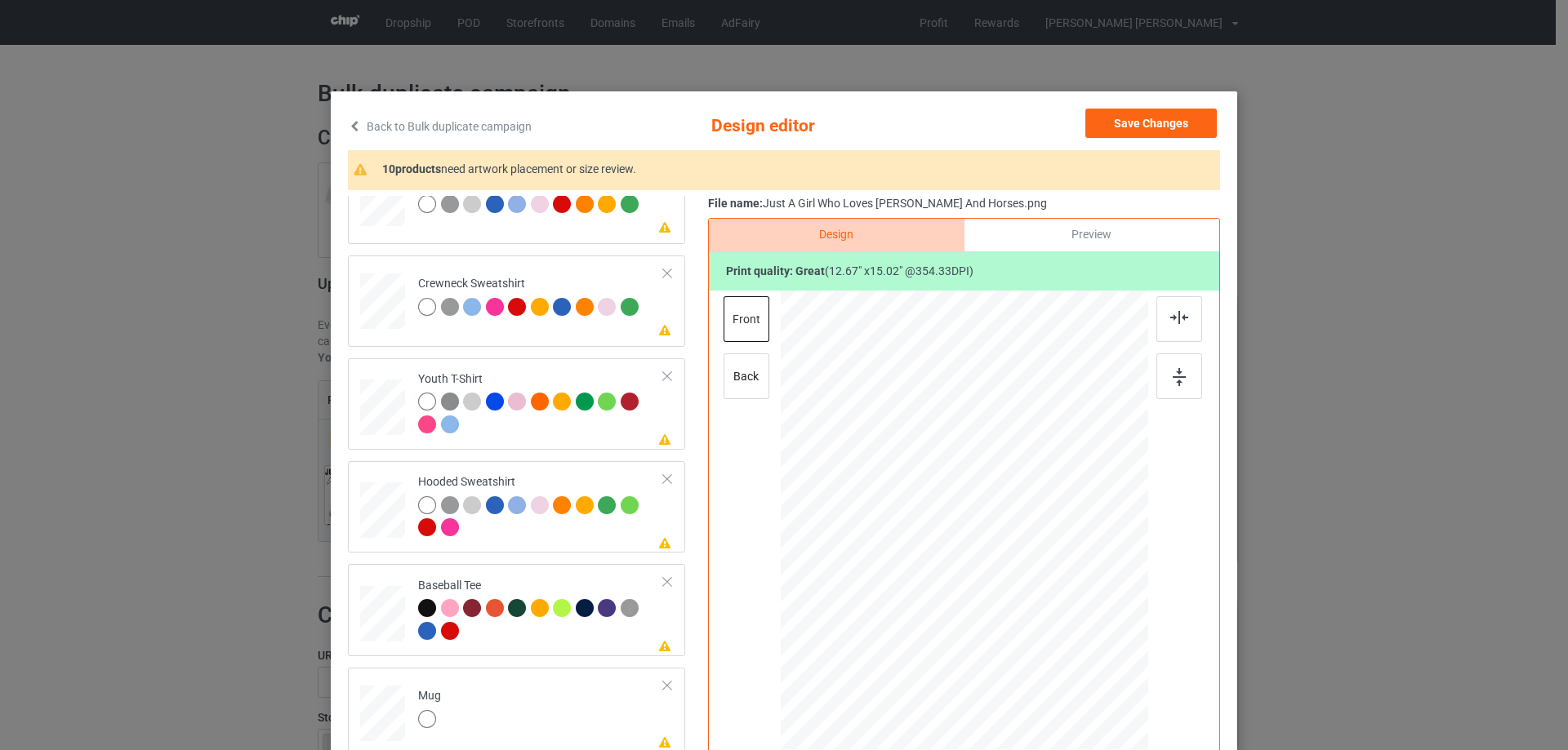
scroll to position [484, 0]
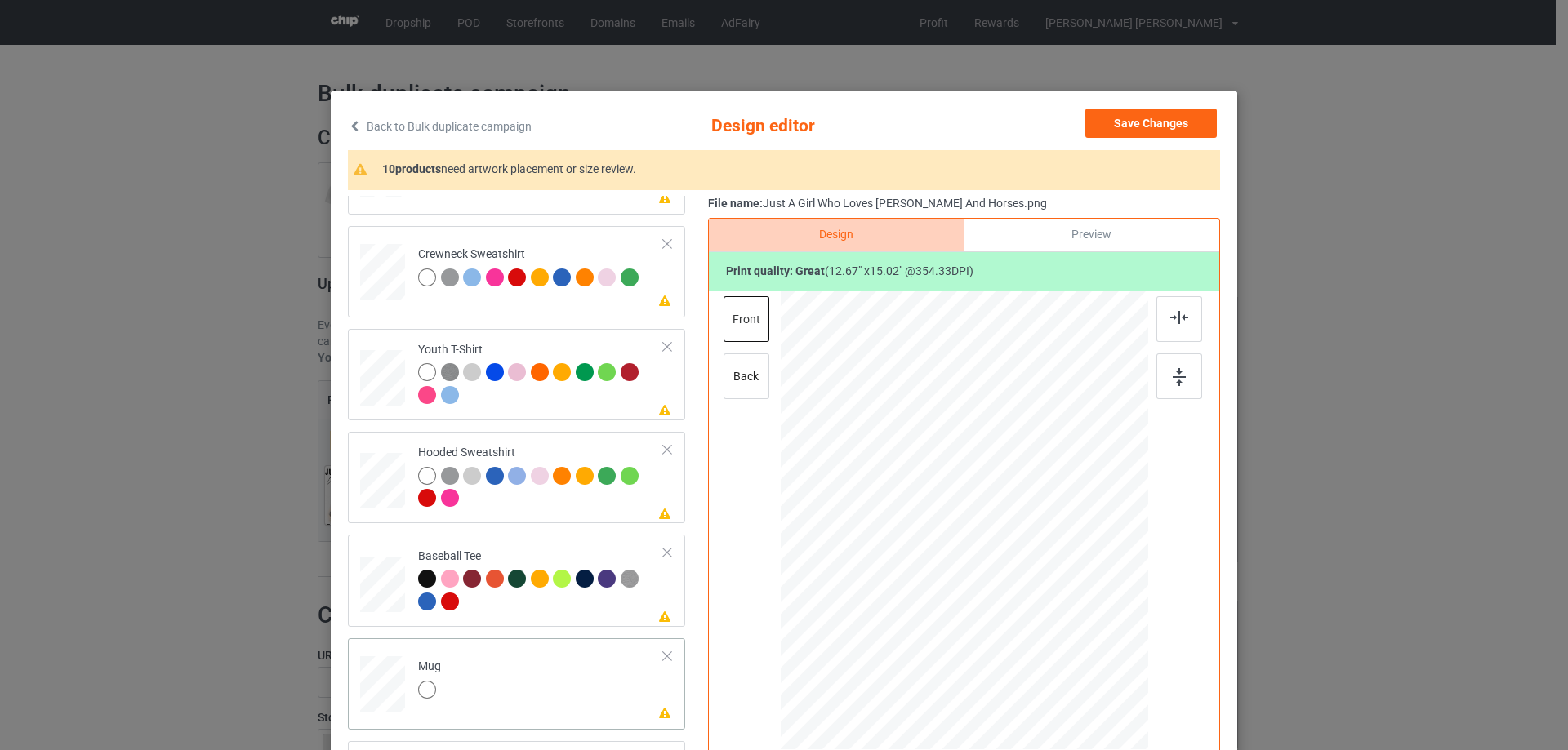
click at [367, 684] on div at bounding box center [382, 684] width 45 height 19
drag, startPoint x: 1065, startPoint y: 652, endPoint x: 1019, endPoint y: 582, distance: 83.8
click at [1019, 582] on div at bounding box center [1021, 587] width 14 height 14
drag, startPoint x: 968, startPoint y: 530, endPoint x: 1065, endPoint y: 529, distance: 97.0
click at [1065, 529] on div at bounding box center [1060, 518] width 113 height 135
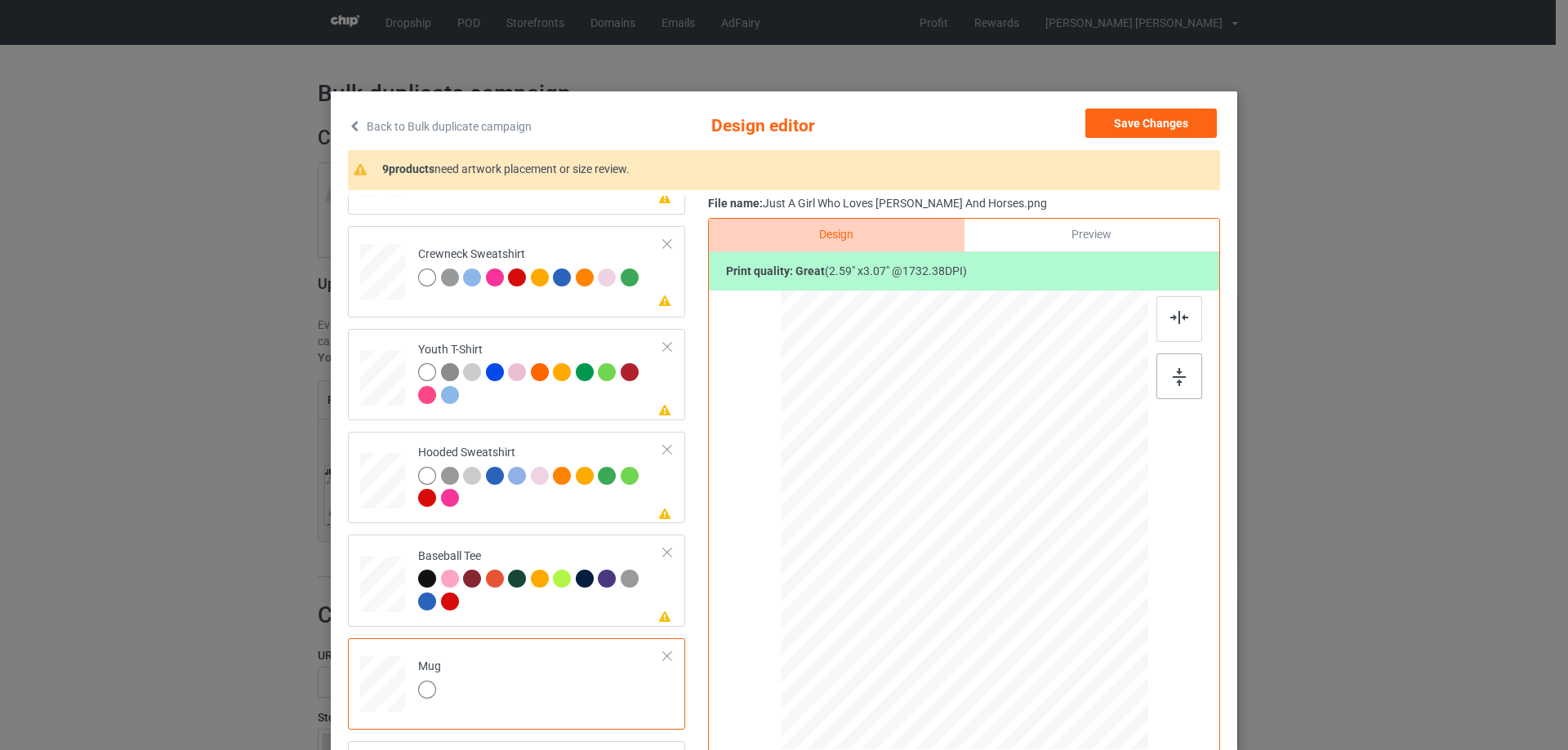
click at [1163, 397] on div at bounding box center [1179, 376] width 46 height 46
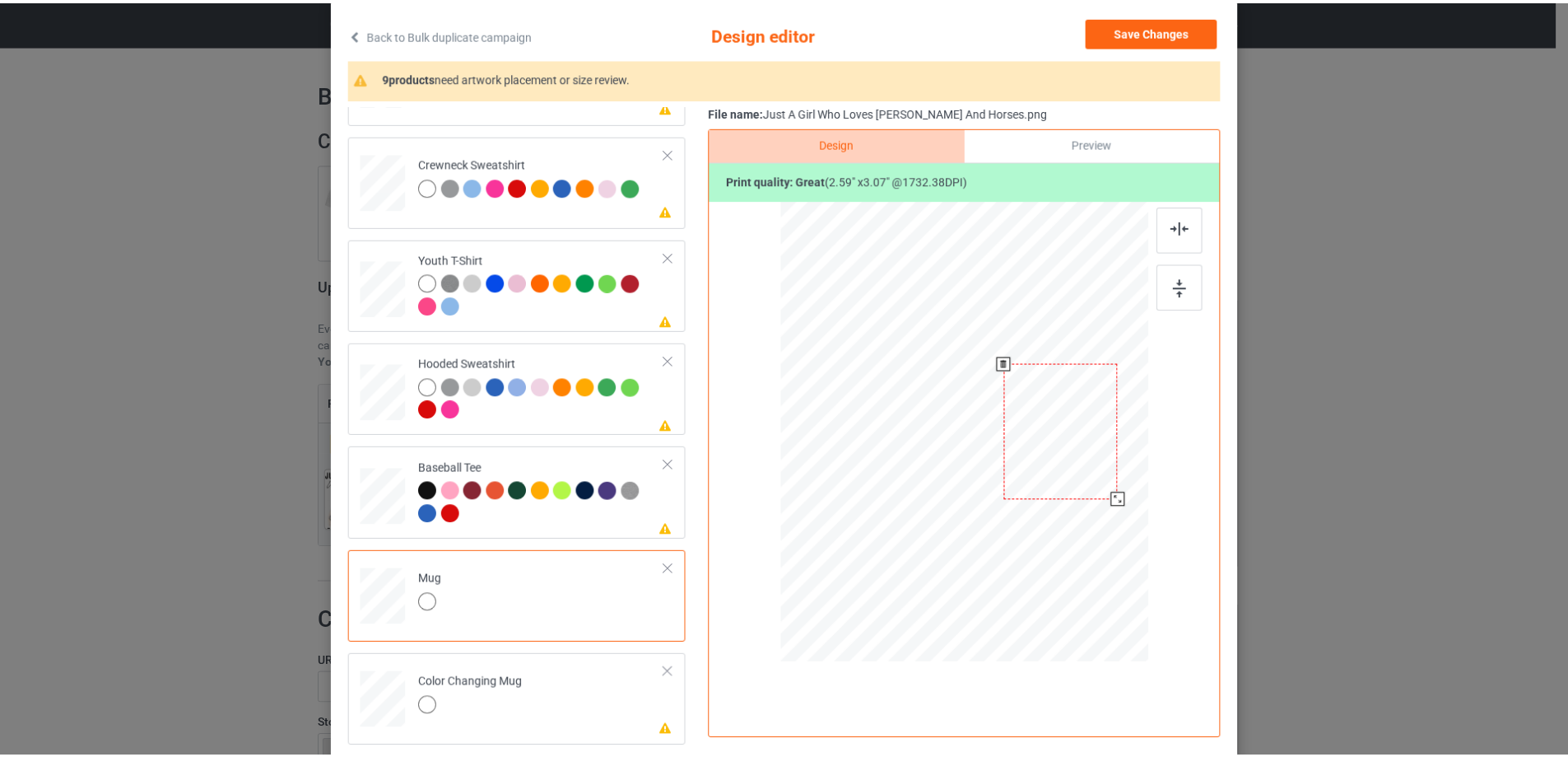
scroll to position [0, 0]
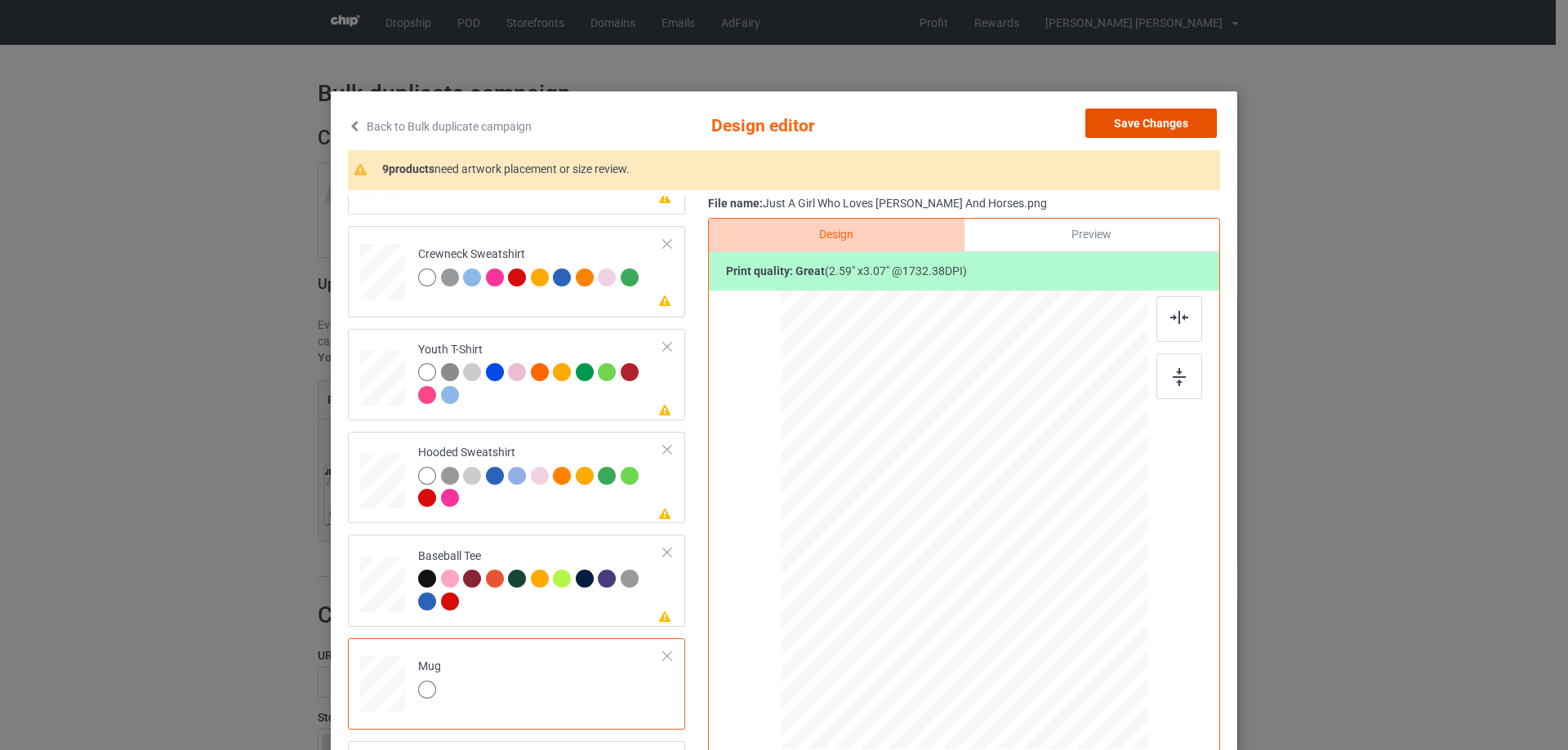
click at [1145, 116] on button "Save Changes" at bounding box center [1151, 123] width 131 height 30
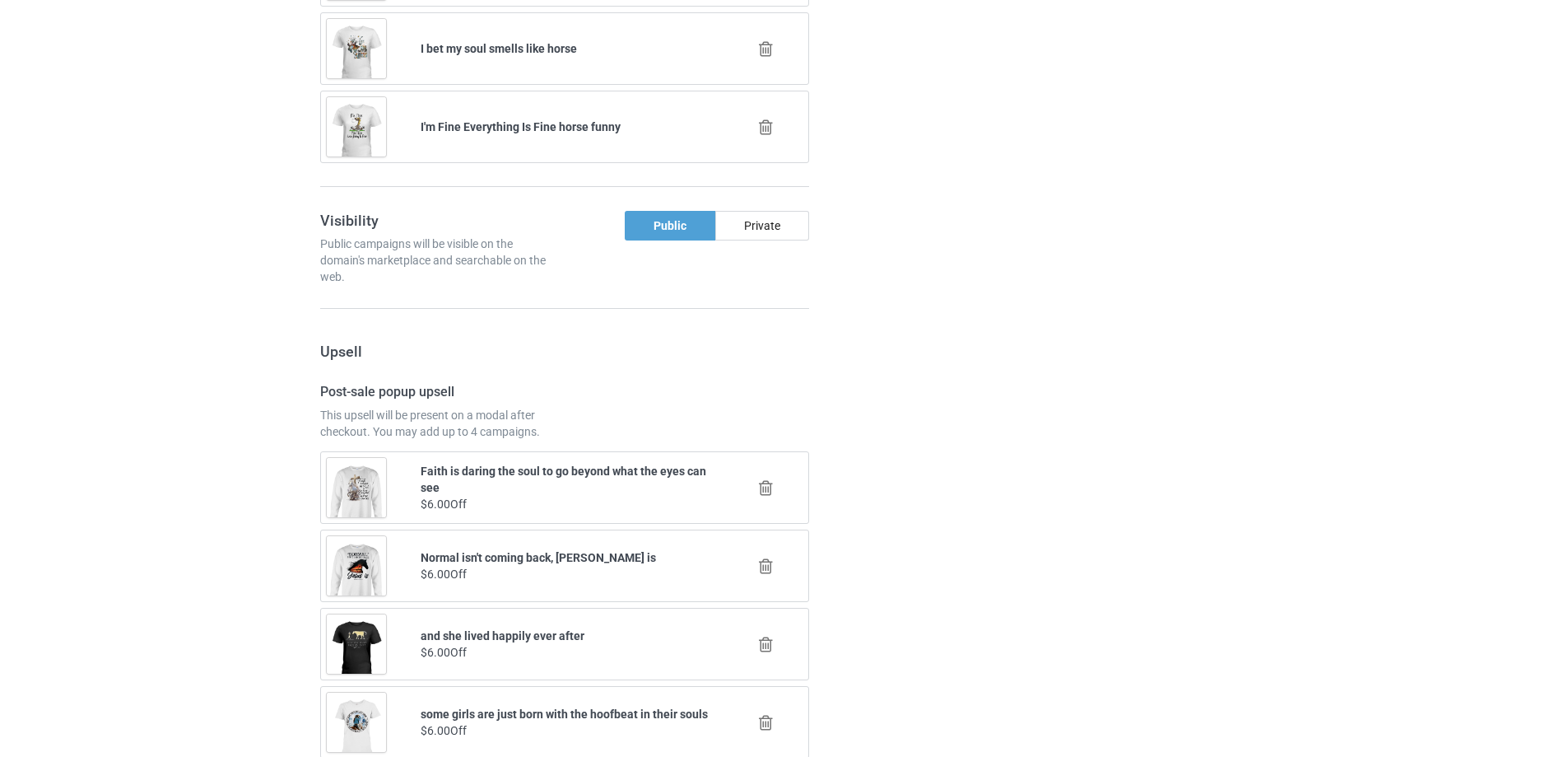
scroll to position [2172, 0]
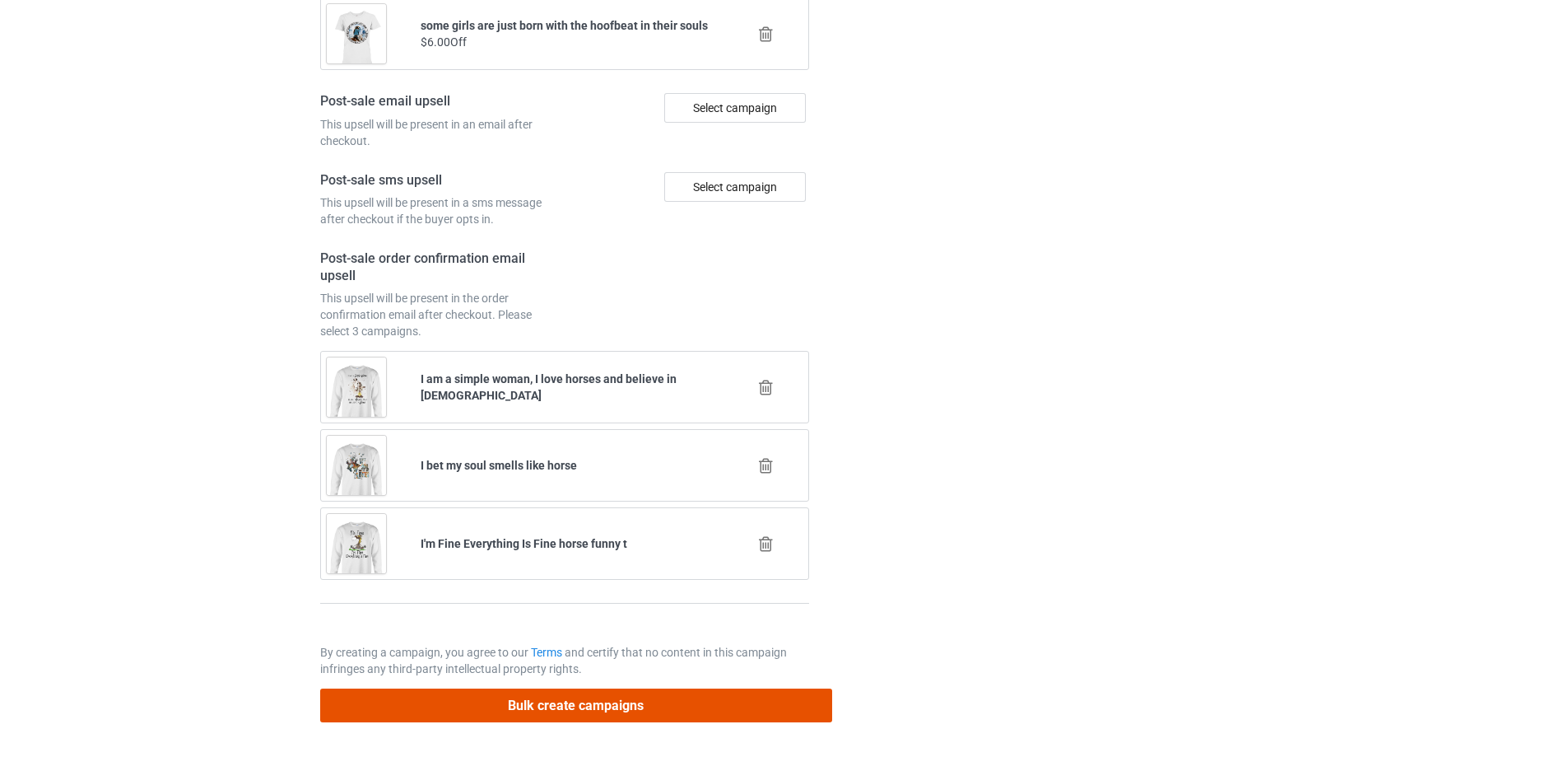
click at [538, 704] on button "Bulk create campaigns" at bounding box center [576, 705] width 512 height 34
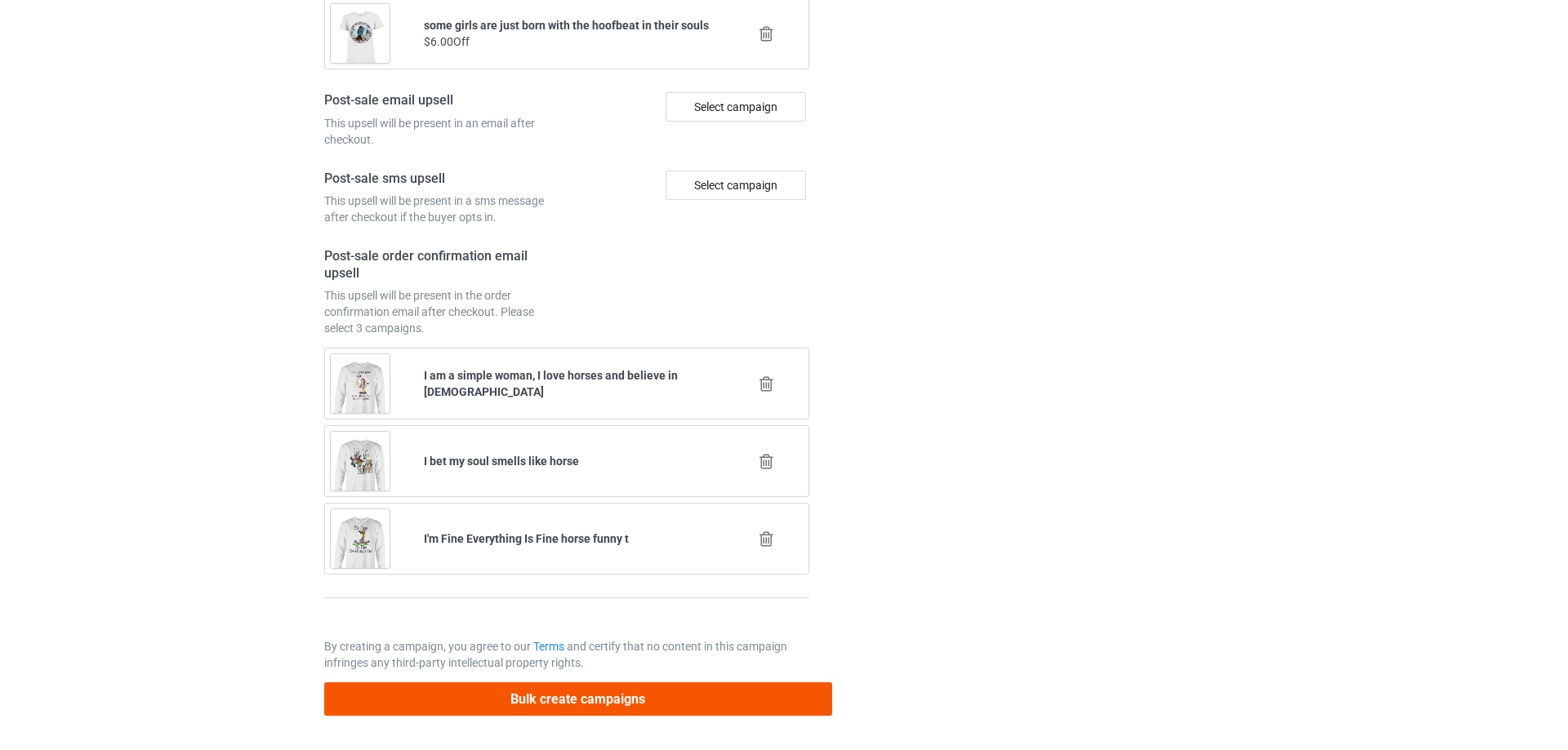
scroll to position [0, 0]
